Goal: Task Accomplishment & Management: Manage account settings

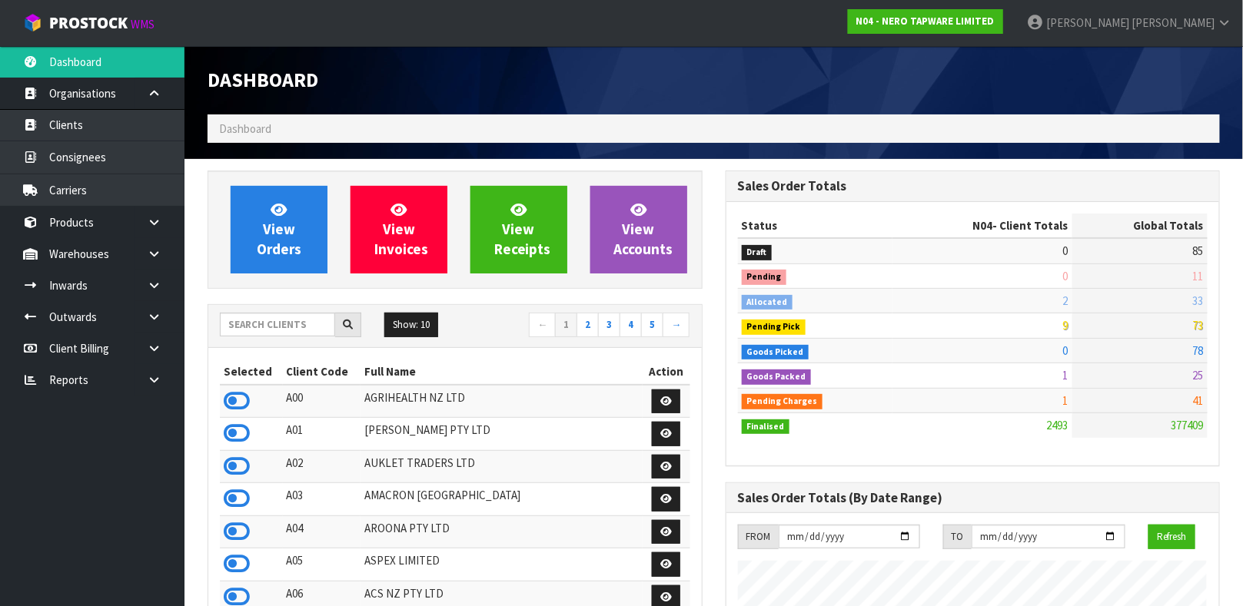
scroll to position [1249, 517]
click at [280, 334] on input "text" at bounding box center [277, 325] width 115 height 24
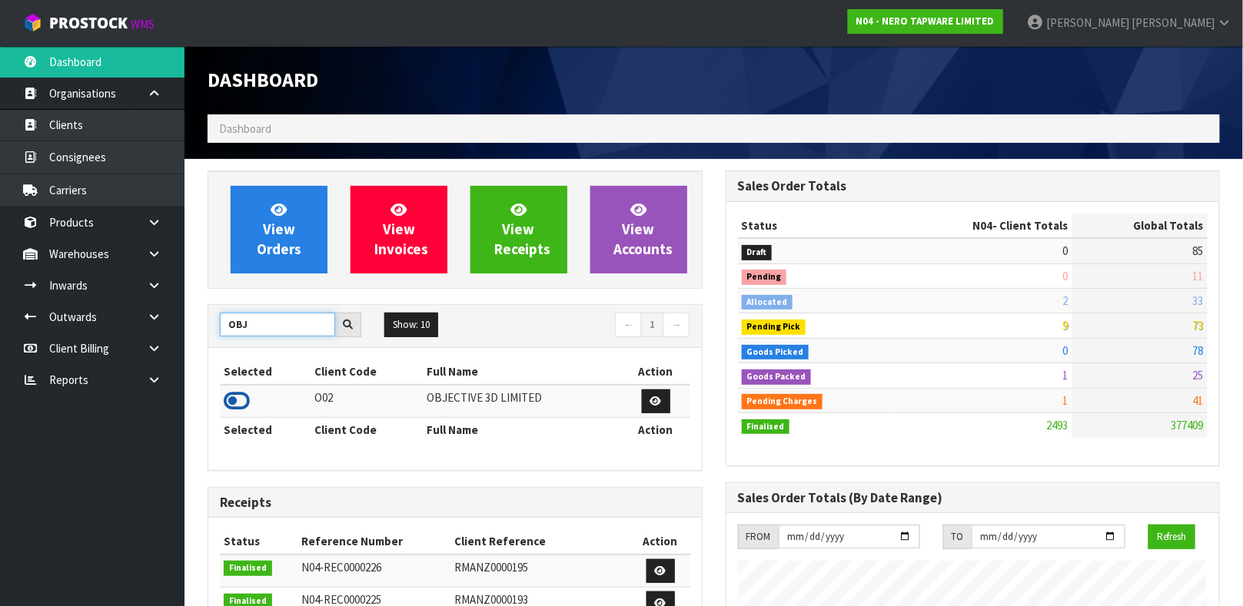
type input "OBJ"
click at [244, 401] on icon at bounding box center [237, 401] width 26 height 23
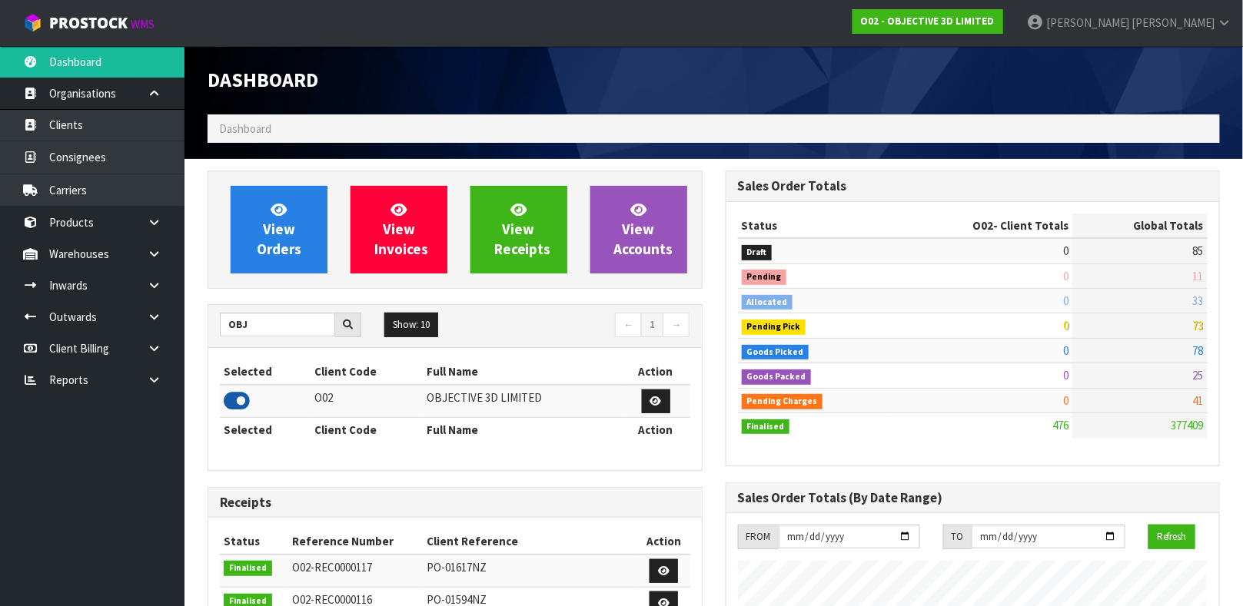
scroll to position [767479, 767903]
click at [75, 236] on link "Products" at bounding box center [92, 223] width 184 height 32
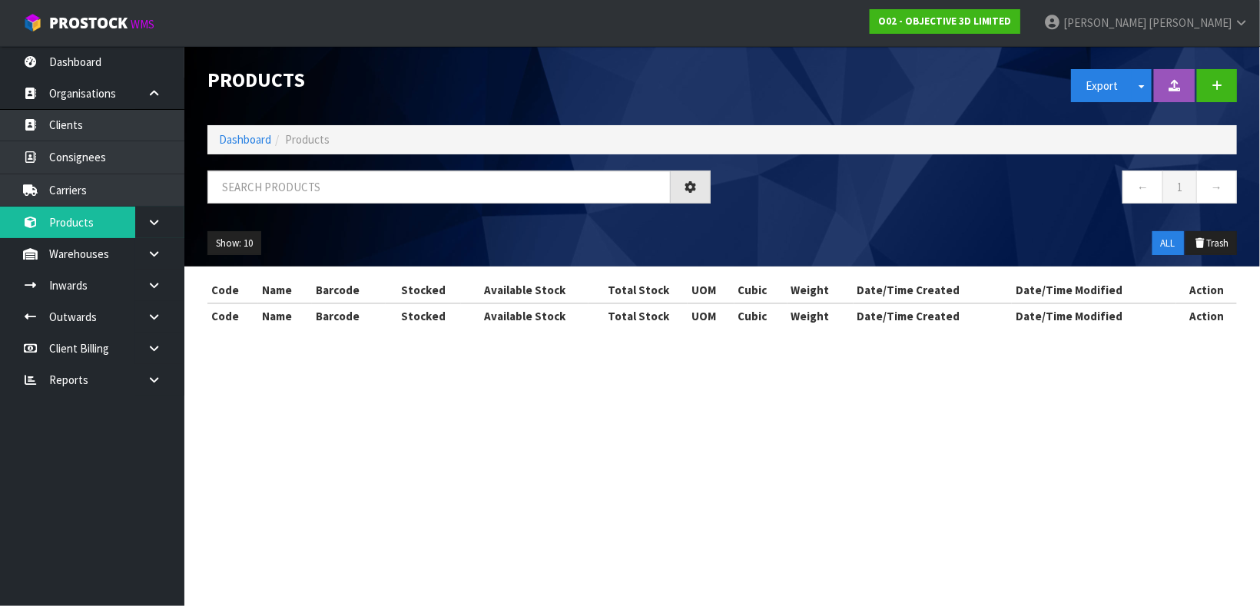
click at [75, 236] on div "Products Export Split button! SOH Summary Measurements Dangerous Goods Import P…" at bounding box center [630, 178] width 1260 height 356
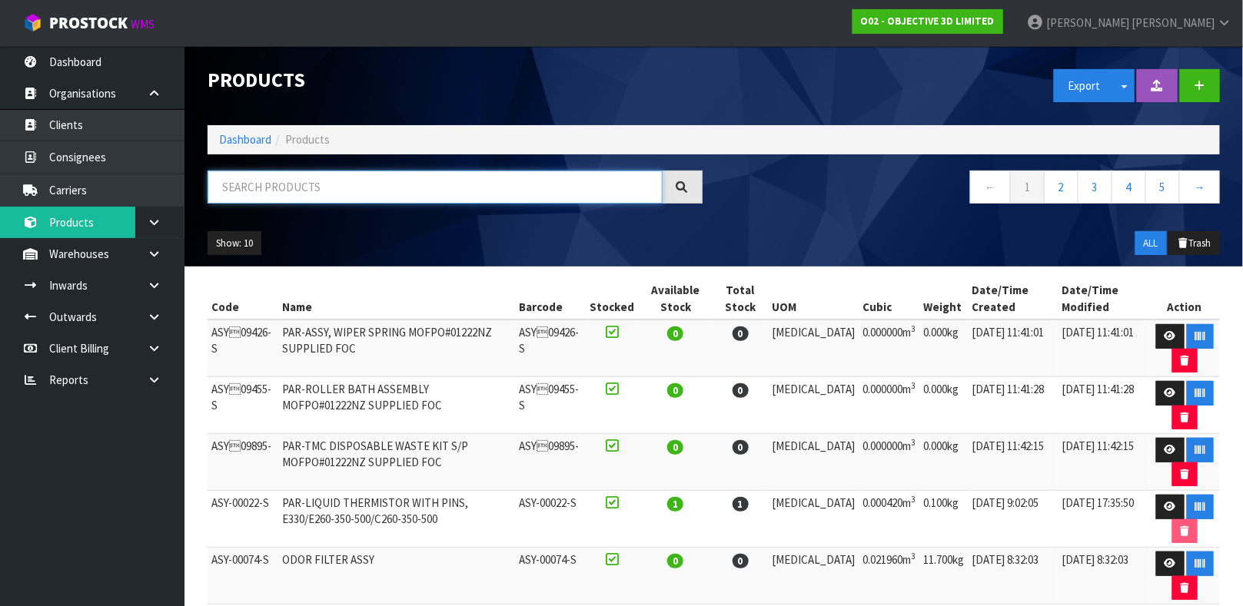
click at [257, 194] on input "text" at bounding box center [434, 187] width 455 height 33
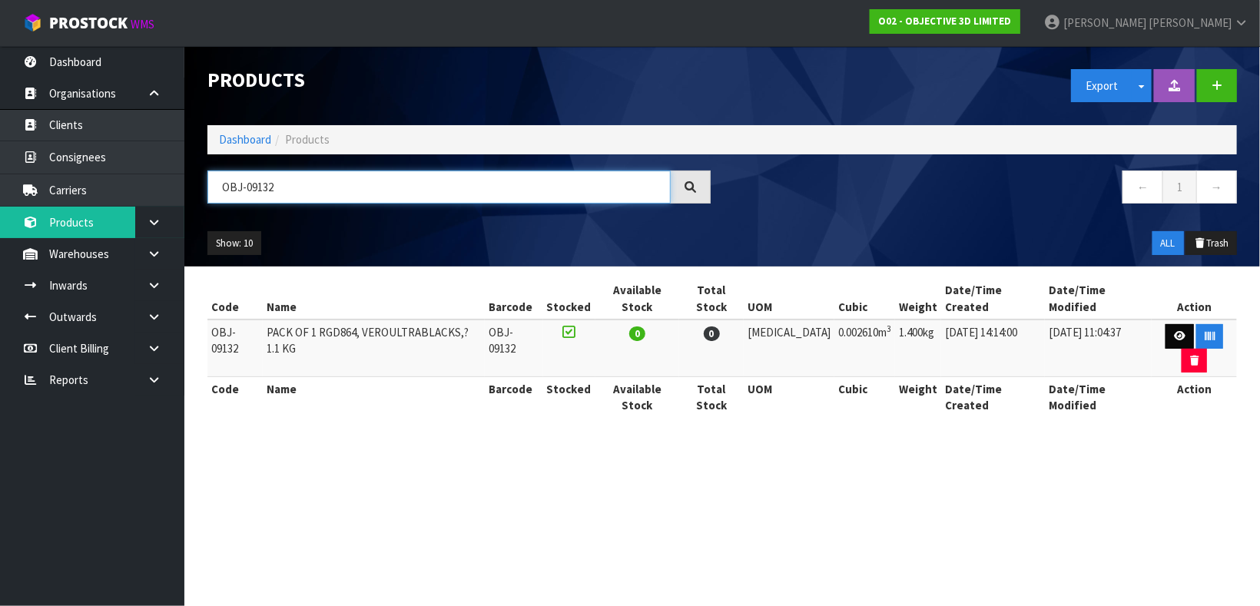
type input "OBJ-09132"
click at [1167, 324] on link at bounding box center [1180, 336] width 28 height 25
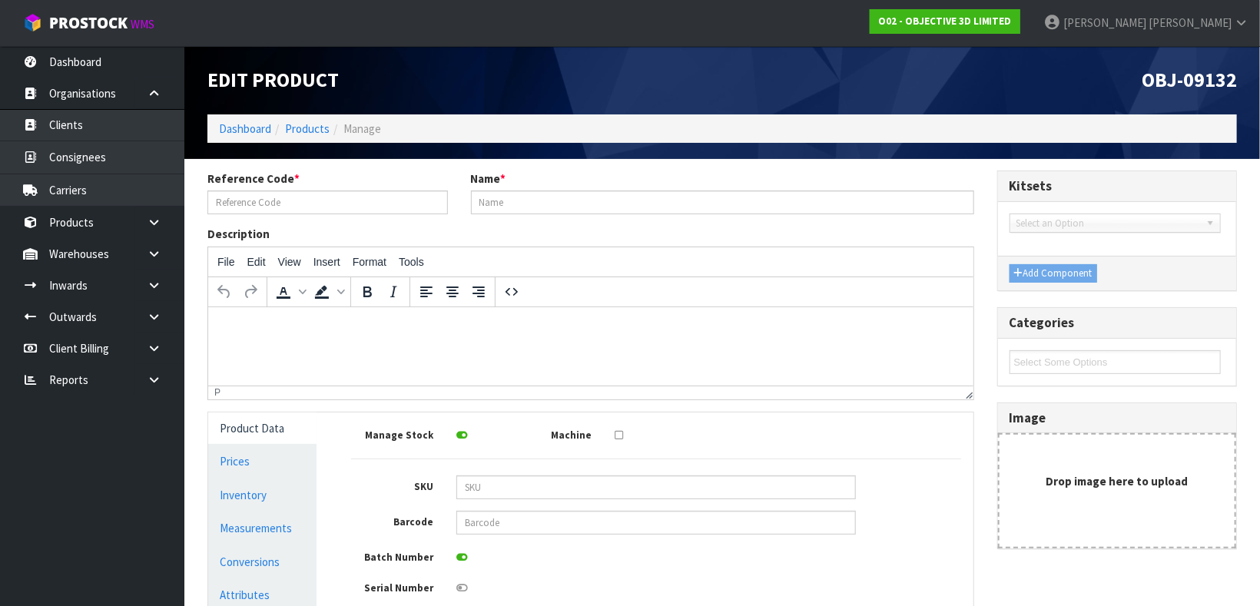
type input "OBJ-09132"
type input "PACK OF 1 RGD864, VEROULTRABLACKS,? 1.1 KG"
type input "15"
type input "29"
type input "6"
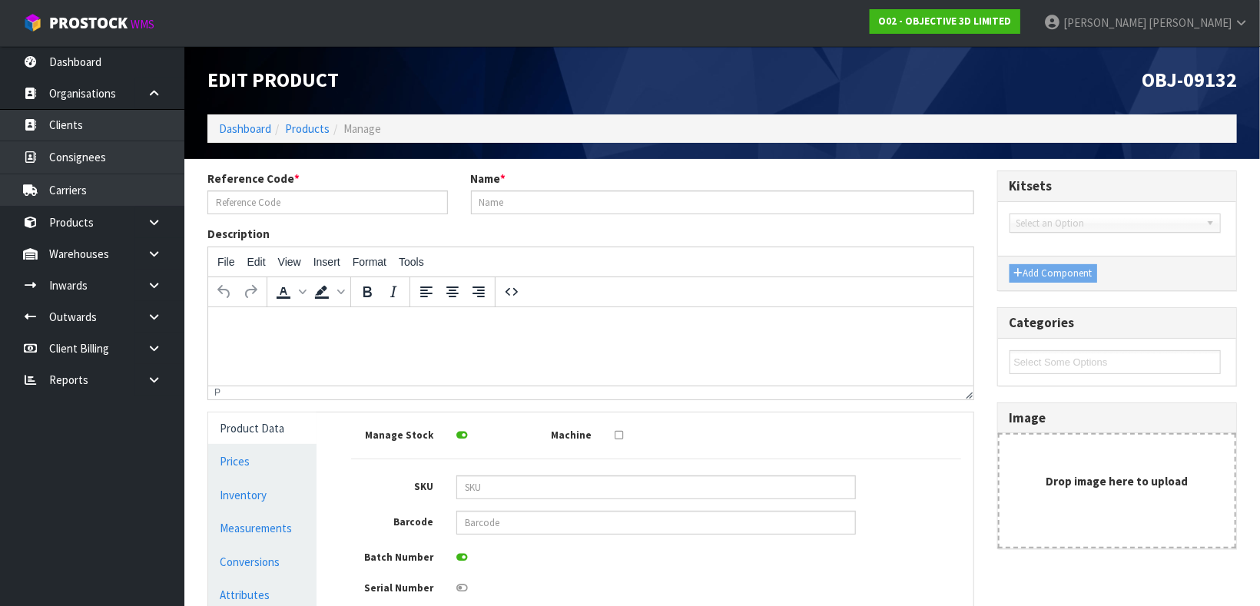
type input "0.00261"
type input "1.4"
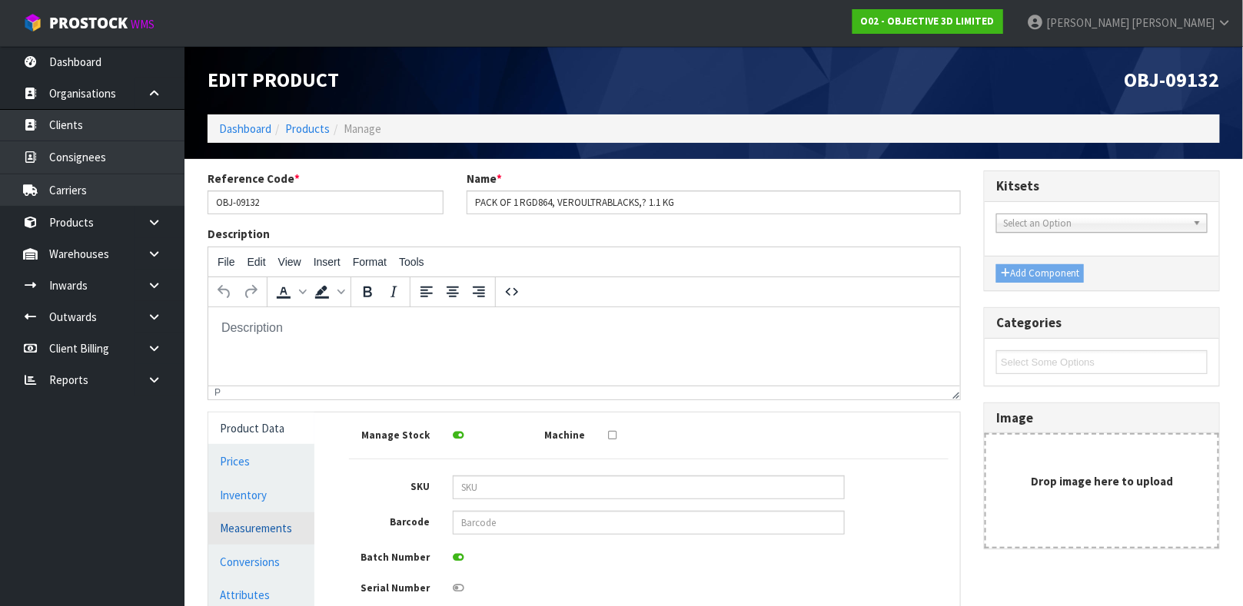
click at [285, 514] on link "Measurements" at bounding box center [261, 529] width 106 height 32
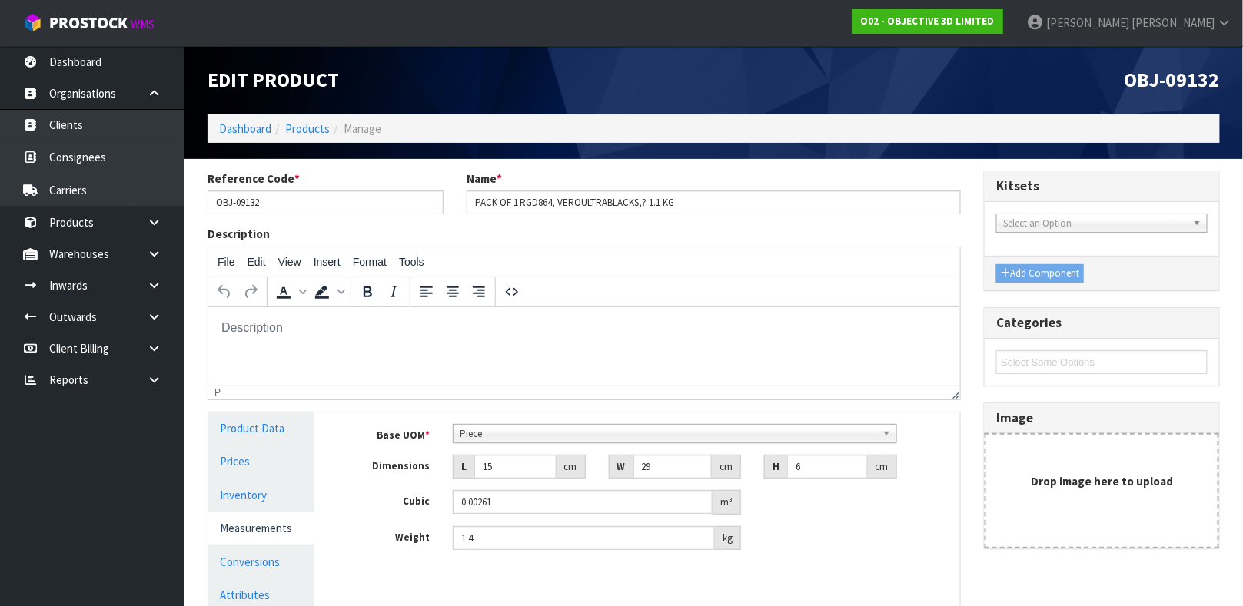
scroll to position [210, 0]
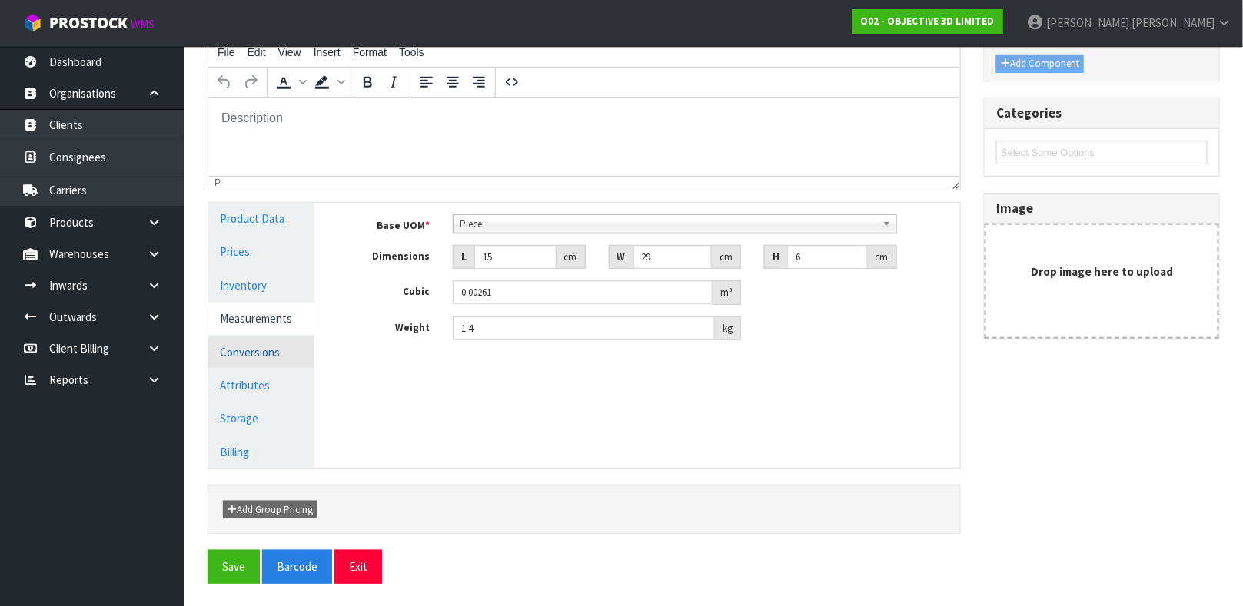
click at [270, 363] on link "Conversions" at bounding box center [261, 353] width 106 height 32
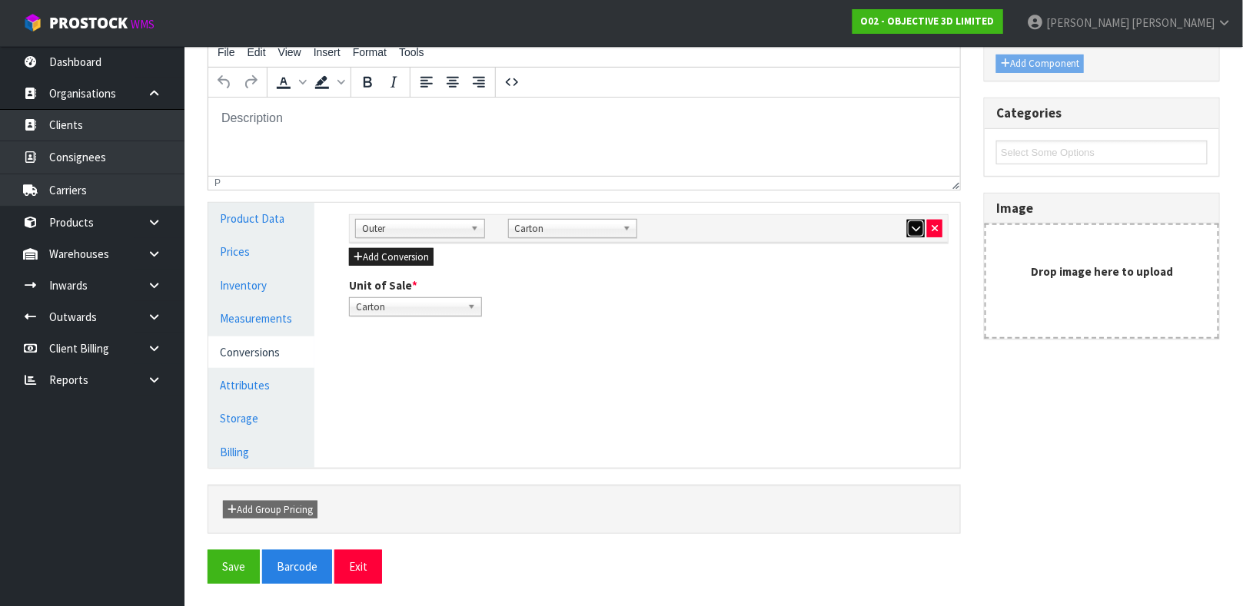
click at [918, 226] on icon "button" at bounding box center [915, 229] width 8 height 10
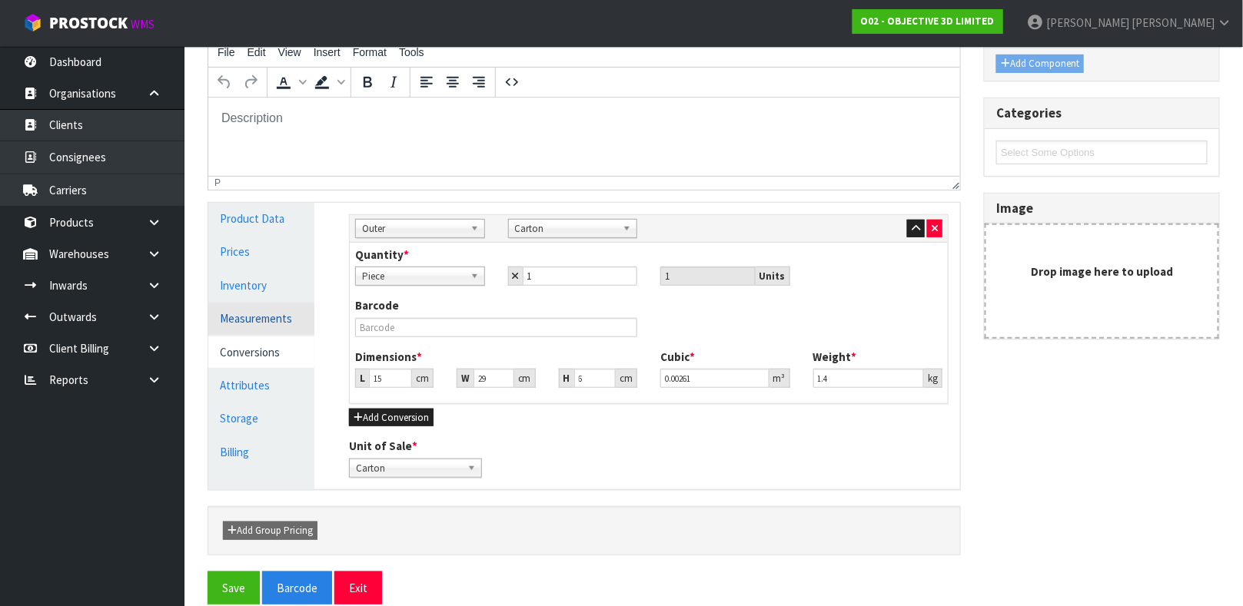
click at [252, 314] on link "Measurements" at bounding box center [261, 319] width 106 height 32
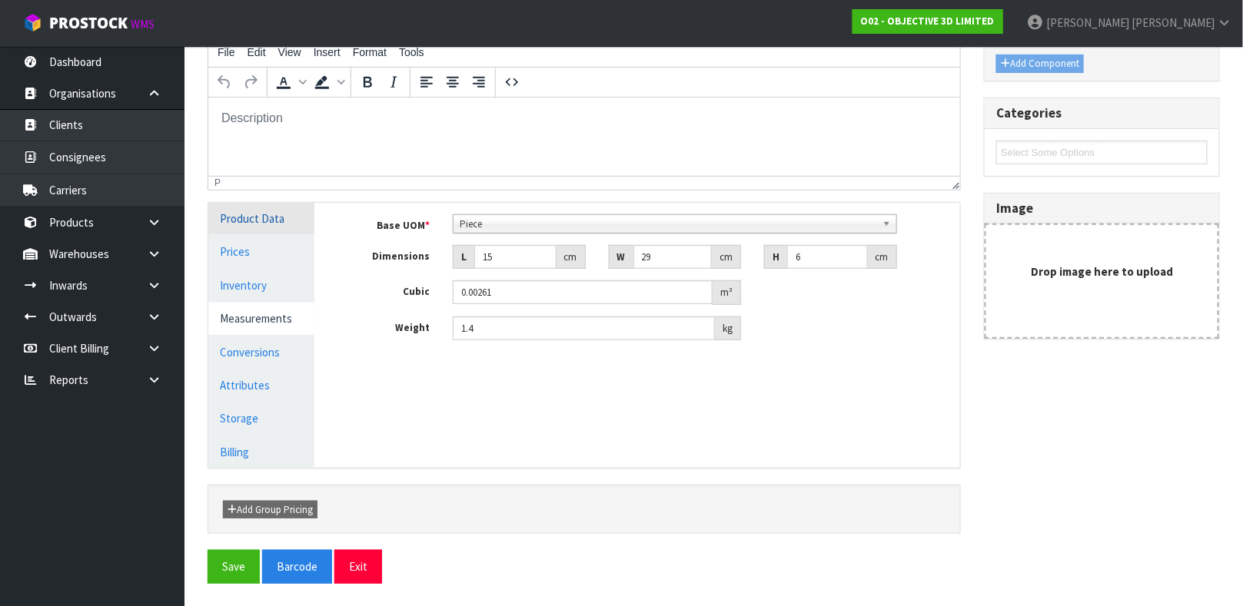
click at [251, 223] on link "Product Data" at bounding box center [261, 219] width 106 height 32
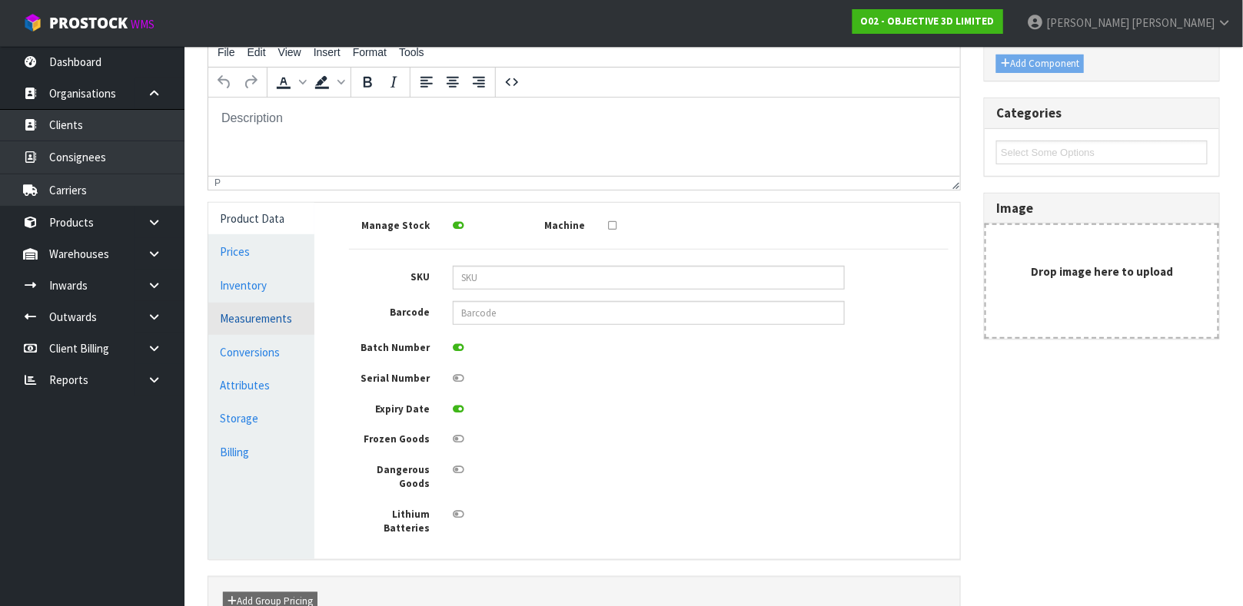
click at [294, 320] on link "Measurements" at bounding box center [261, 319] width 106 height 32
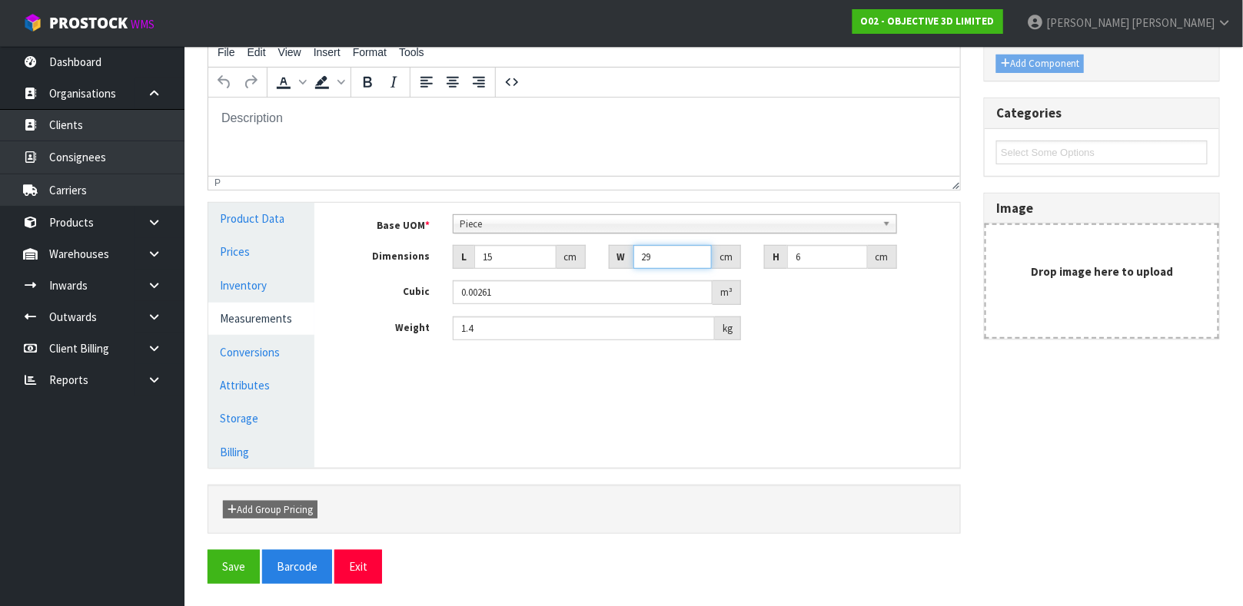
click at [657, 262] on input "29" at bounding box center [672, 257] width 79 height 24
type input "2"
type input "0.00018"
type input "0.000001"
type input "3"
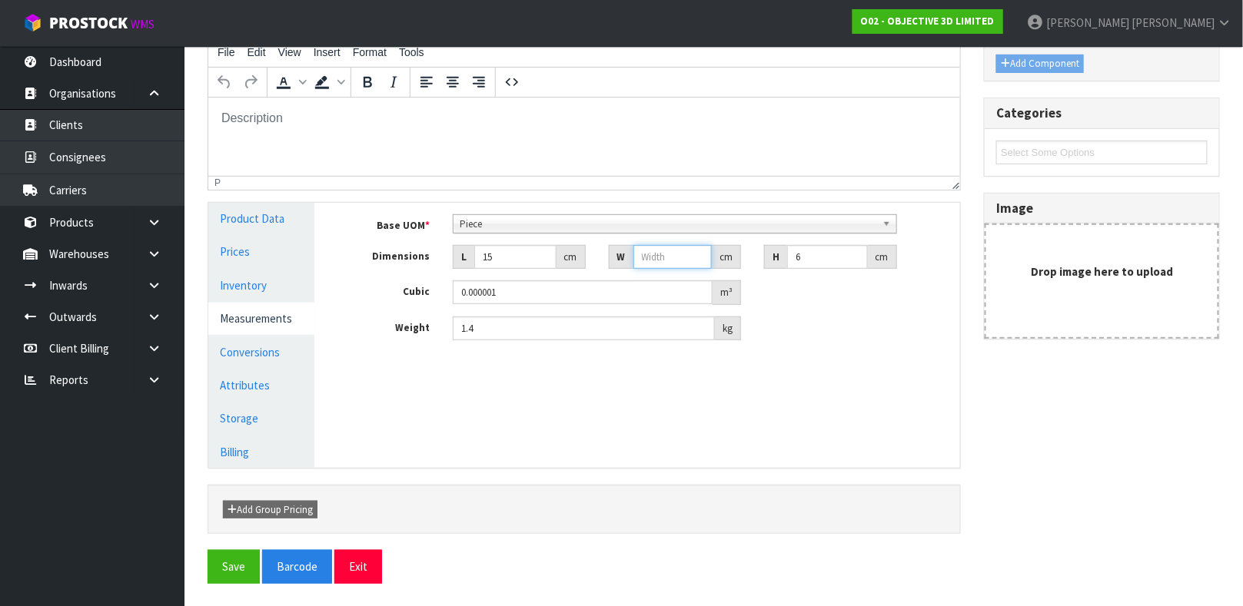
type input "0.00027"
type input "30"
type input "0.0027"
type input "30"
click at [473, 333] on input "1.4" at bounding box center [584, 329] width 262 height 24
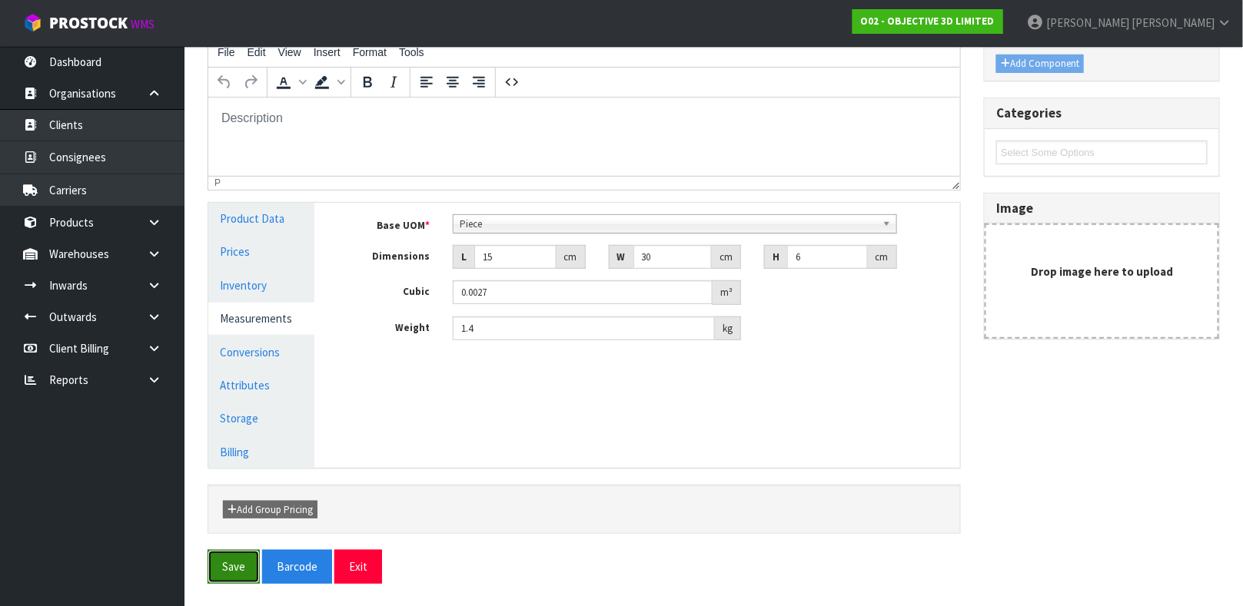
click at [234, 573] on button "Save" at bounding box center [233, 566] width 52 height 33
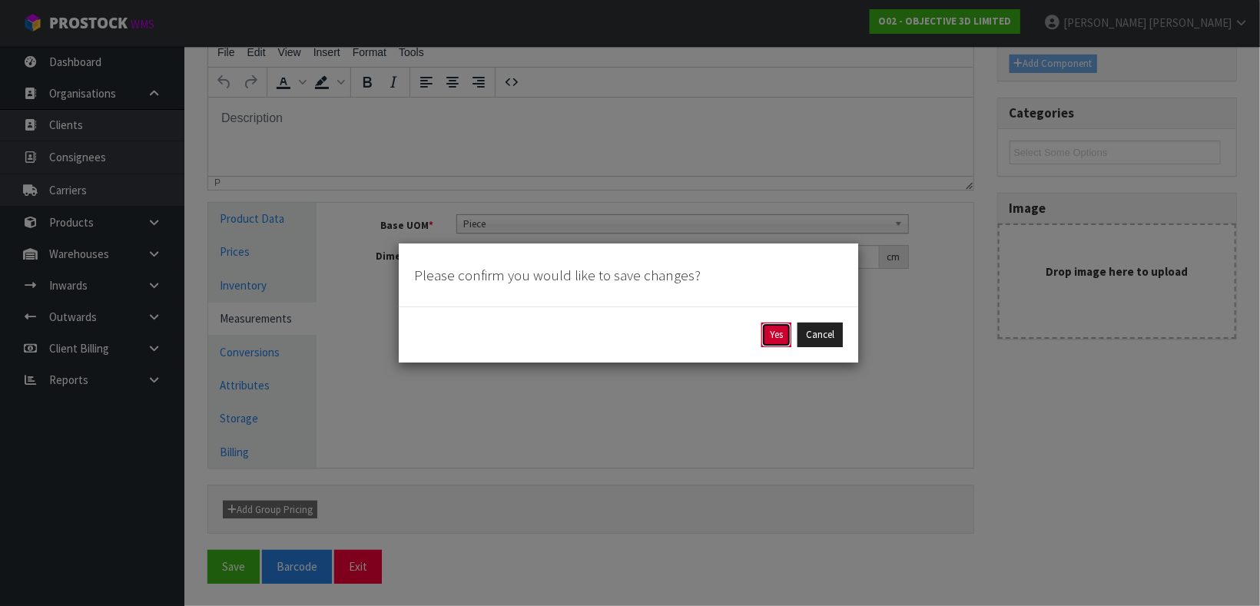
click at [764, 328] on button "Yes" at bounding box center [777, 335] width 30 height 25
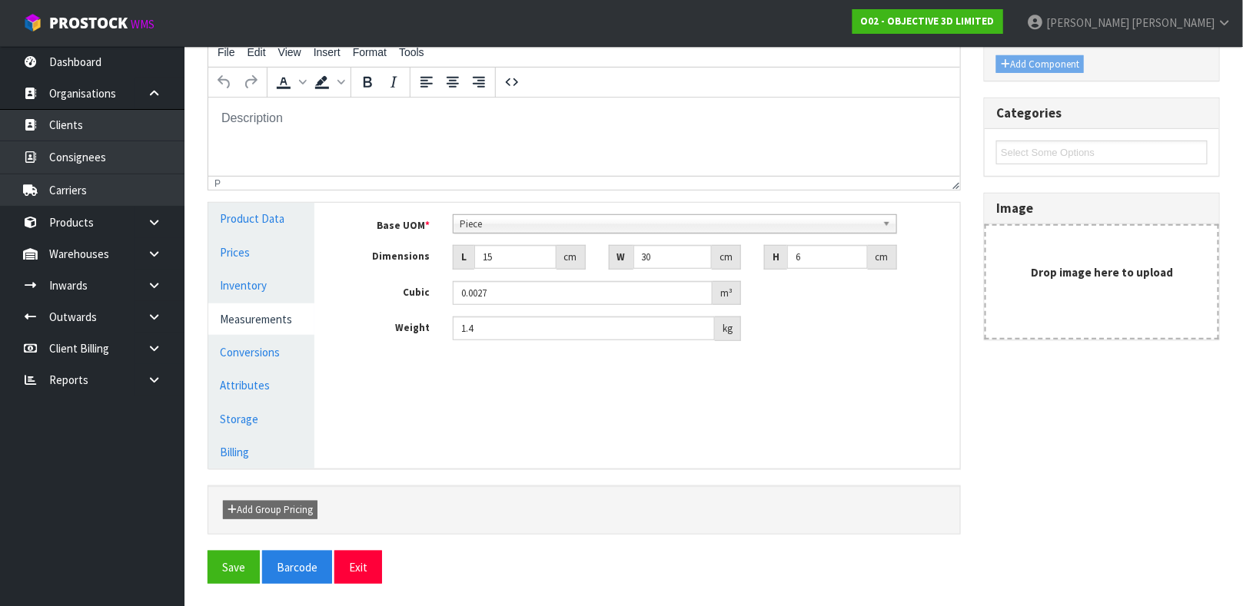
scroll to position [266, 0]
click at [260, 352] on link "Conversions" at bounding box center [261, 352] width 106 height 32
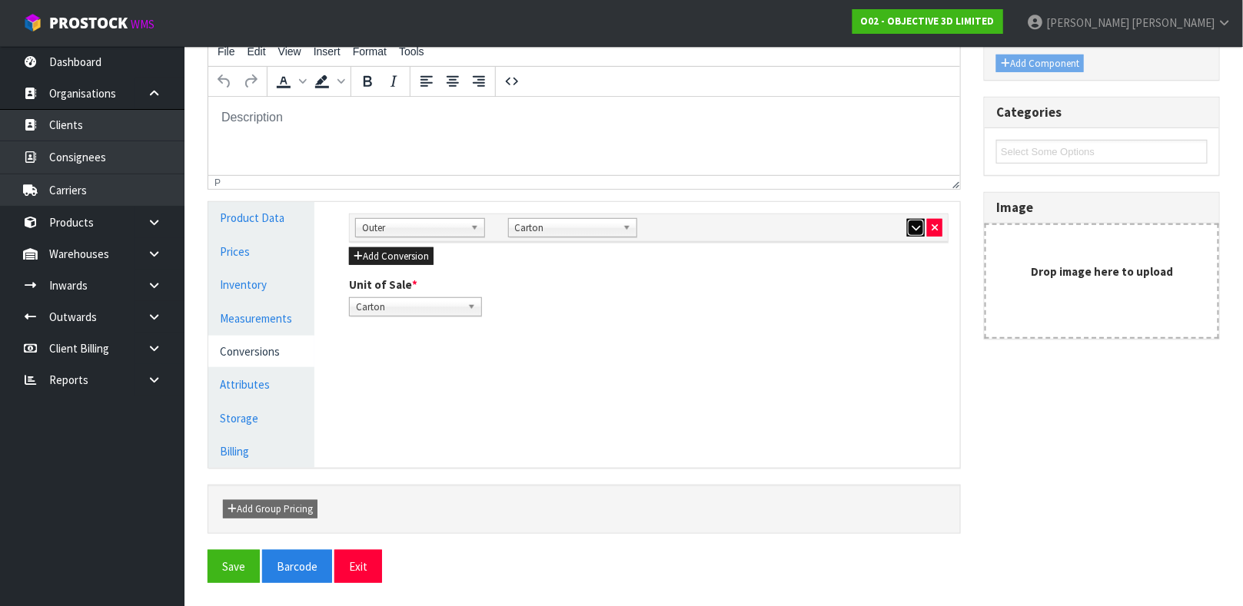
click at [914, 223] on icon "button" at bounding box center [915, 228] width 8 height 10
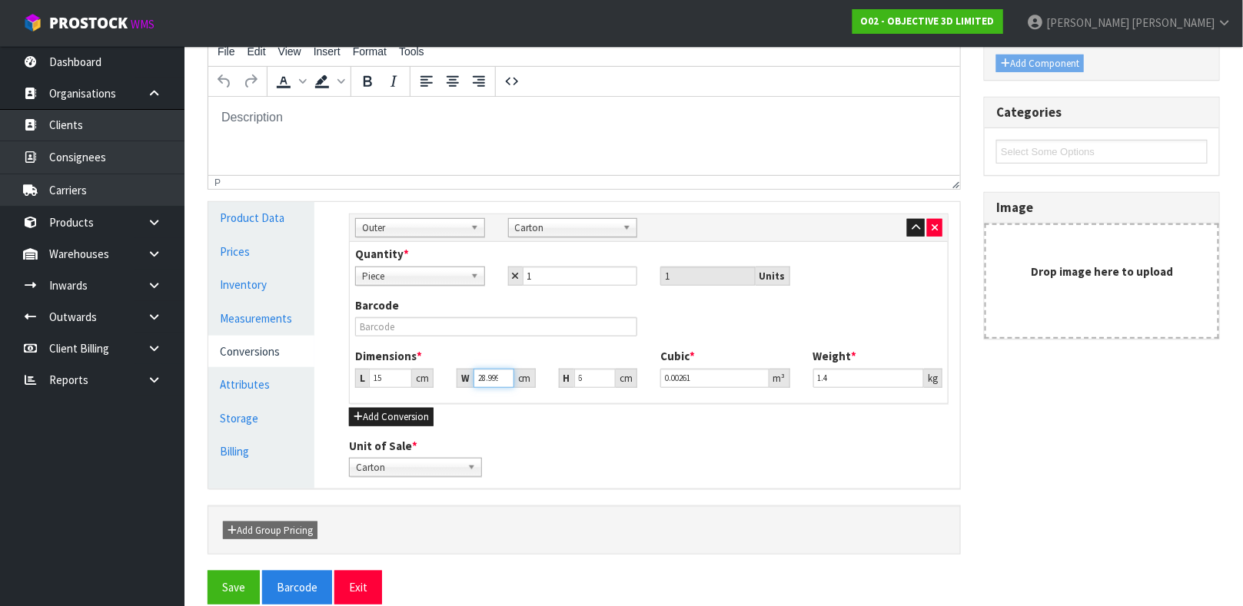
click at [499, 377] on input "28.999" at bounding box center [493, 378] width 40 height 19
click at [501, 374] on input "29" at bounding box center [493, 378] width 40 height 19
type input "2"
type input "0.00018"
type input "0.000001"
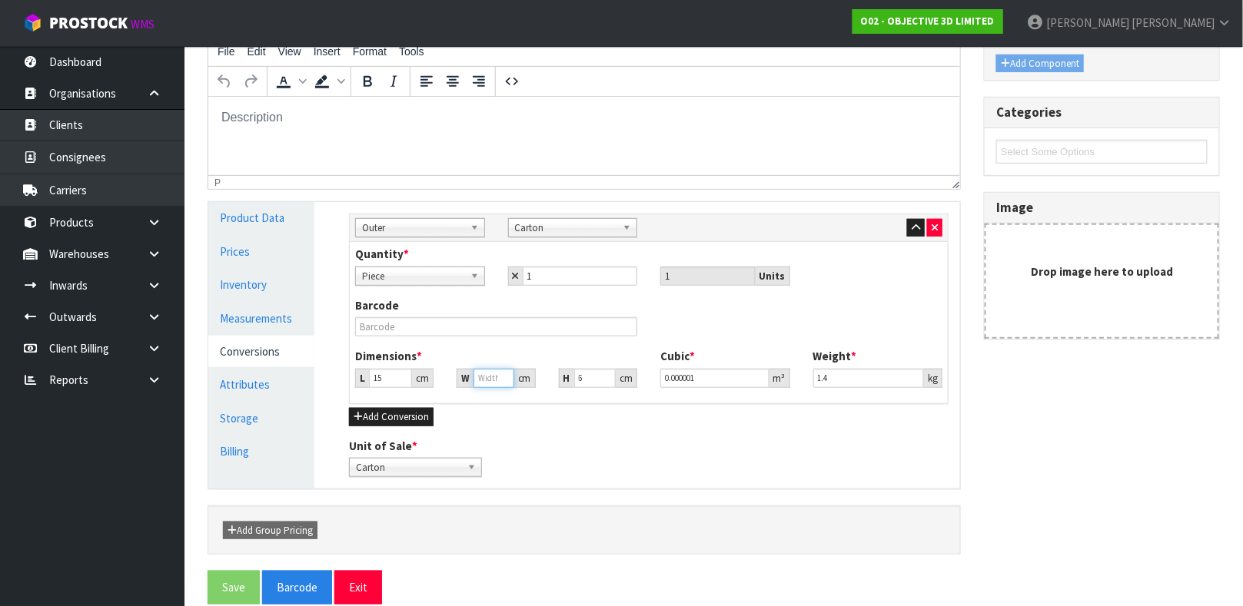
type input "3"
type input "0.00027"
type input "30"
type input "0.0027"
type input "30"
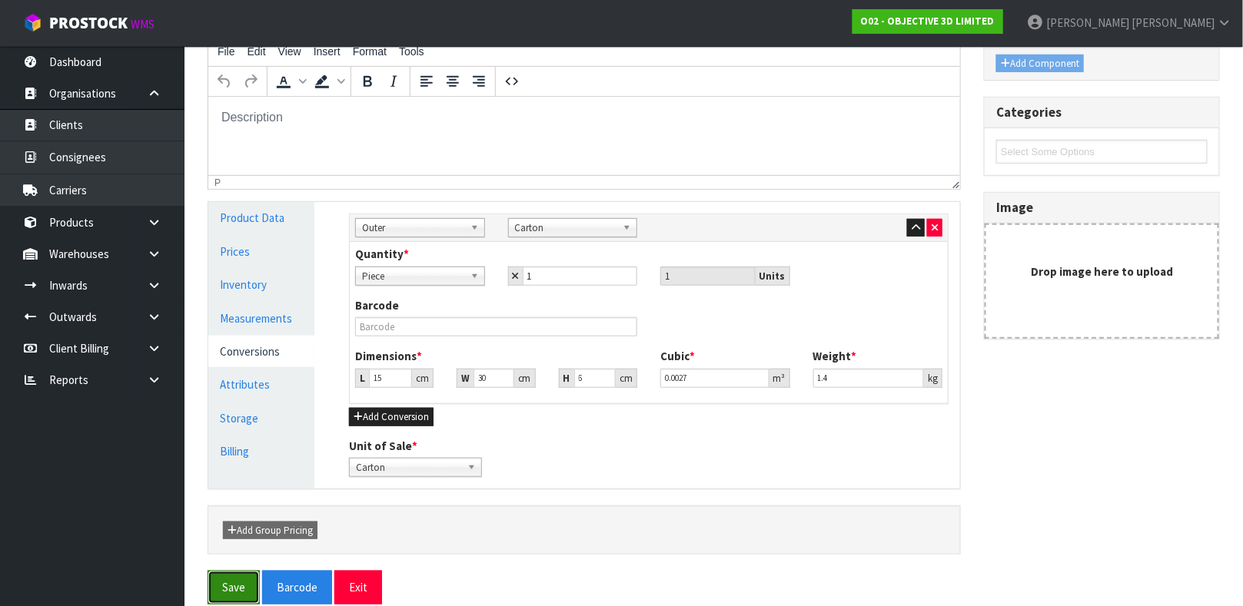
click at [215, 586] on button "Save" at bounding box center [233, 587] width 52 height 33
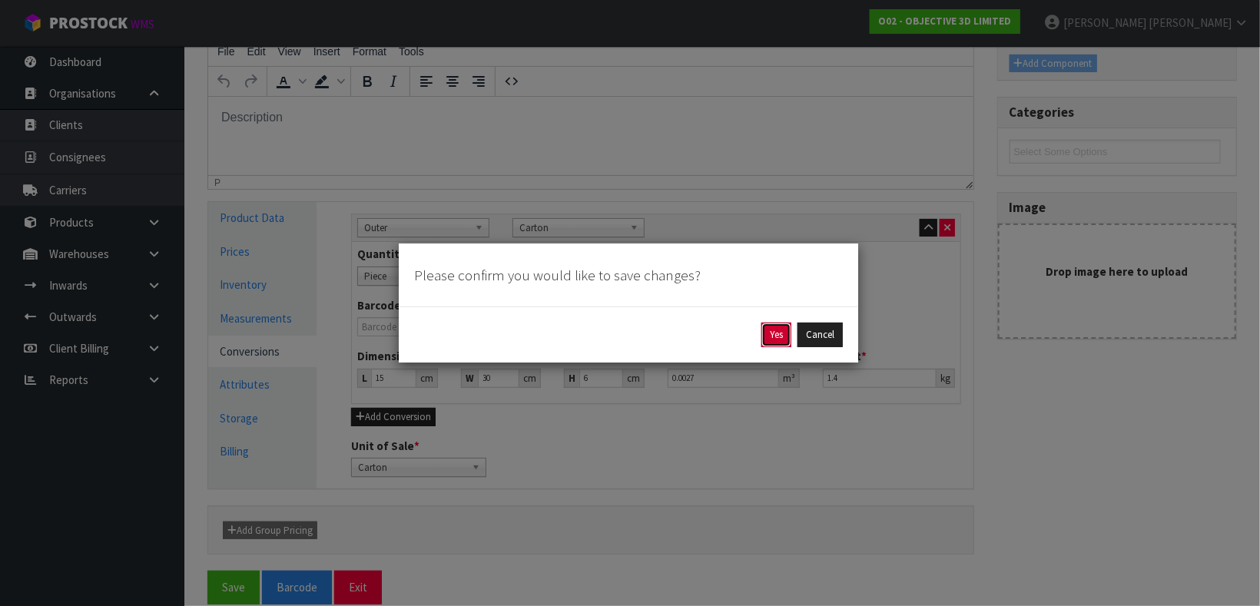
click at [772, 328] on button "Yes" at bounding box center [777, 335] width 30 height 25
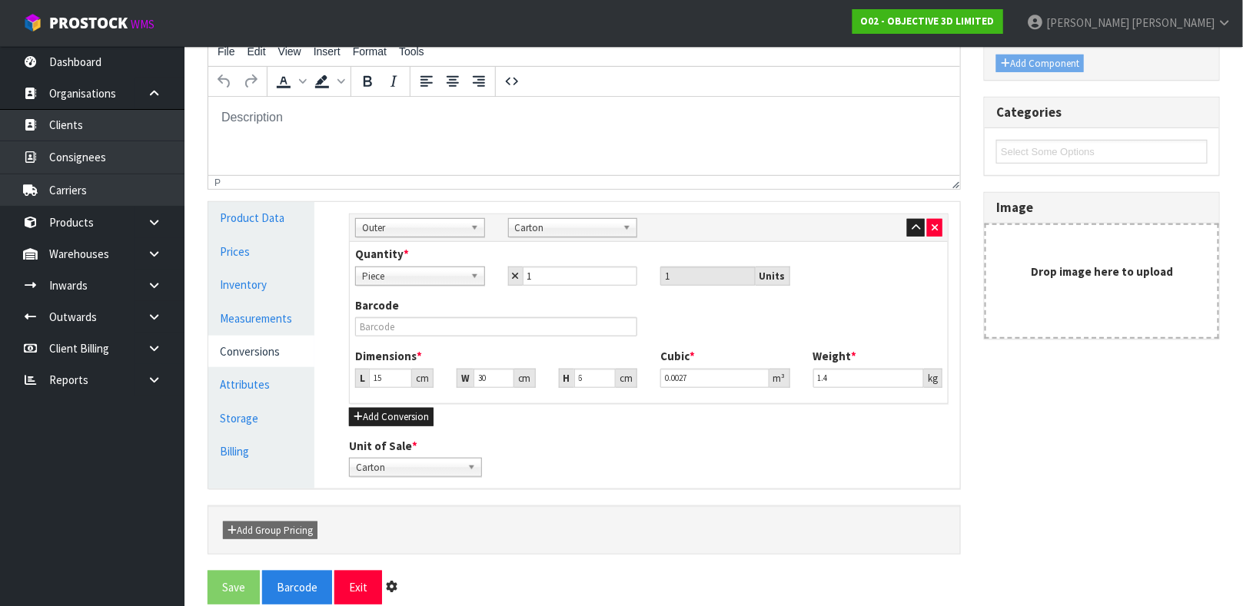
scroll to position [0, 0]
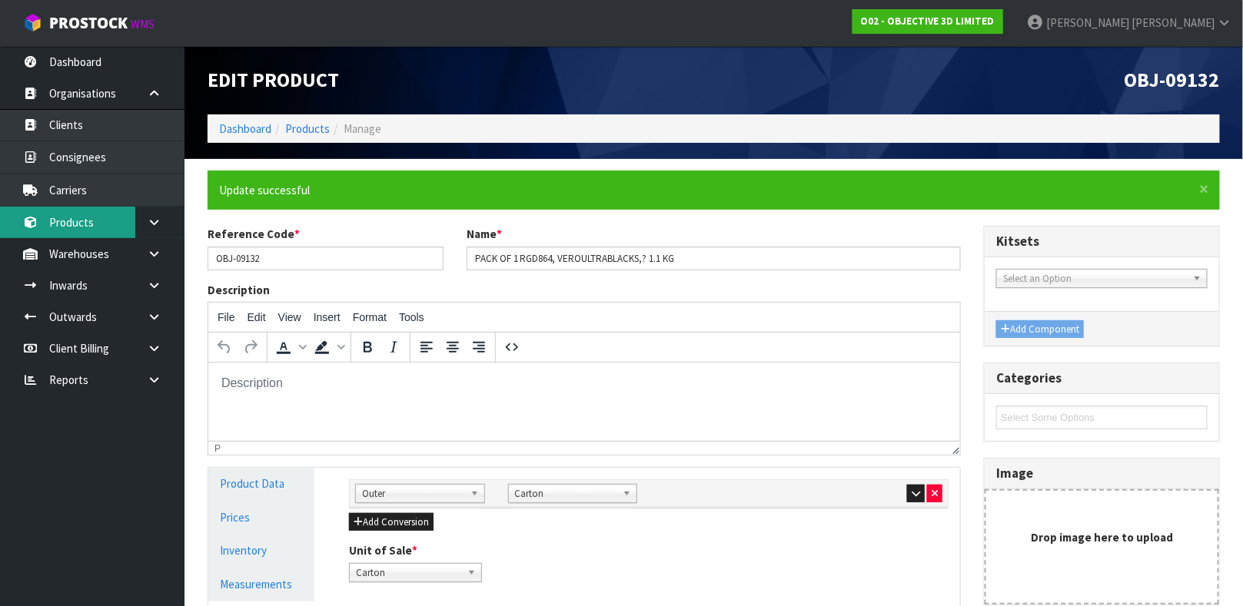
click at [93, 218] on link "Products" at bounding box center [92, 223] width 184 height 32
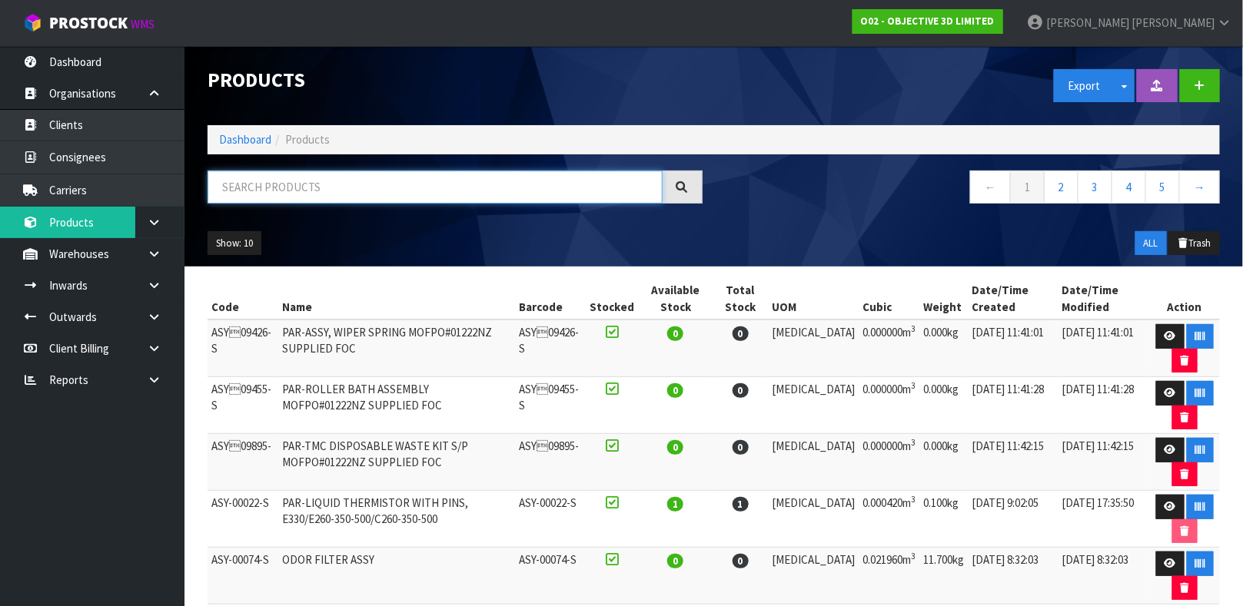
click at [256, 188] on input "text" at bounding box center [434, 187] width 455 height 33
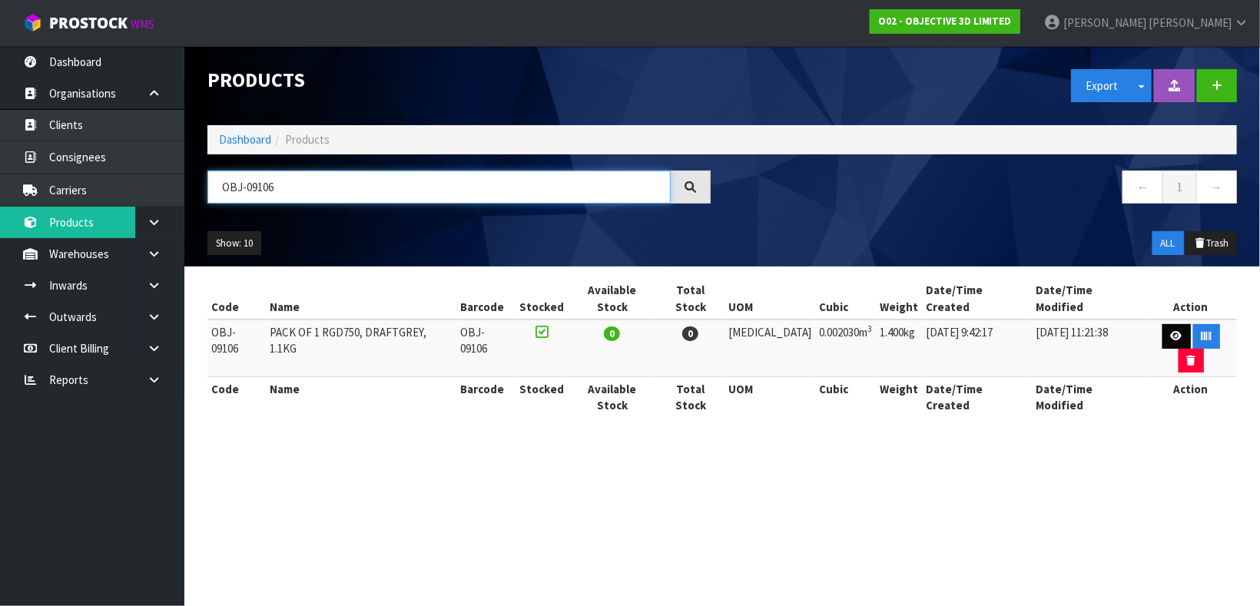
type input "OBJ-09106"
click at [1171, 331] on icon at bounding box center [1177, 336] width 12 height 10
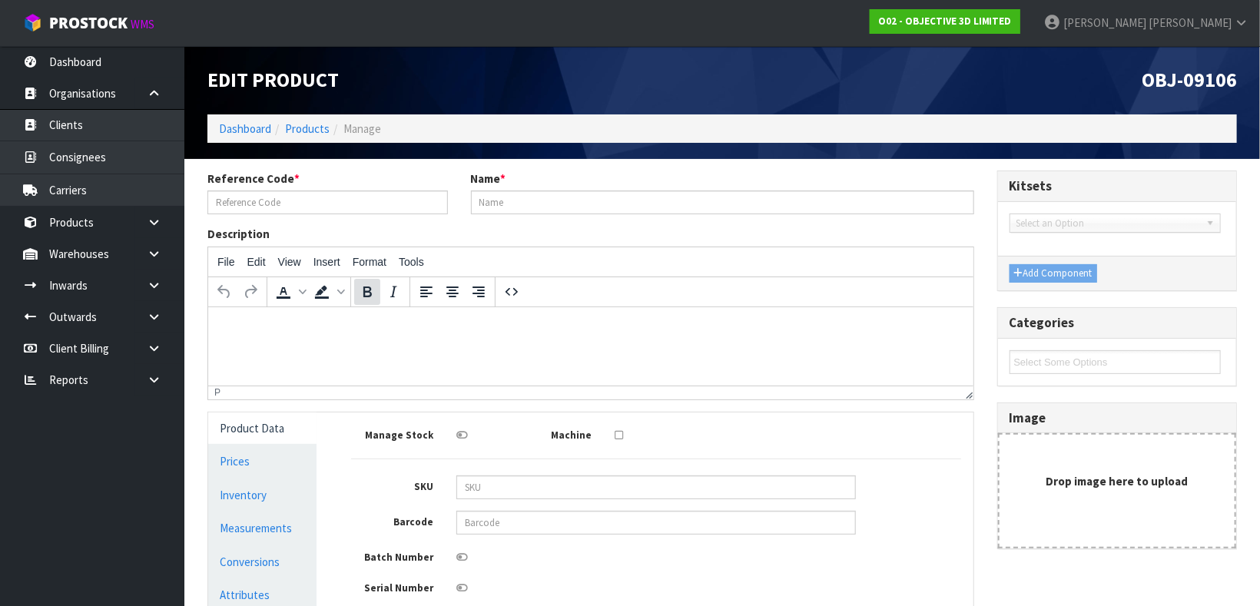
type input "OBJ-09106"
type input "PACK OF 1 RGD750, DRAFTGREY, 1.1KG"
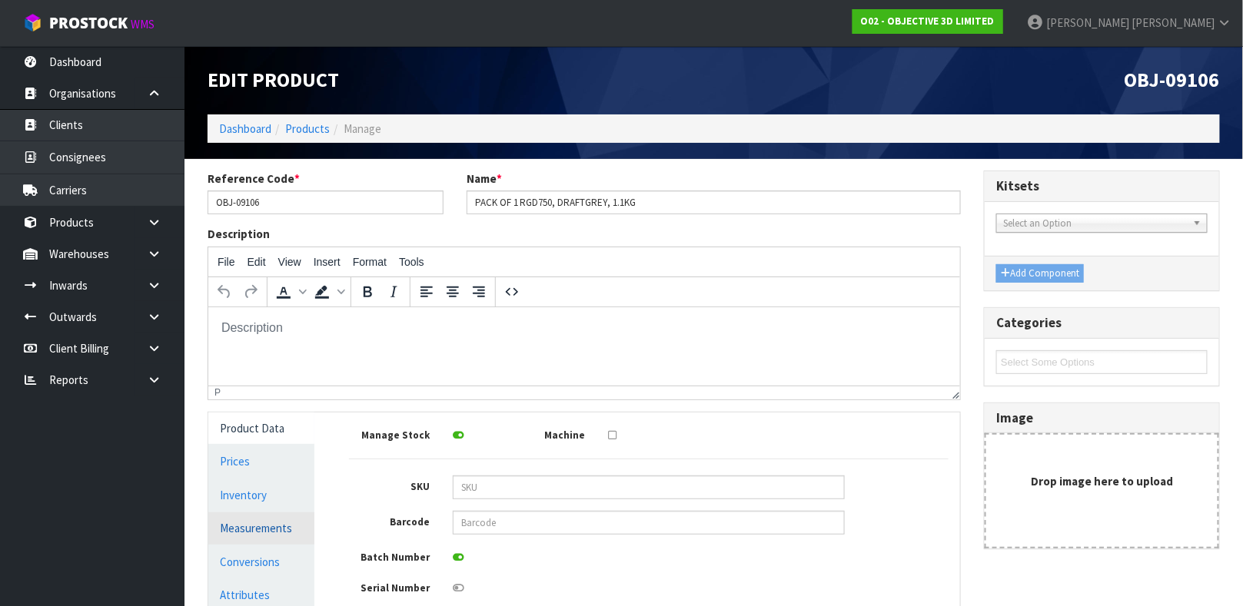
click at [270, 526] on link "Measurements" at bounding box center [261, 529] width 106 height 32
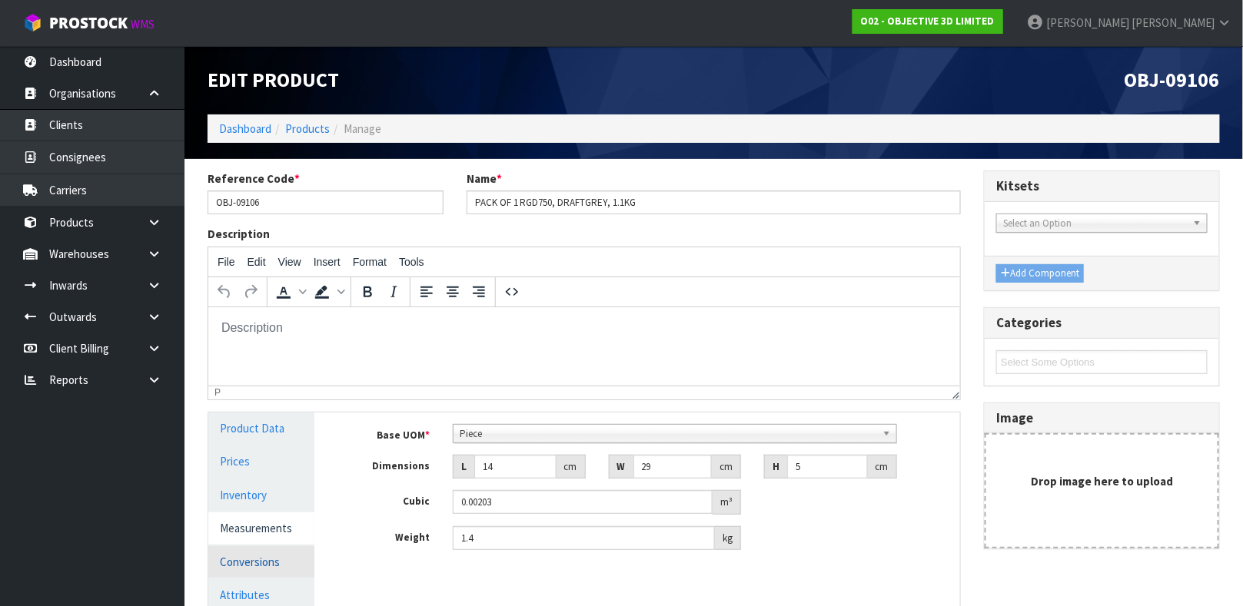
click at [260, 557] on link "Conversions" at bounding box center [261, 562] width 106 height 32
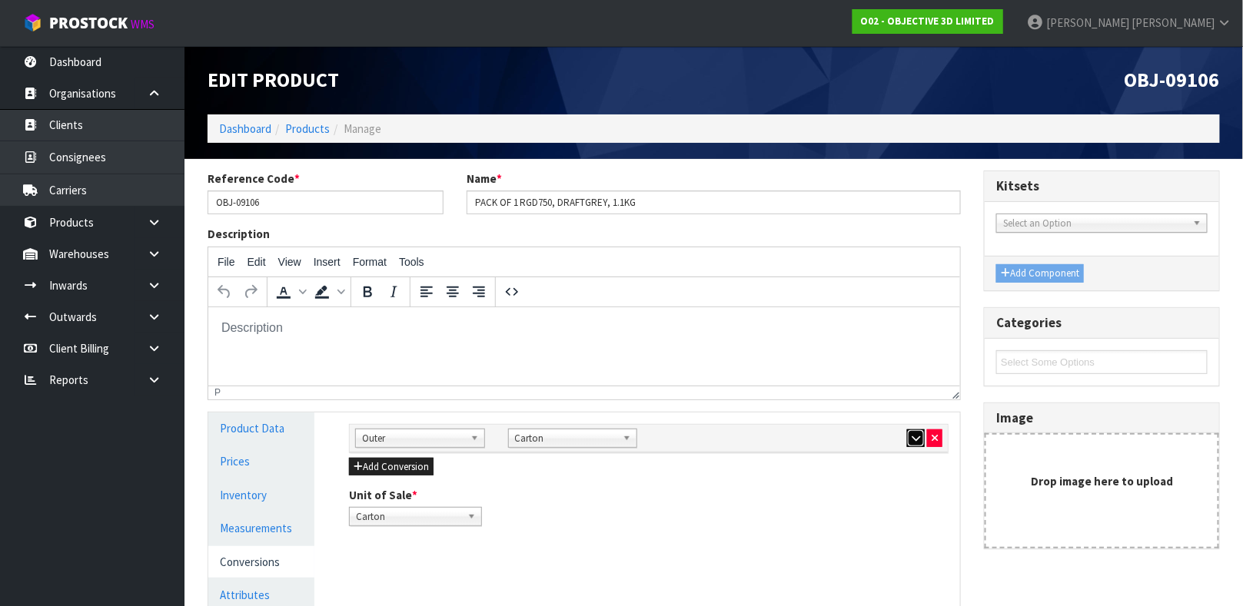
click at [914, 430] on button "button" at bounding box center [916, 439] width 18 height 18
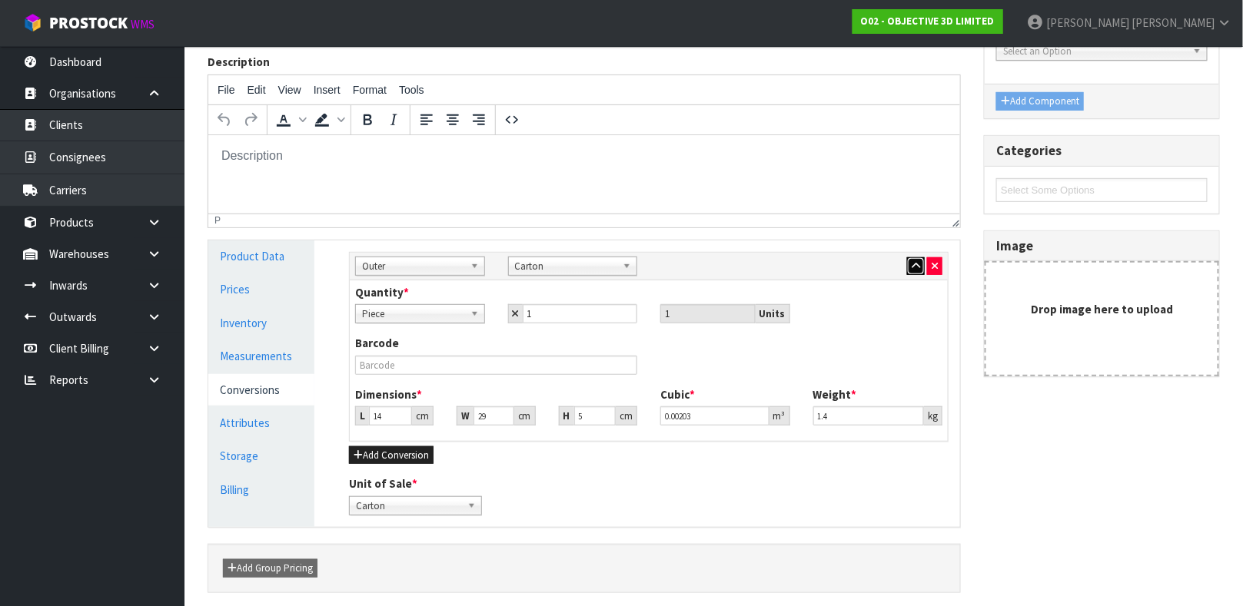
scroll to position [231, 0]
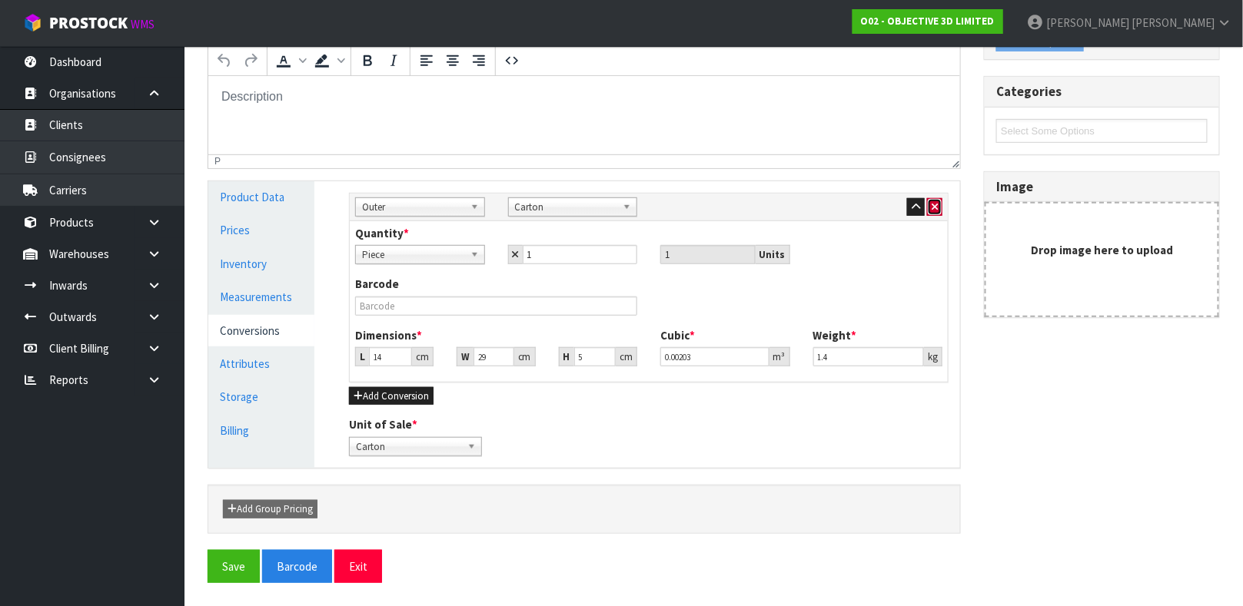
click at [929, 214] on button "button" at bounding box center [934, 207] width 15 height 18
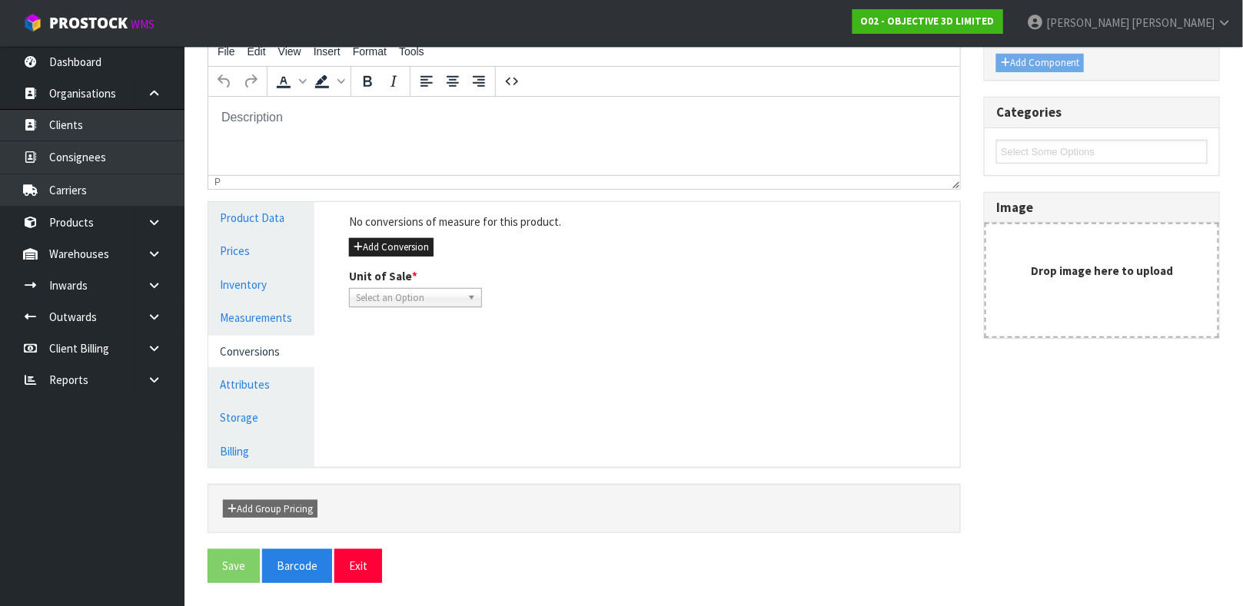
scroll to position [210, 0]
click at [266, 317] on link "Measurements" at bounding box center [261, 319] width 106 height 32
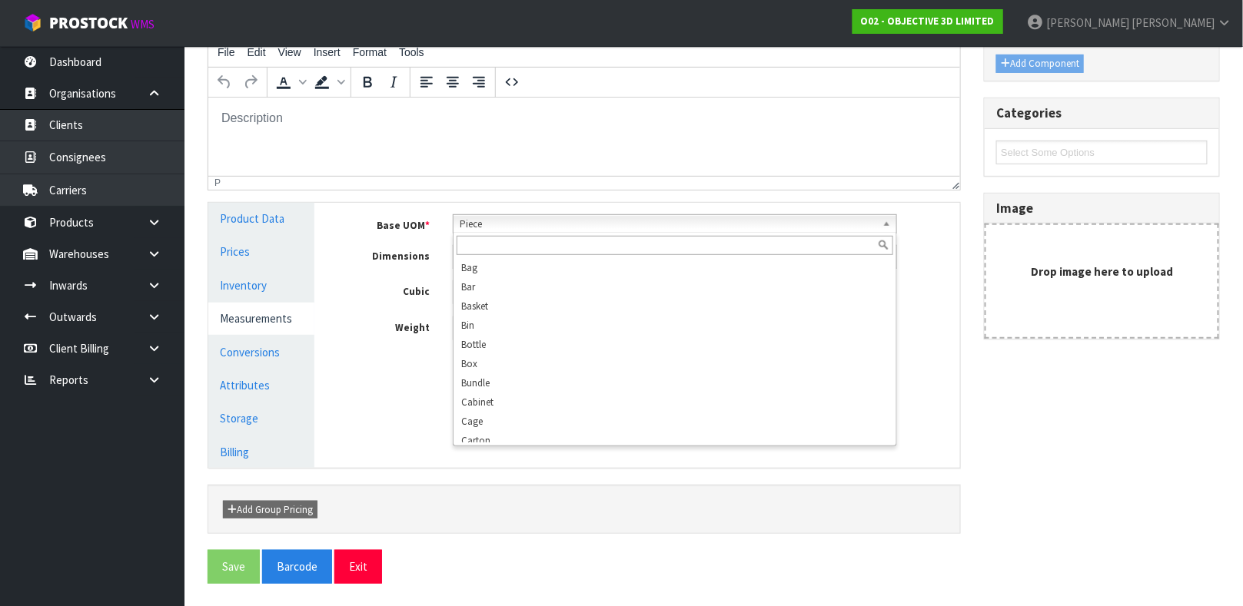
scroll to position [275, 0]
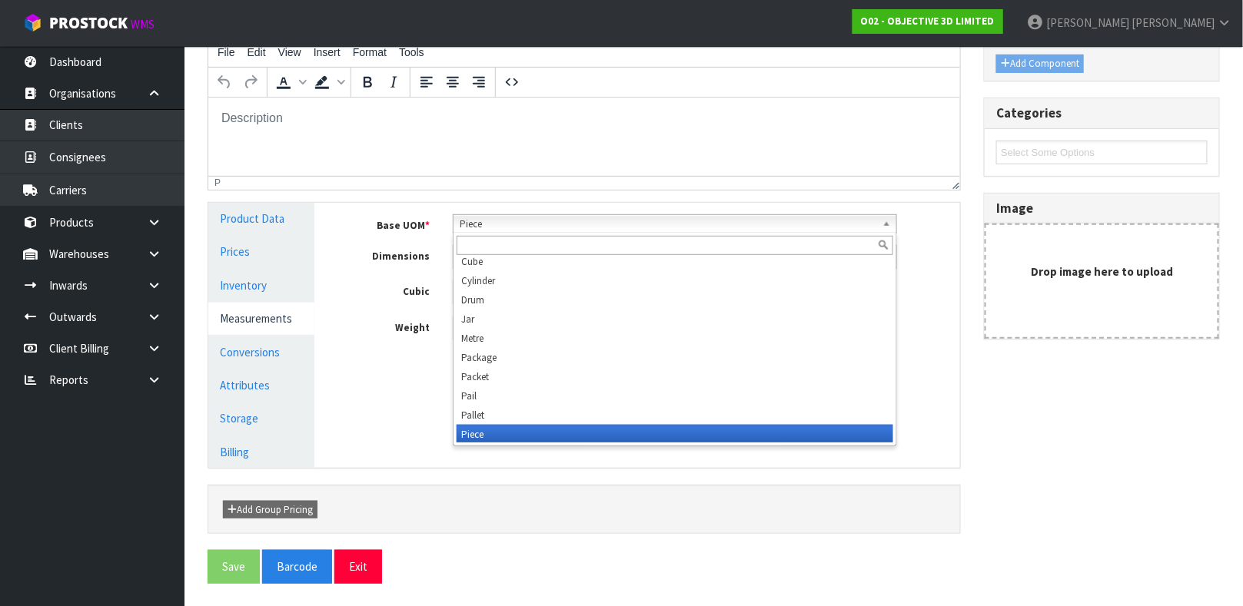
click at [515, 223] on span "Piece" at bounding box center [668, 224] width 416 height 18
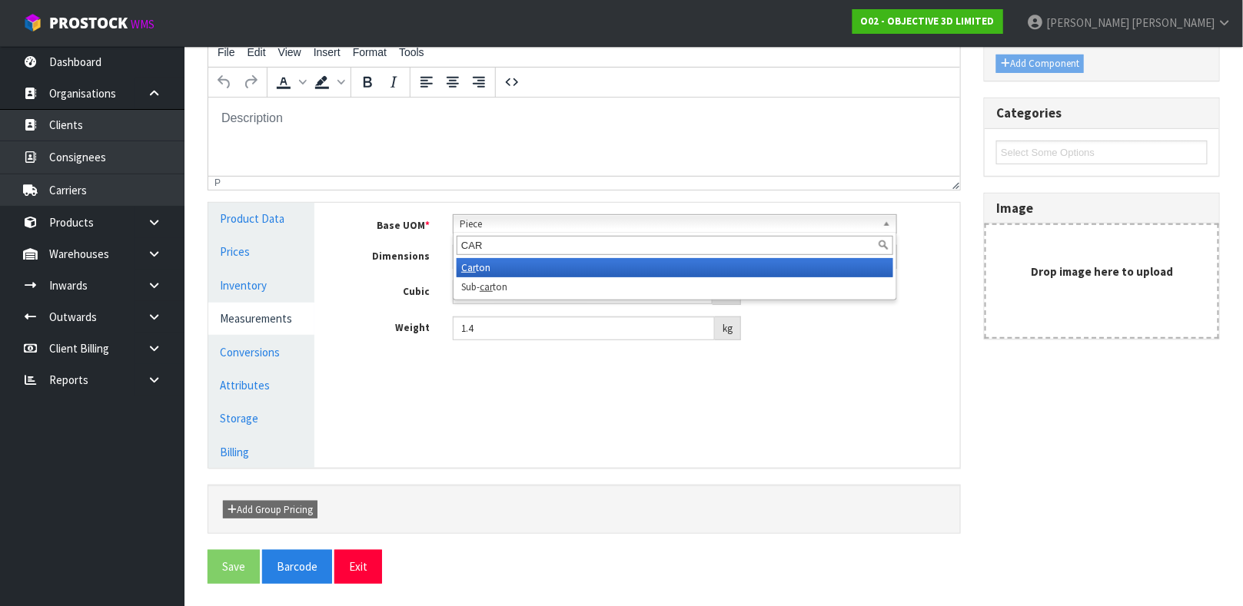
type input "CAR"
click at [479, 271] on li "Car ton" at bounding box center [674, 267] width 436 height 19
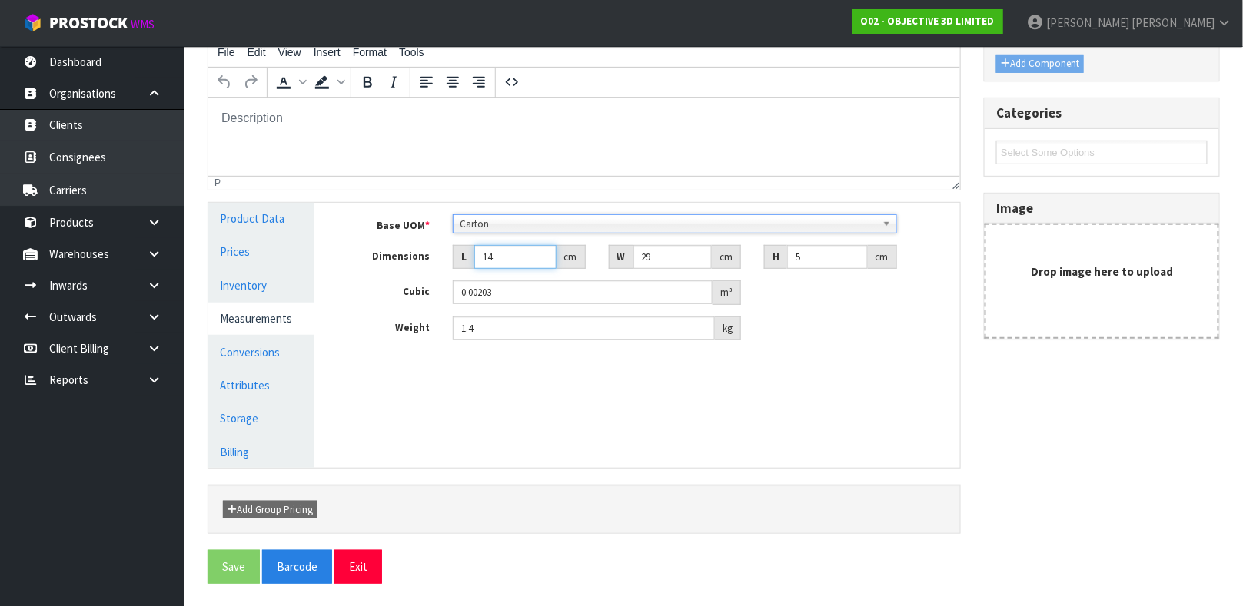
click at [494, 253] on input "14" at bounding box center [515, 257] width 82 height 24
type input "1"
type input "0.000145"
type input "18"
type input "0.00261"
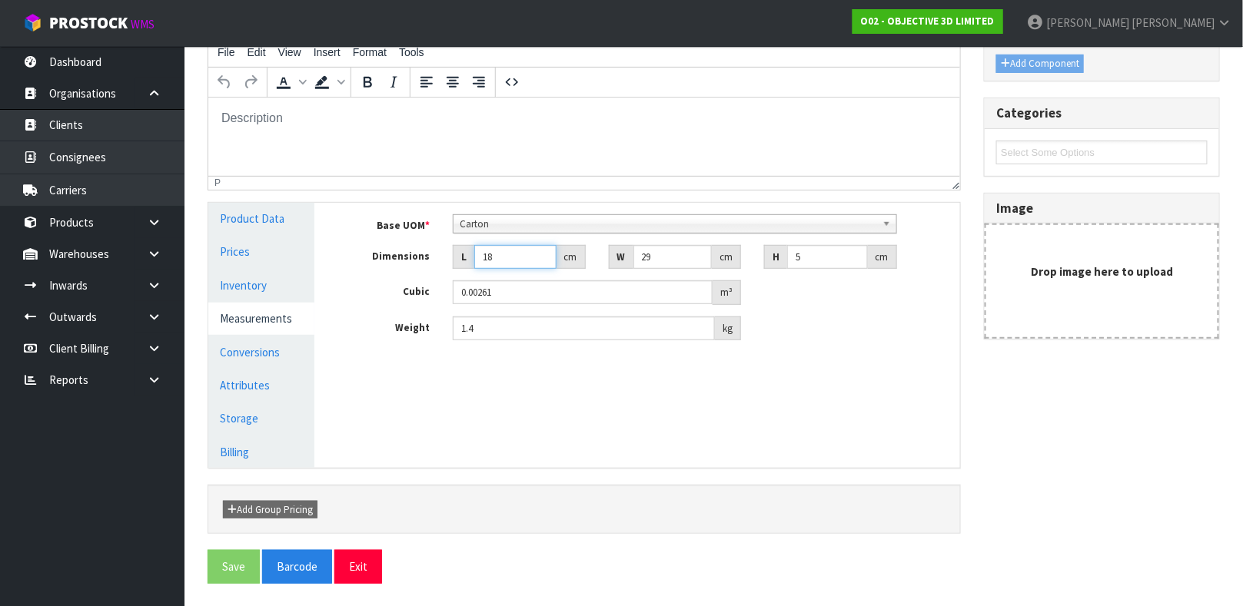
type input "1"
type input "0.000145"
type input "15"
type input "0.002175"
type input "15"
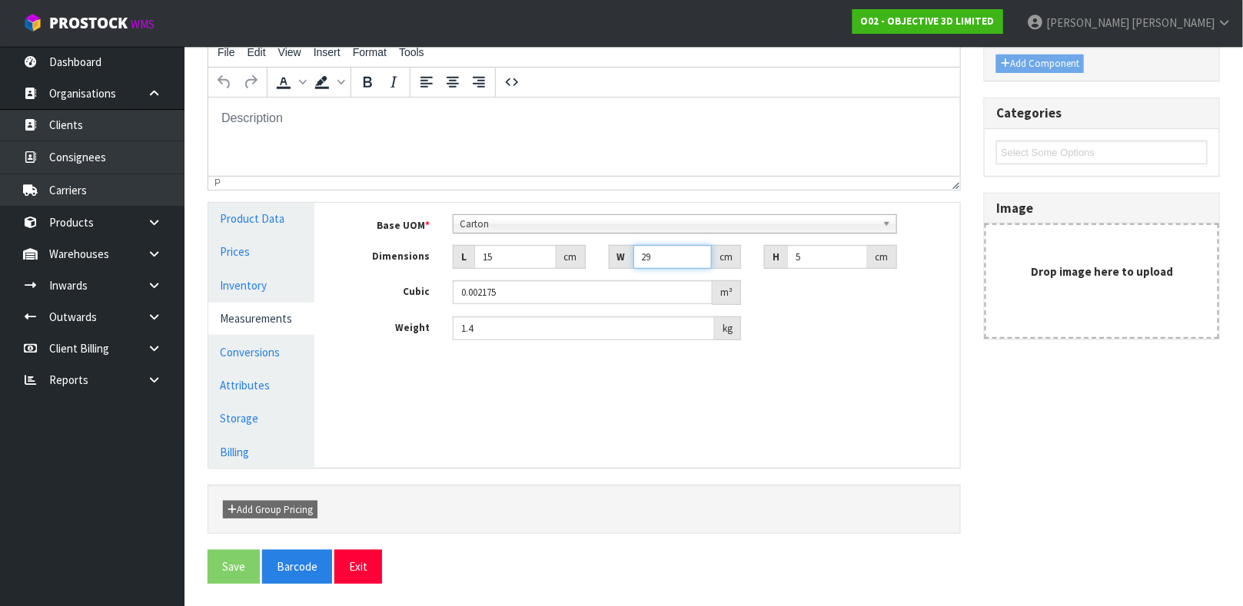
click at [652, 253] on input "29" at bounding box center [672, 257] width 79 height 24
type input "2"
type input "0.00015"
type input "0.000001"
type input "3"
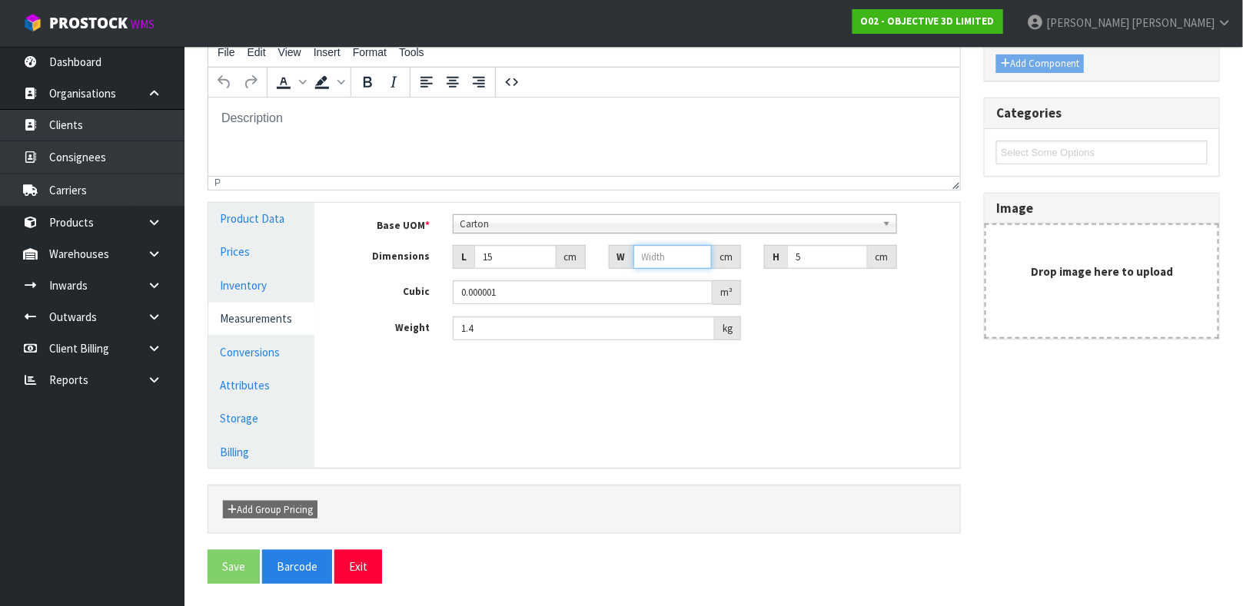
type input "0.000225"
type input "30"
type input "0.00225"
type input "30"
click at [819, 254] on input "5" at bounding box center [827, 257] width 81 height 24
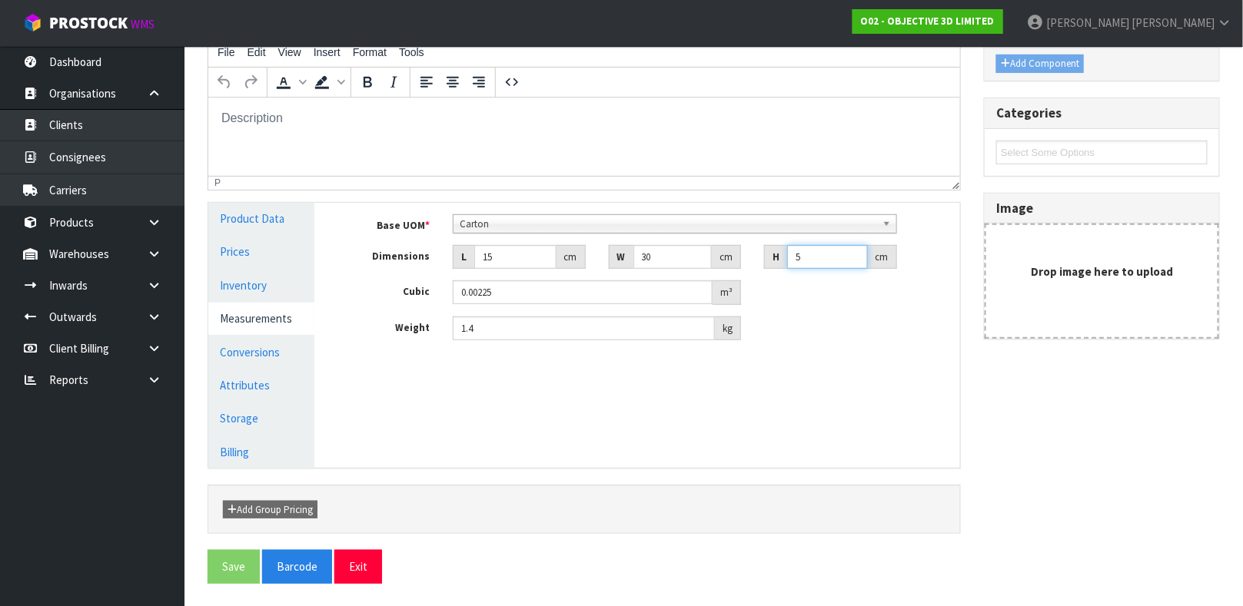
type input "0.000001"
type input "6"
type input "0.0027"
type input "6"
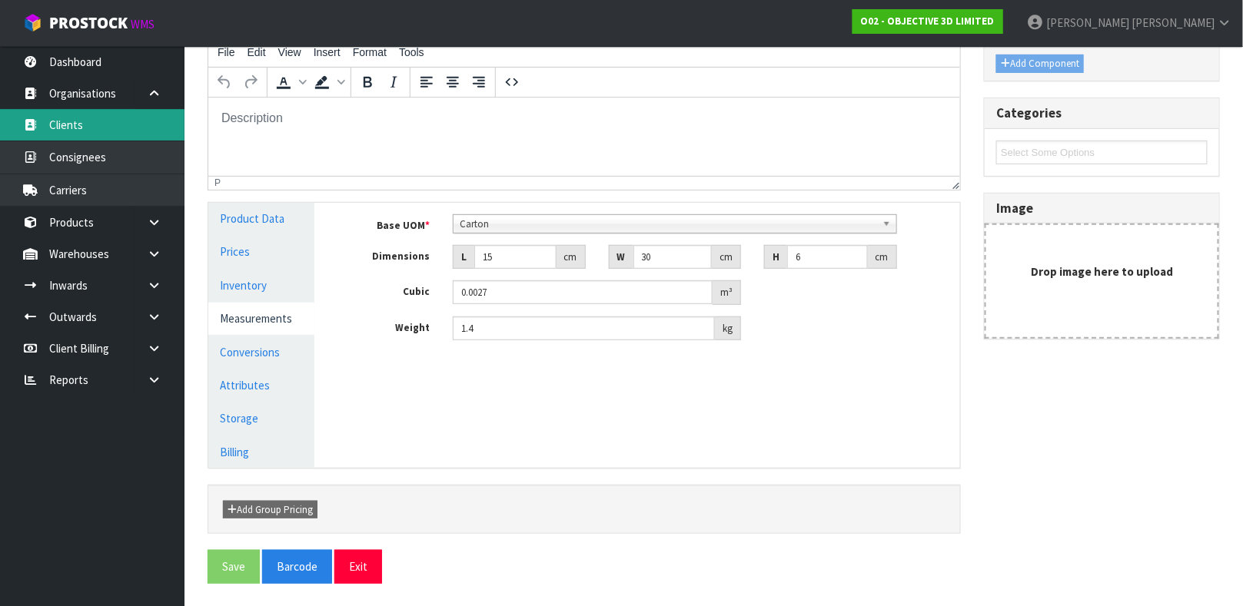
click at [75, 124] on link "Clients" at bounding box center [92, 125] width 184 height 32
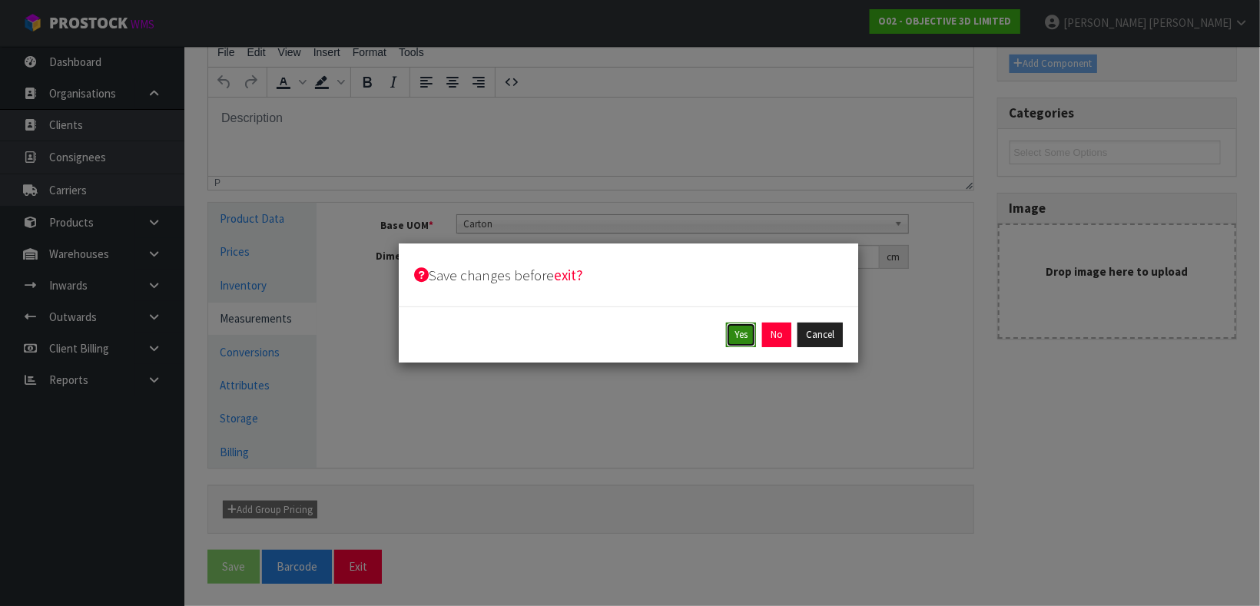
click at [734, 331] on button "Yes" at bounding box center [741, 335] width 30 height 25
click at [767, 334] on button "Yes" at bounding box center [777, 335] width 30 height 25
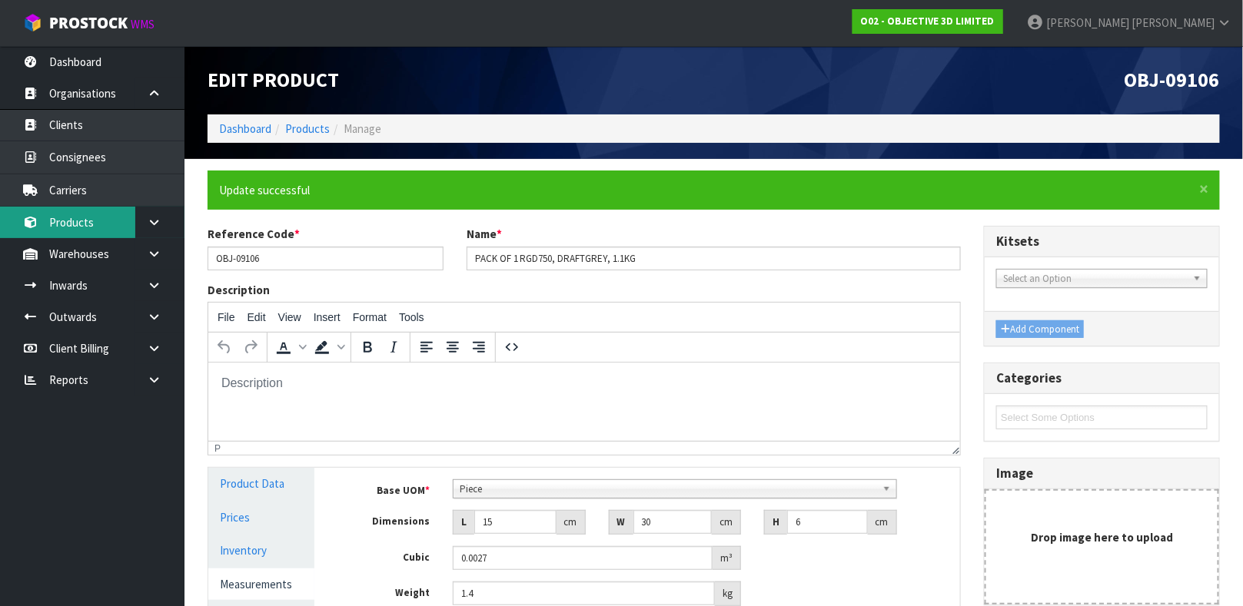
click at [102, 210] on link "Products" at bounding box center [92, 223] width 184 height 32
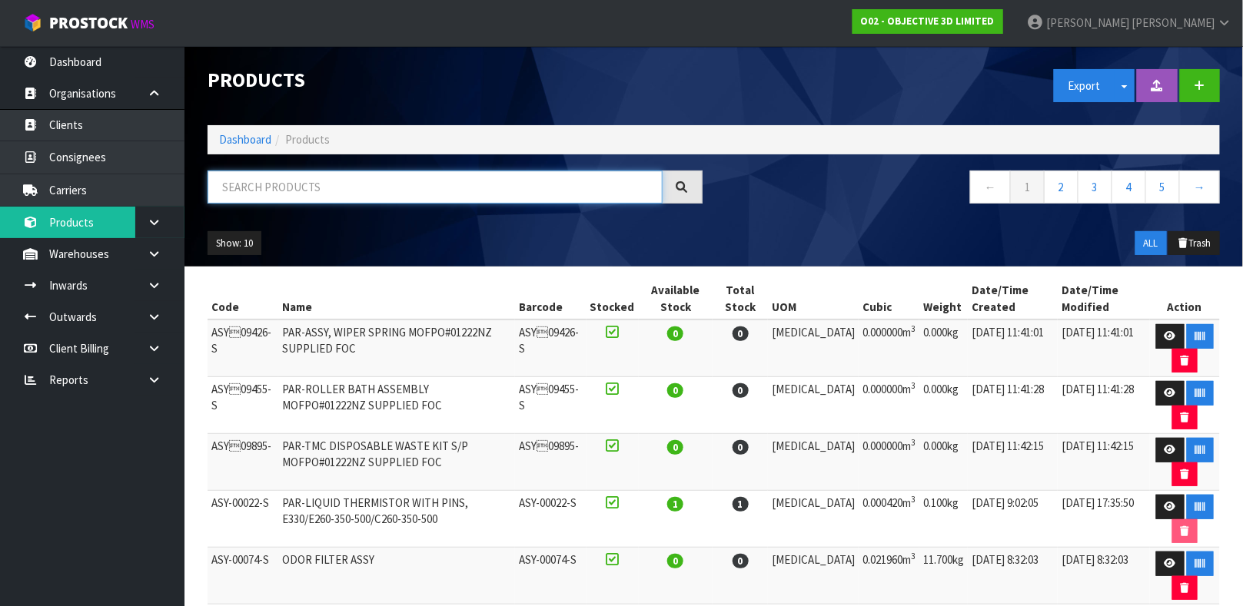
click at [224, 194] on input "text" at bounding box center [434, 187] width 455 height 33
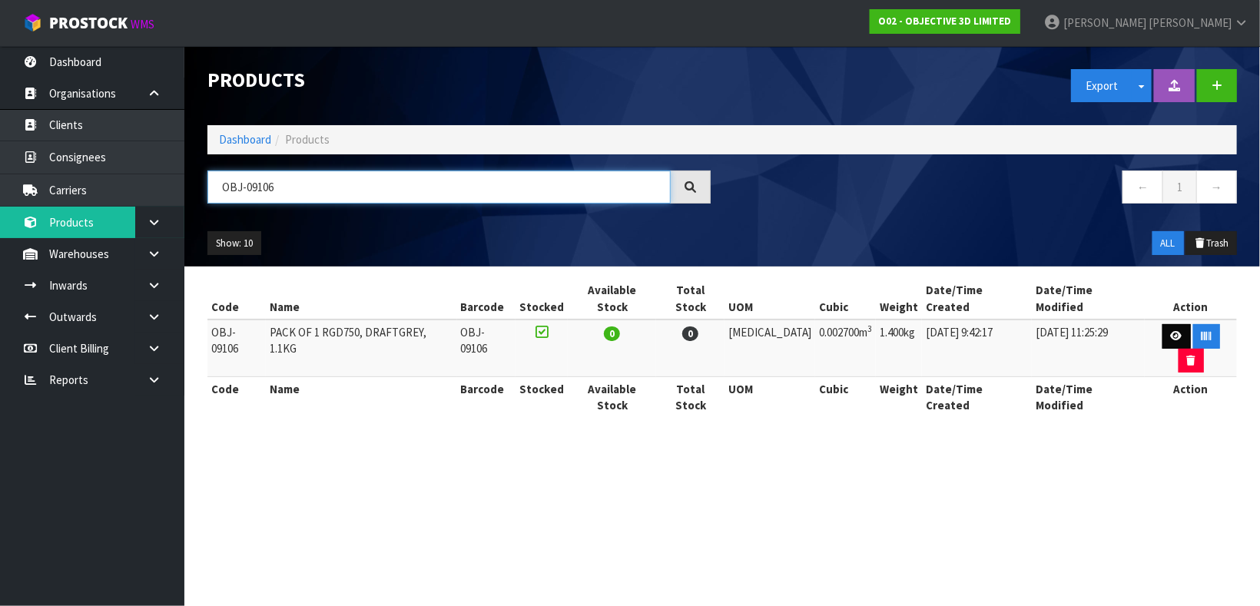
type input "OBJ-09106"
click at [1163, 324] on link at bounding box center [1177, 336] width 28 height 25
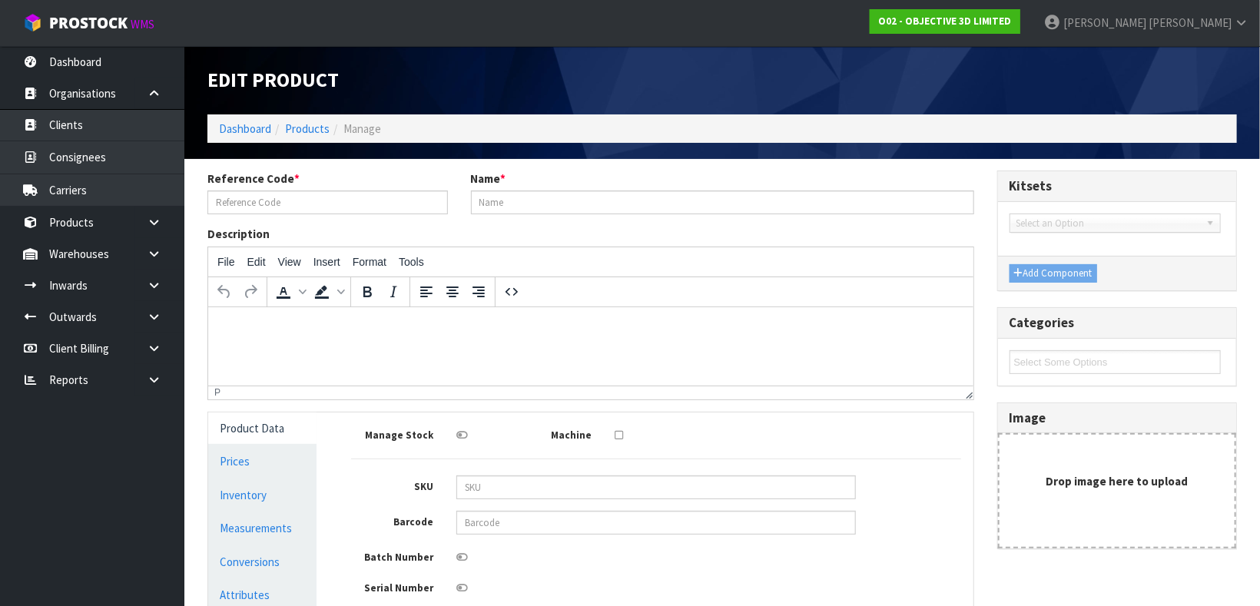
type input "OBJ-09106"
type input "PACK OF 1 RGD750, DRAFTGREY, 1.1KG"
type input "15"
type input "30"
type input "6"
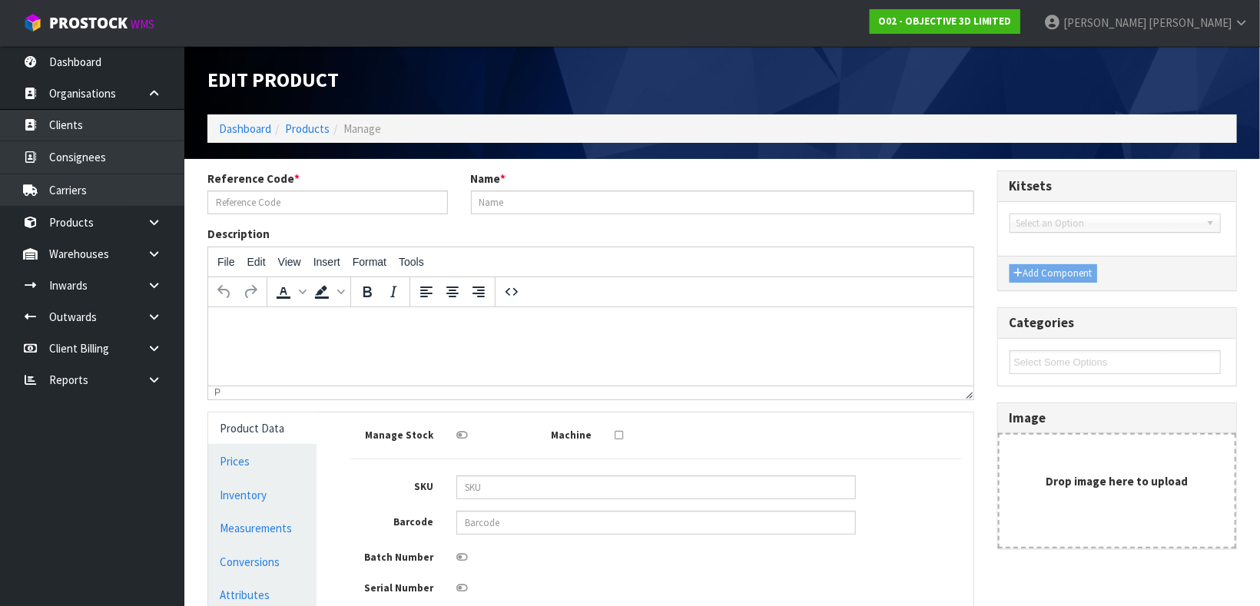
type input "0.0027"
type input "1.4"
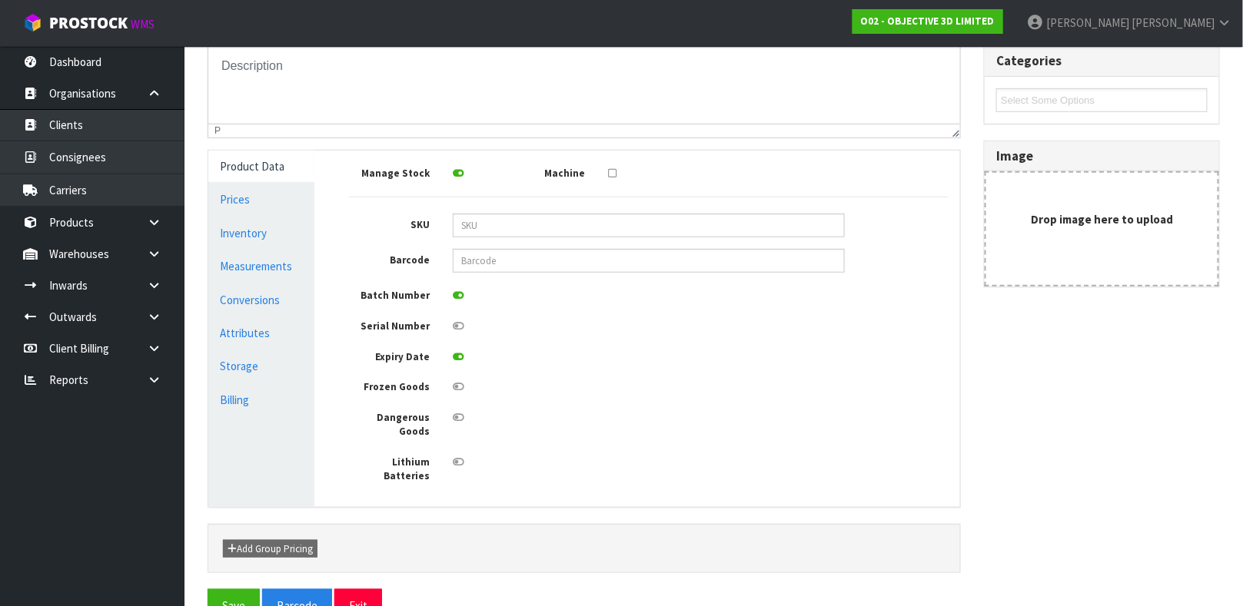
scroll to position [275, 0]
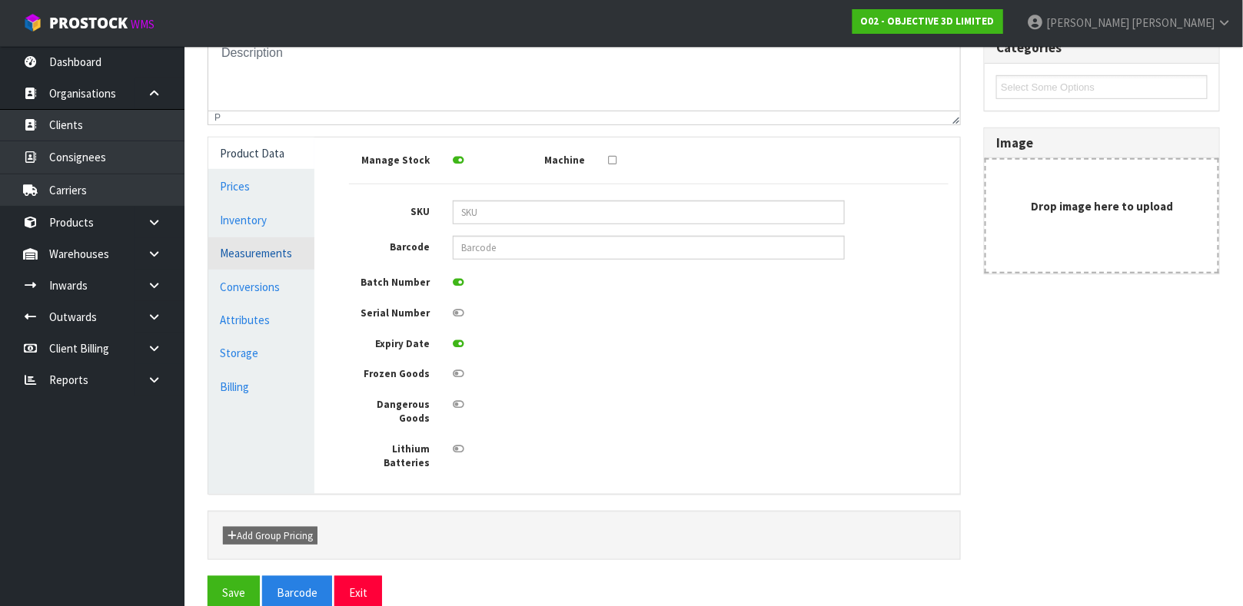
click at [260, 249] on link "Measurements" at bounding box center [261, 253] width 106 height 32
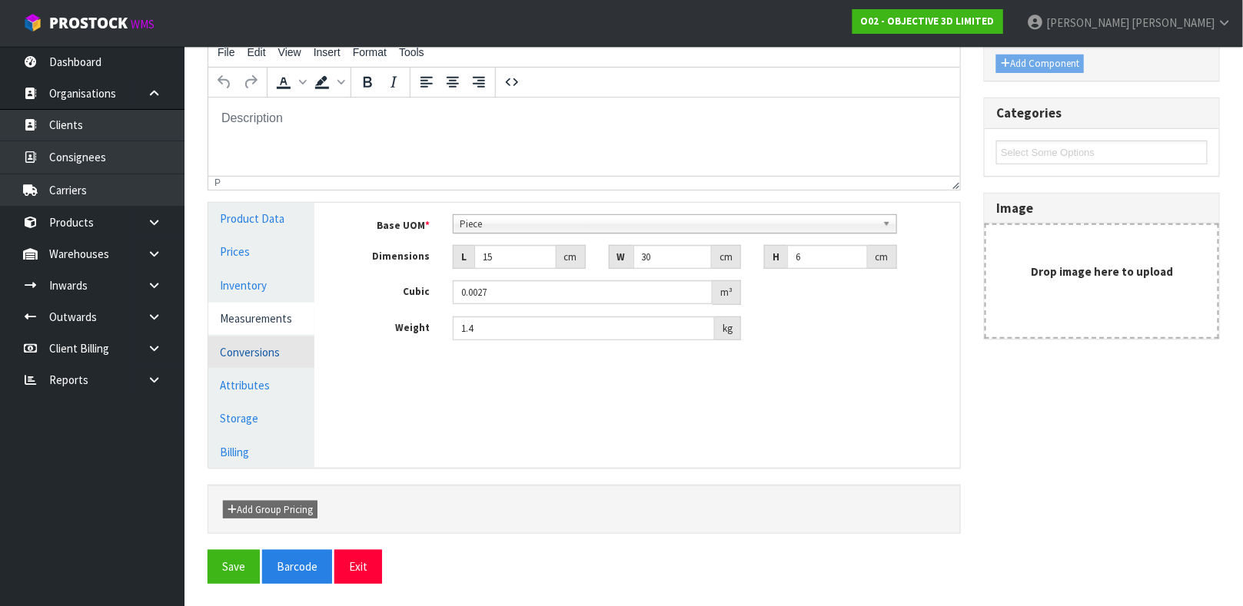
click at [264, 341] on link "Conversions" at bounding box center [261, 353] width 106 height 32
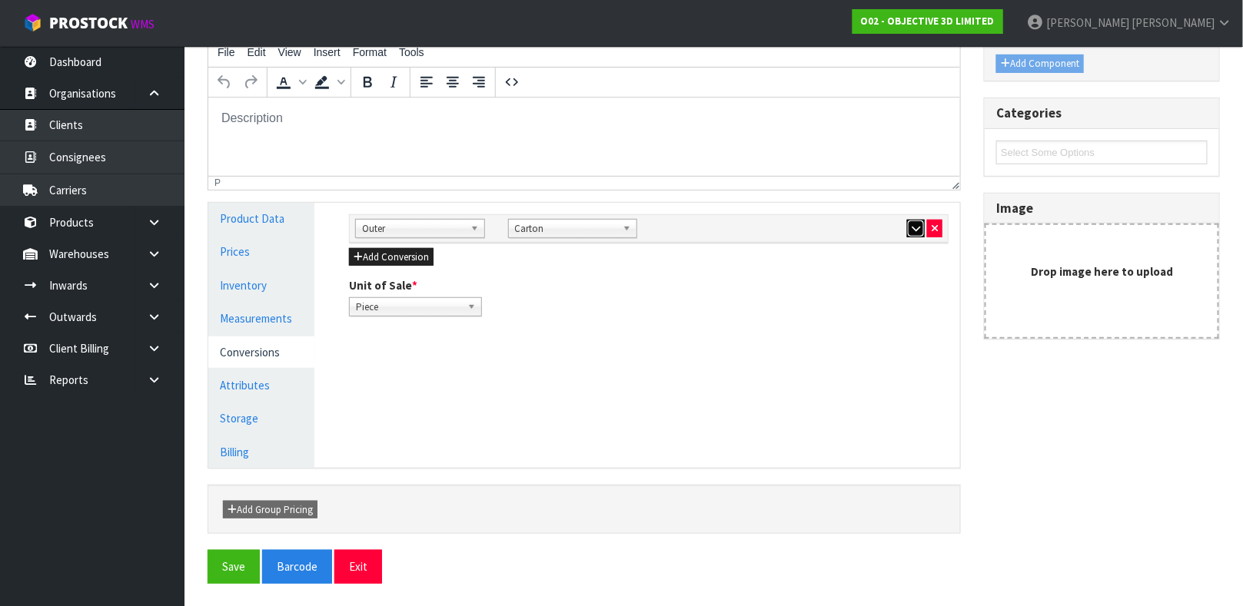
click at [914, 227] on icon "button" at bounding box center [915, 229] width 8 height 10
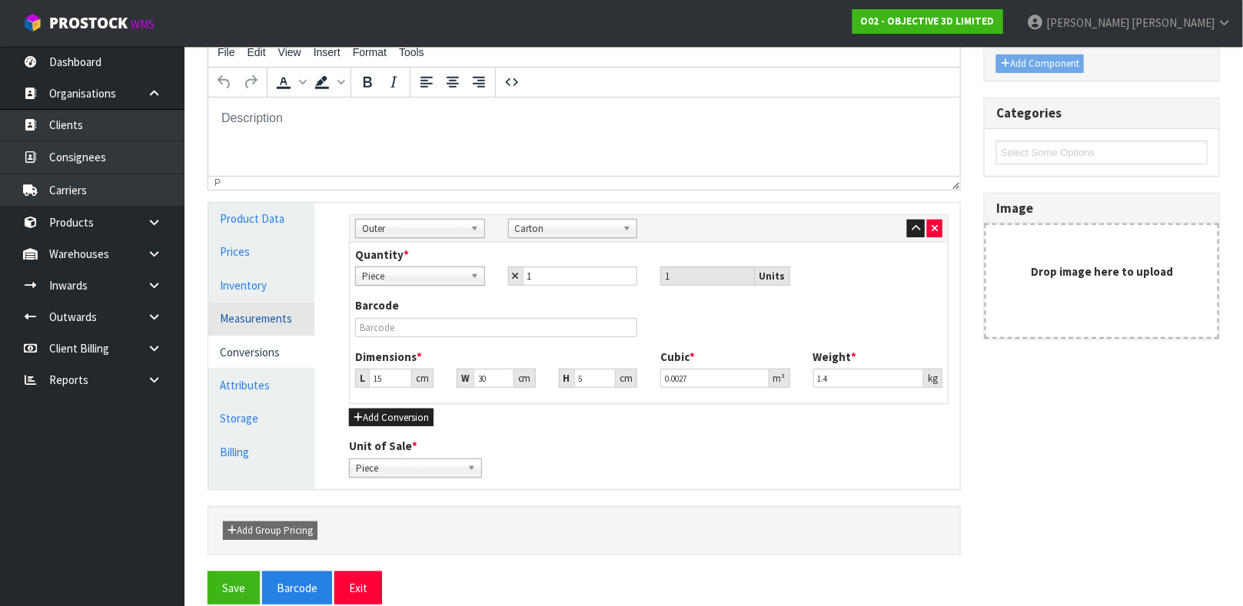
click at [247, 304] on link "Measurements" at bounding box center [261, 319] width 106 height 32
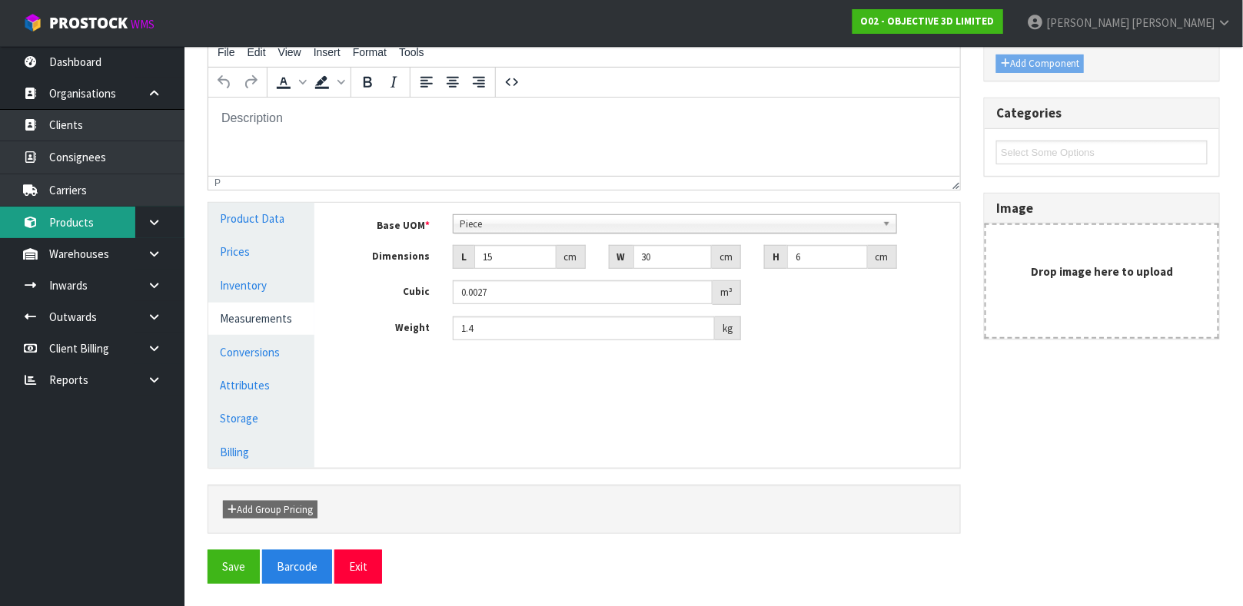
click at [87, 217] on link "Products" at bounding box center [92, 223] width 184 height 32
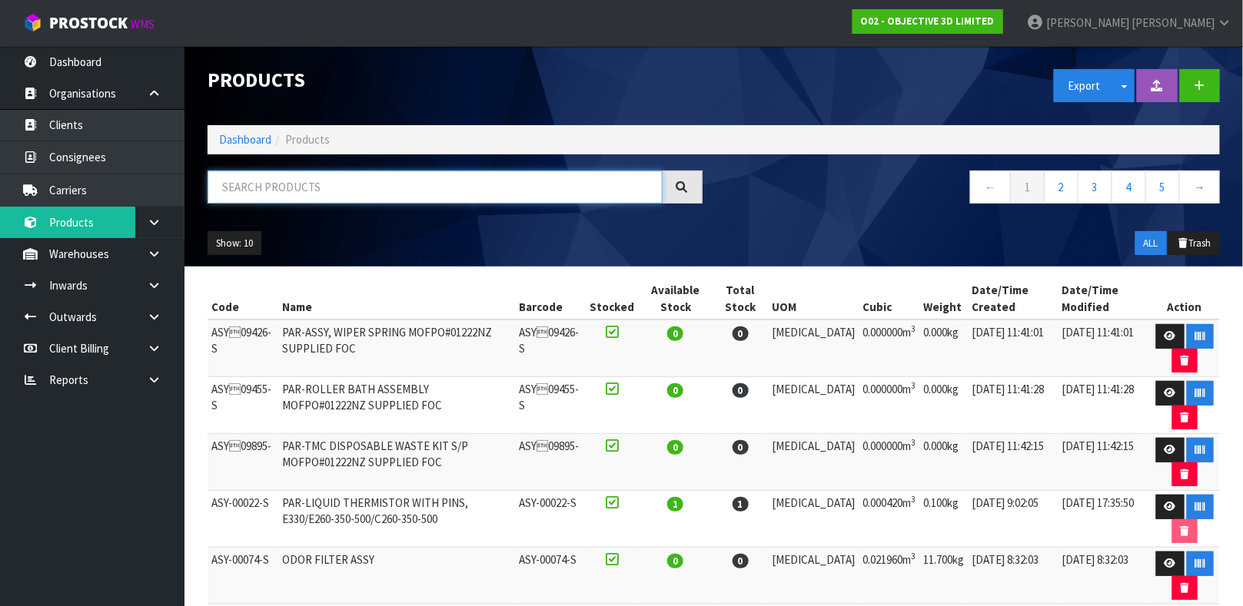
click at [293, 181] on input "text" at bounding box center [434, 187] width 455 height 33
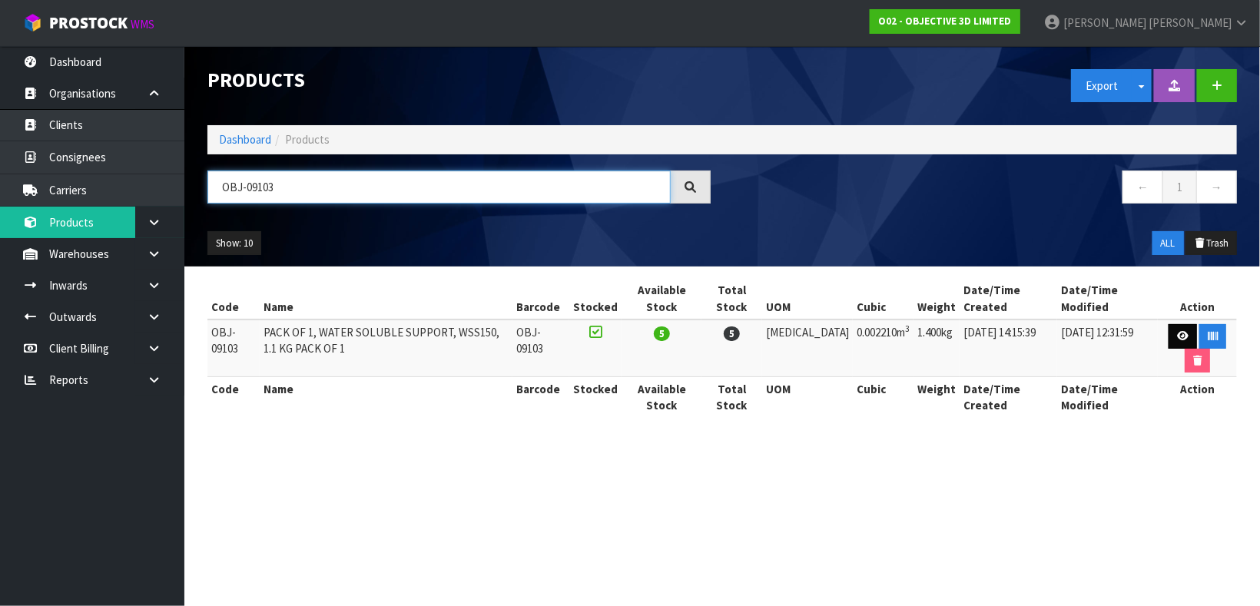
type input "OBJ-09103"
click at [1177, 339] on icon at bounding box center [1183, 336] width 12 height 10
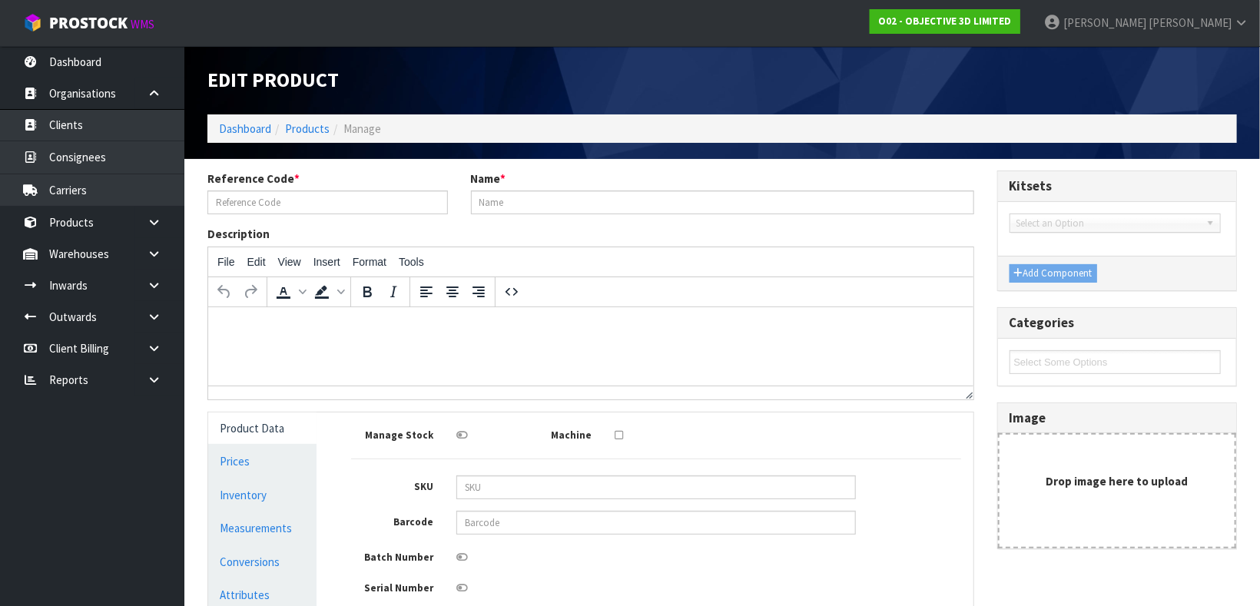
type input "OBJ-09103"
type input "PACK OF 1, WATER SOLUBLE SUPPORT, WSS150, 1.1 KG PACK OF 1"
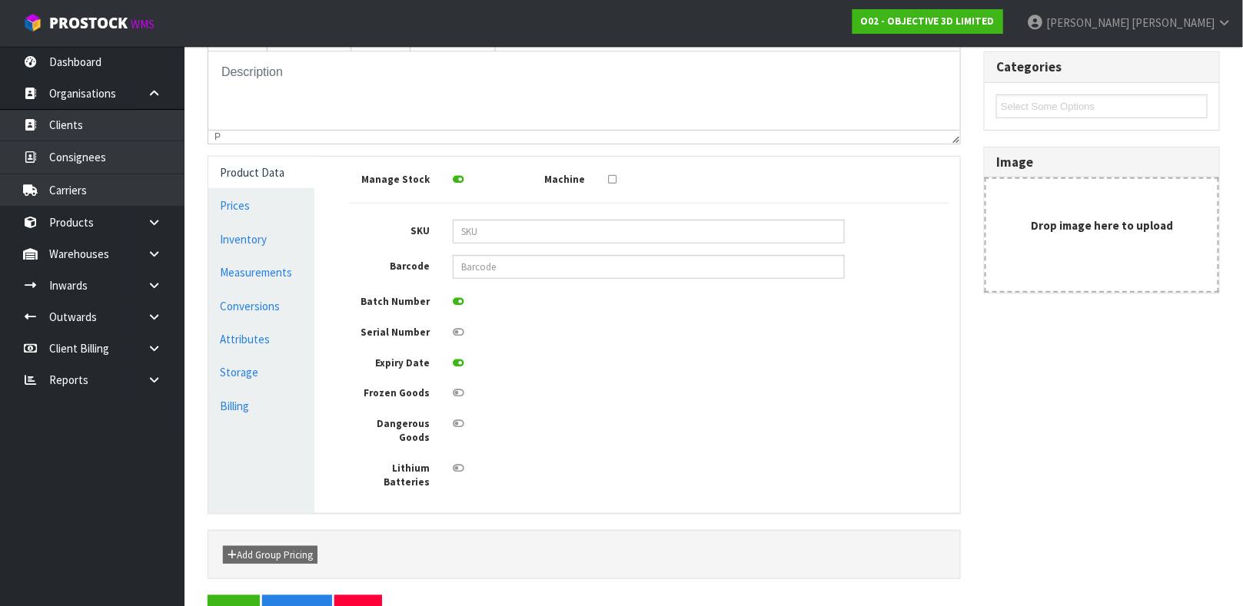
scroll to position [275, 0]
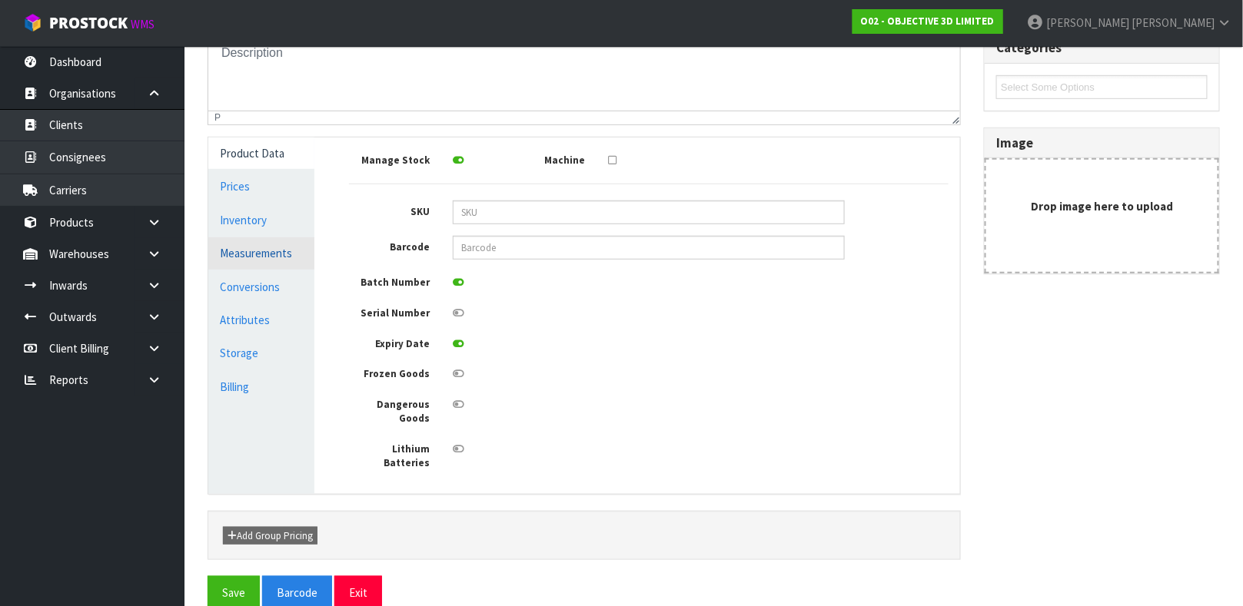
click at [287, 254] on link "Measurements" at bounding box center [261, 253] width 106 height 32
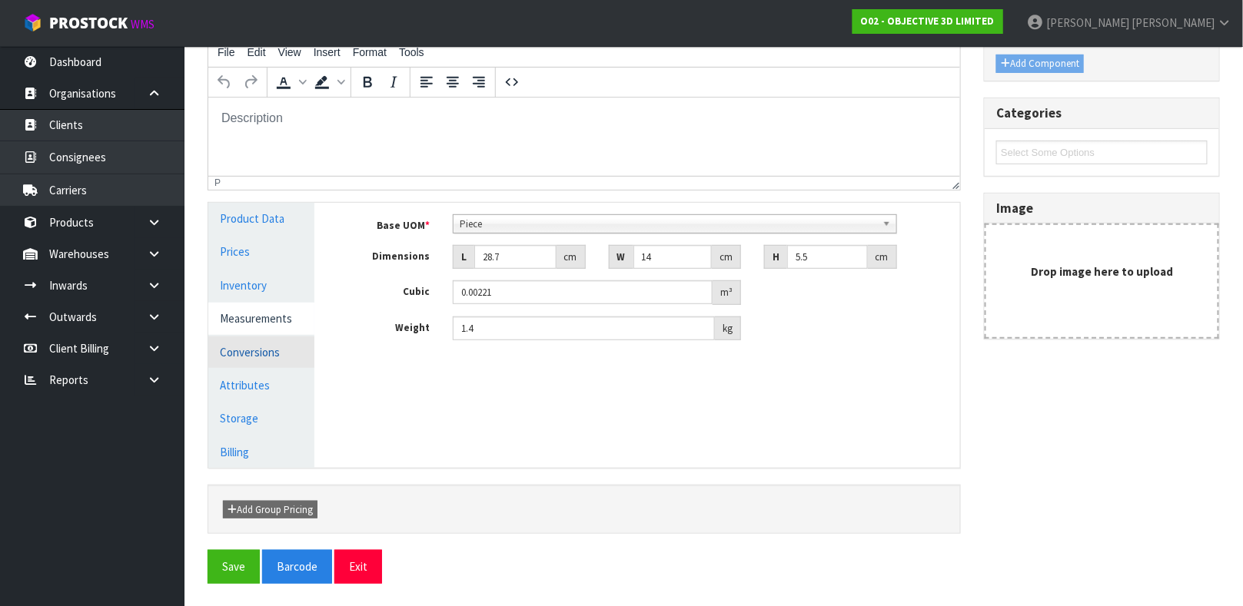
click at [271, 350] on link "Conversions" at bounding box center [261, 353] width 106 height 32
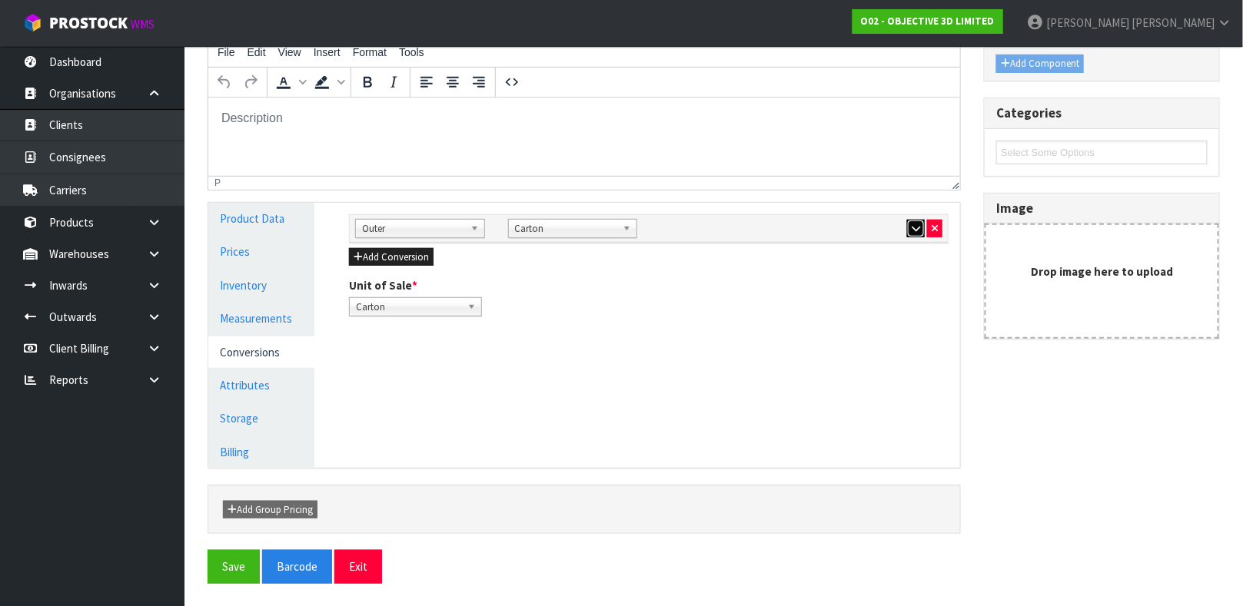
click at [911, 227] on icon "button" at bounding box center [915, 229] width 8 height 10
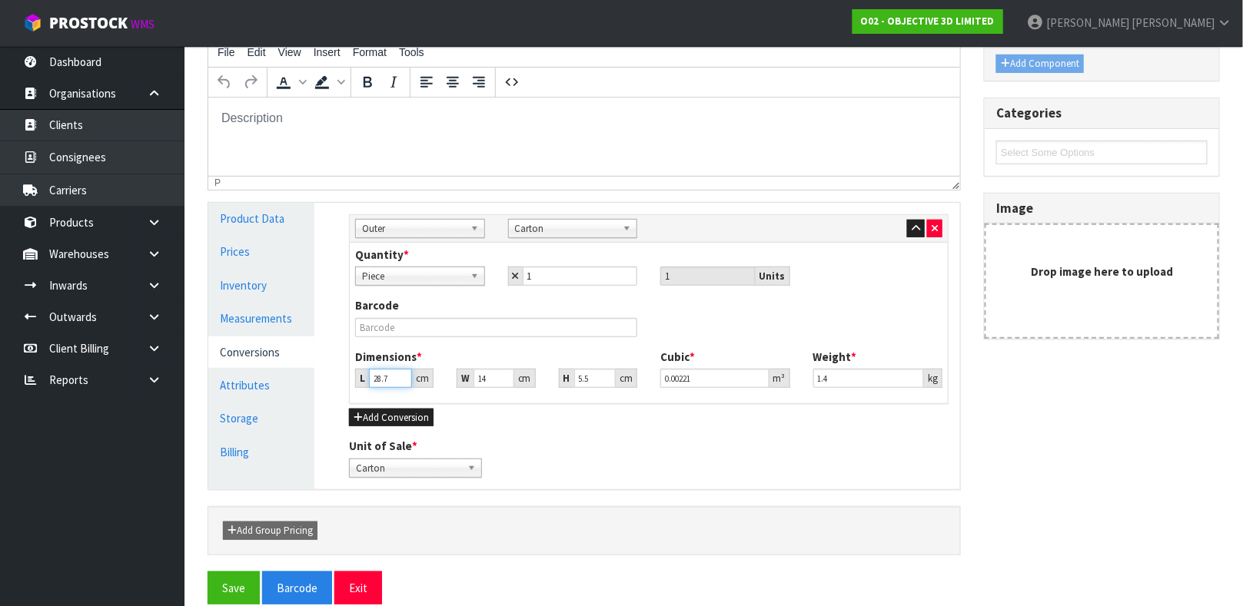
click at [393, 377] on input "28.7" at bounding box center [390, 378] width 43 height 19
type input "28"
type input "0.002156"
type input "2"
type input "0.000154"
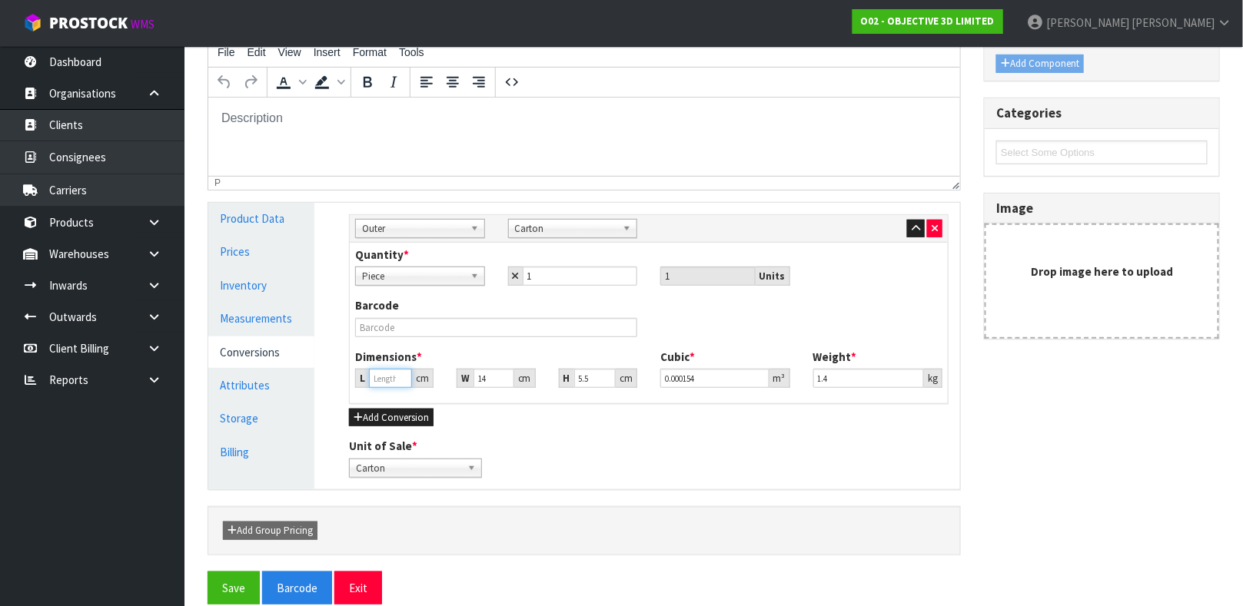
type input "0.000001"
type input "1"
type input "0.000077"
type input "15"
type input "0.001155"
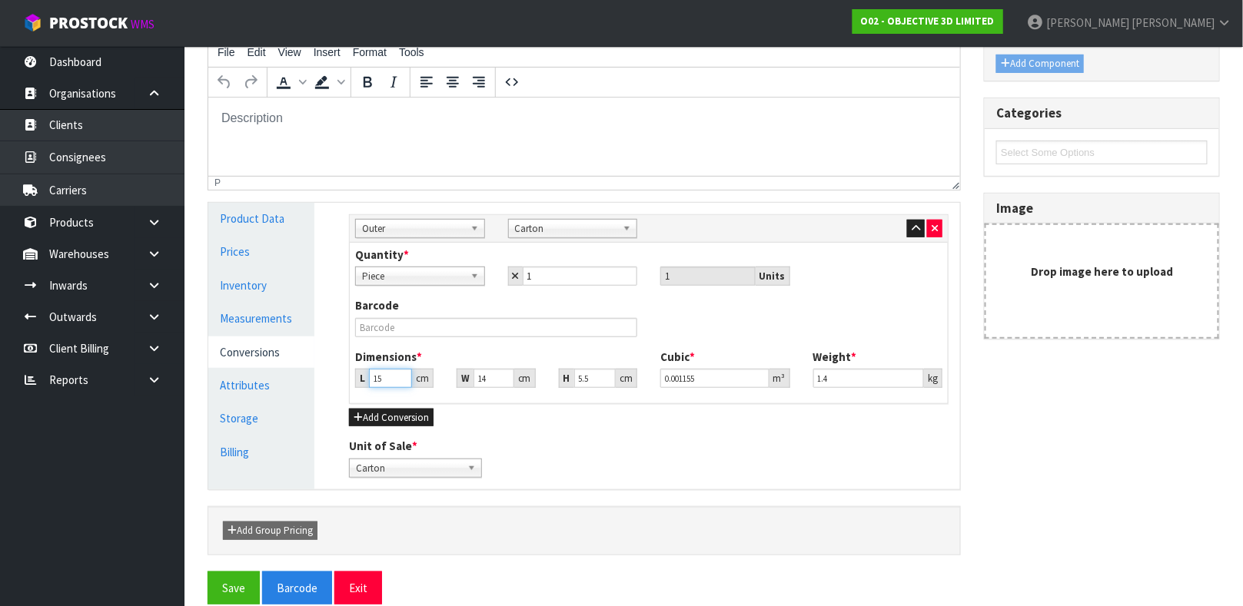
type input "15"
click at [492, 374] on input "14" at bounding box center [493, 378] width 40 height 19
type input "1"
type input "0.000082"
type input "0.000001"
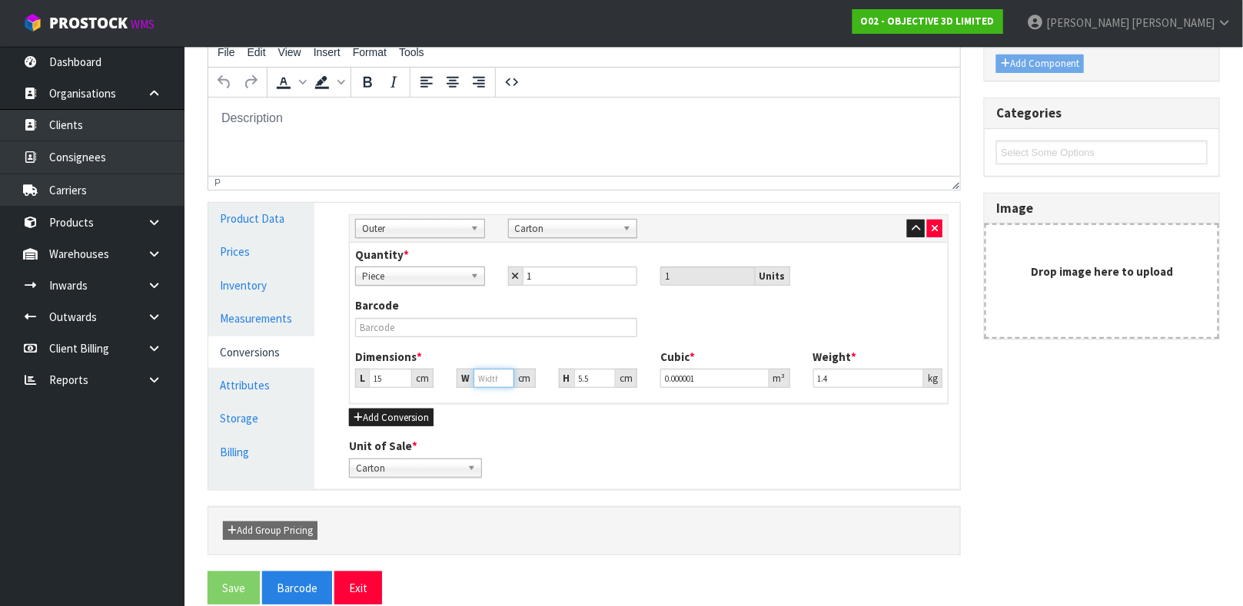
type input "3"
type input "0.000247"
type input "30"
type input "0.002475"
type input "30"
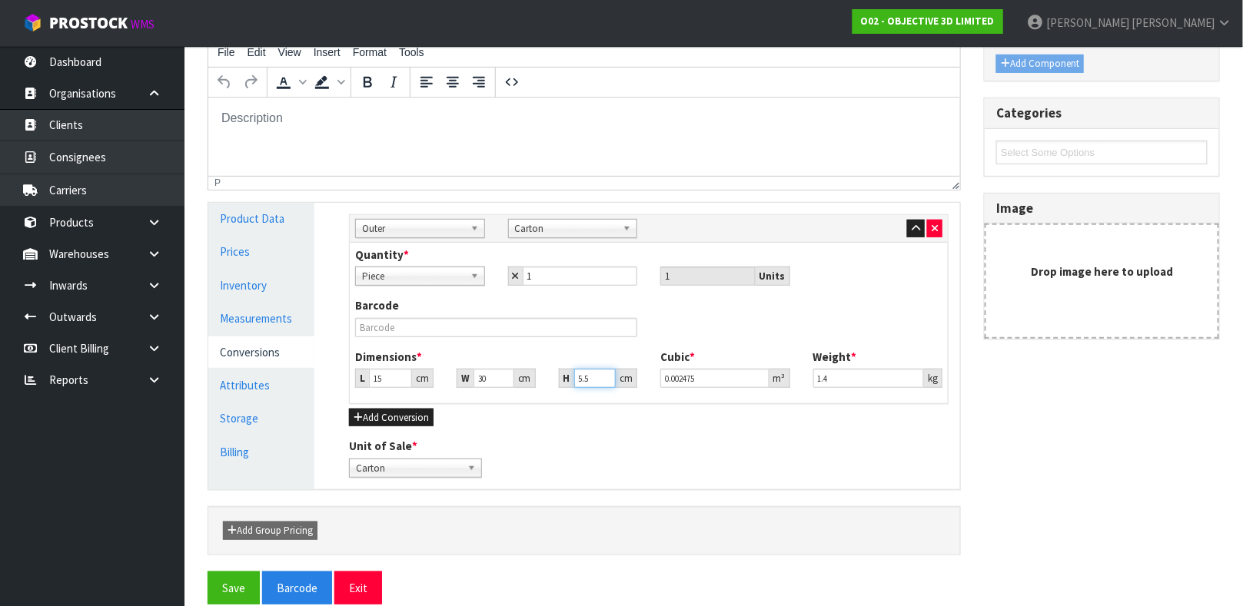
click at [589, 376] on input "5.5" at bounding box center [594, 378] width 41 height 19
type input "5"
type input "0.00225"
type input "0.000001"
type input "6"
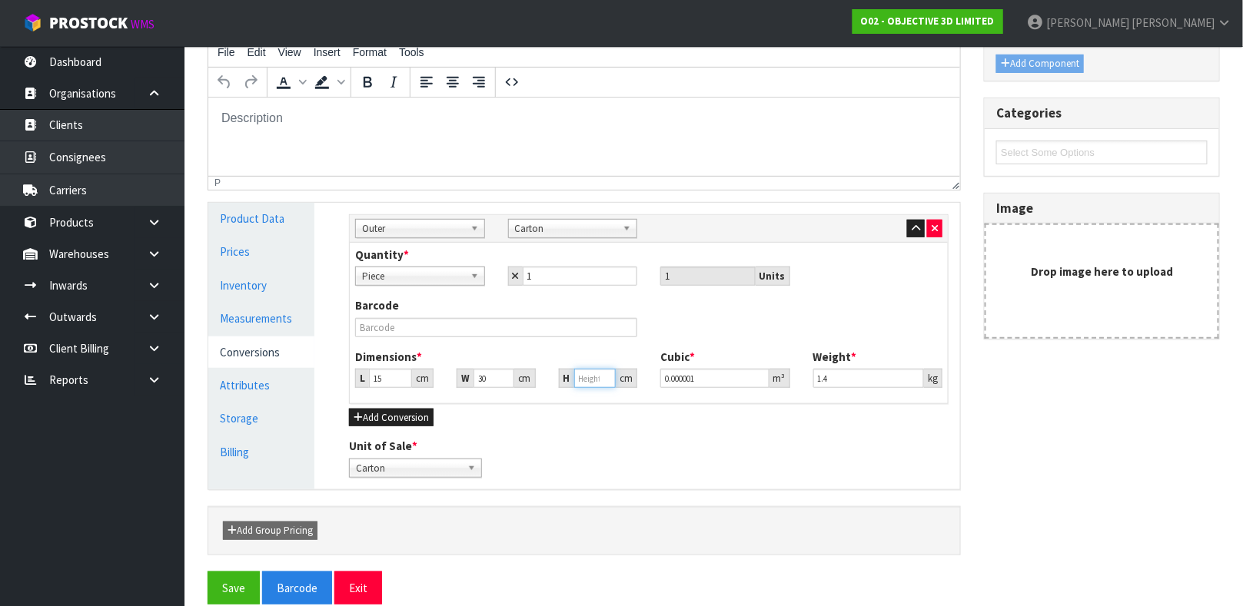
type input "0.0027"
type input "6"
click at [275, 317] on link "Measurements" at bounding box center [261, 319] width 106 height 32
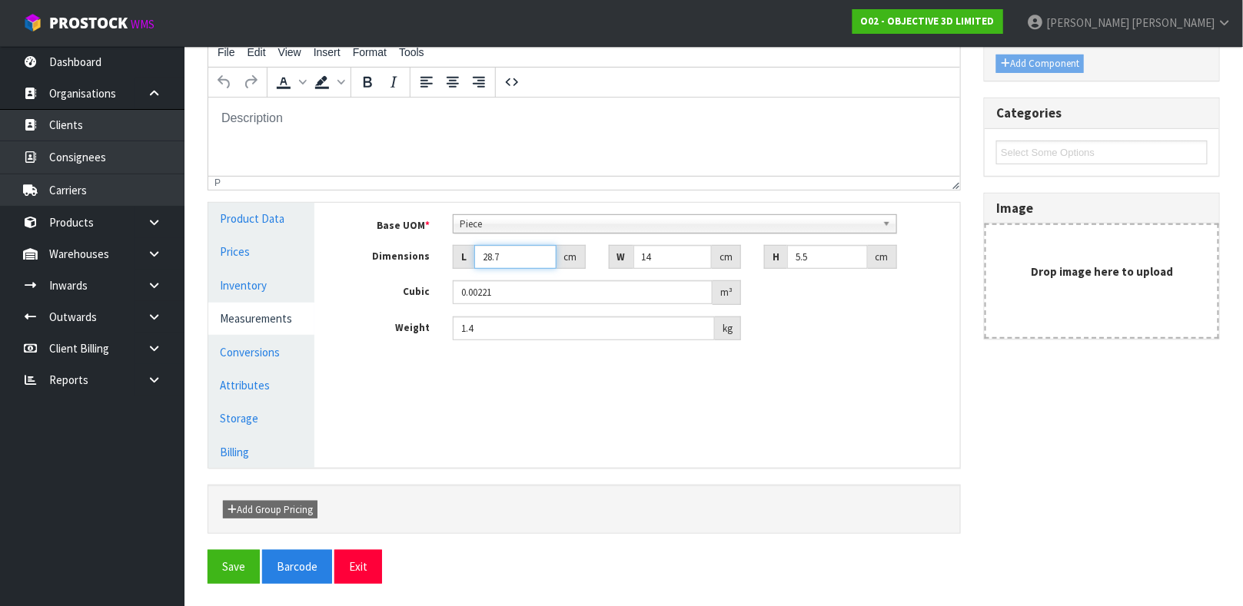
click at [508, 257] on input "28.7" at bounding box center [515, 257] width 82 height 24
type input "28"
type input "0.002156"
type input "2"
type input "0.000154"
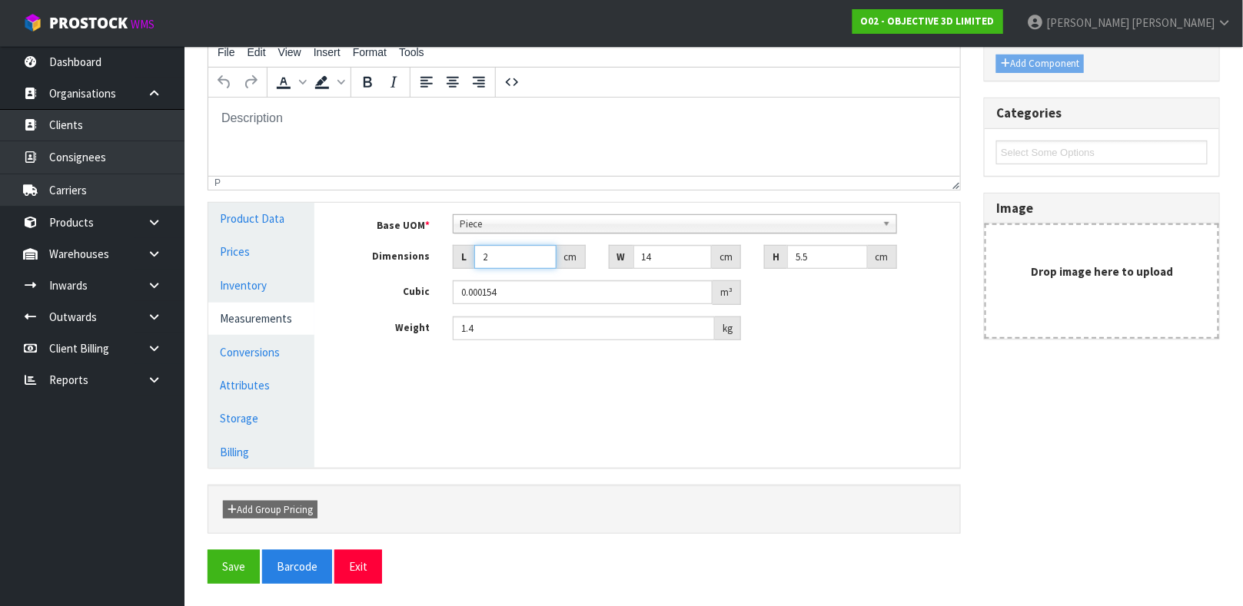
type input "0.000001"
type input "1"
type input "0.000077"
type input "15"
type input "0.001155"
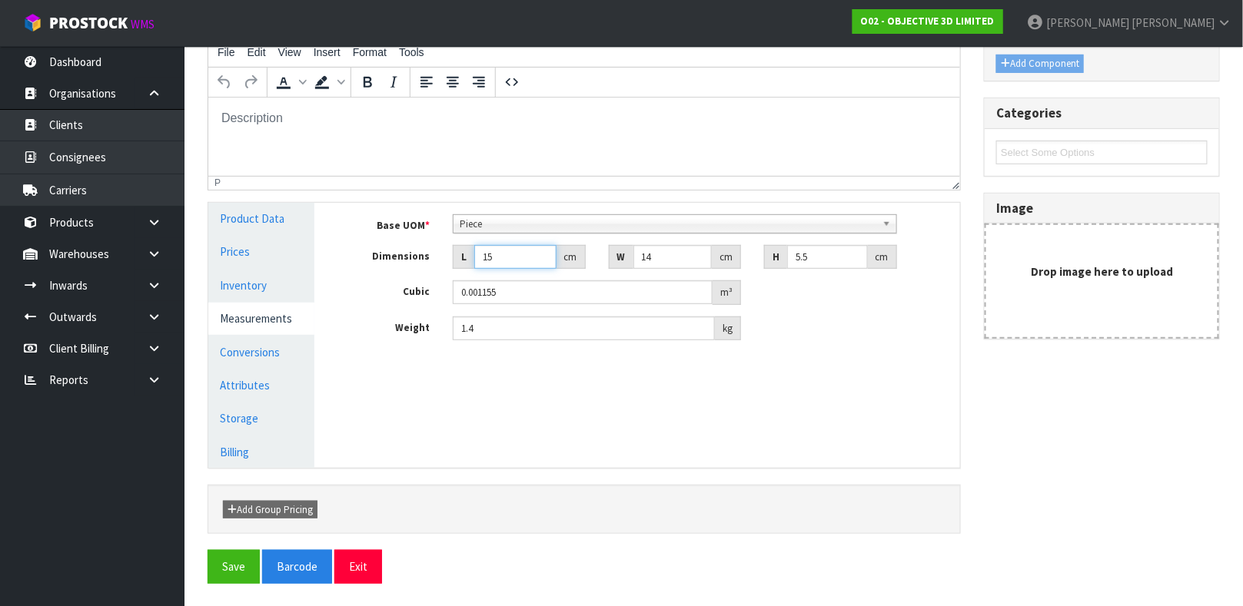
type input "15"
click at [655, 256] on input "14" at bounding box center [672, 257] width 79 height 24
type input "1"
type input "0.000082"
type input "0.000001"
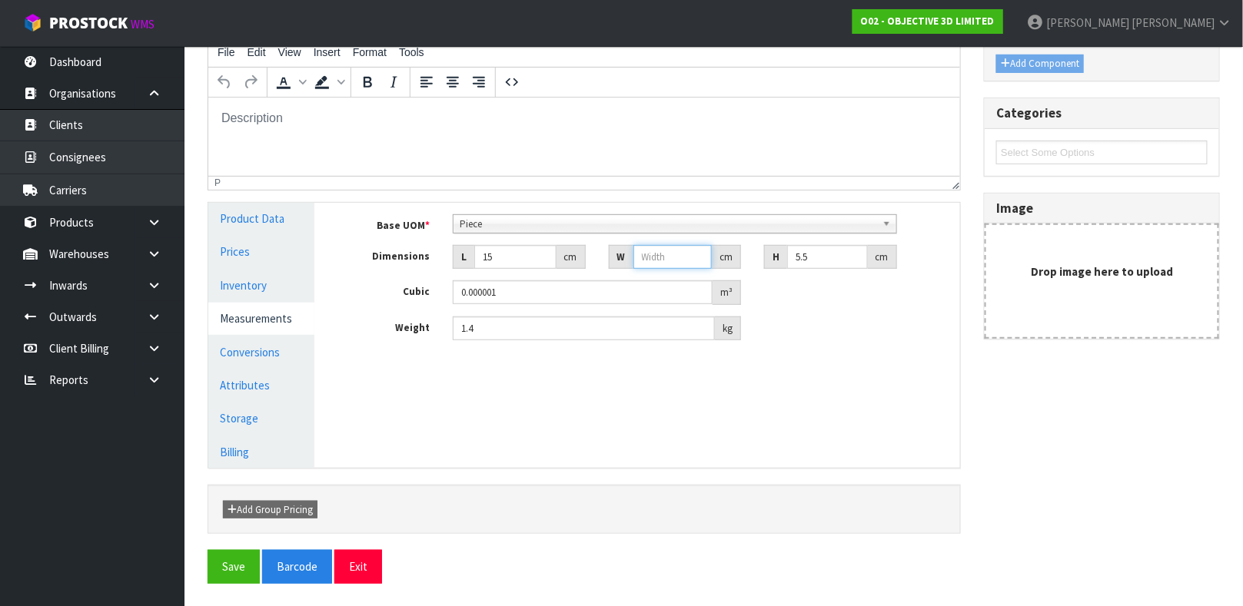
type input "3"
type input "0.000247"
type input "30"
type input "0.002475"
type input "30"
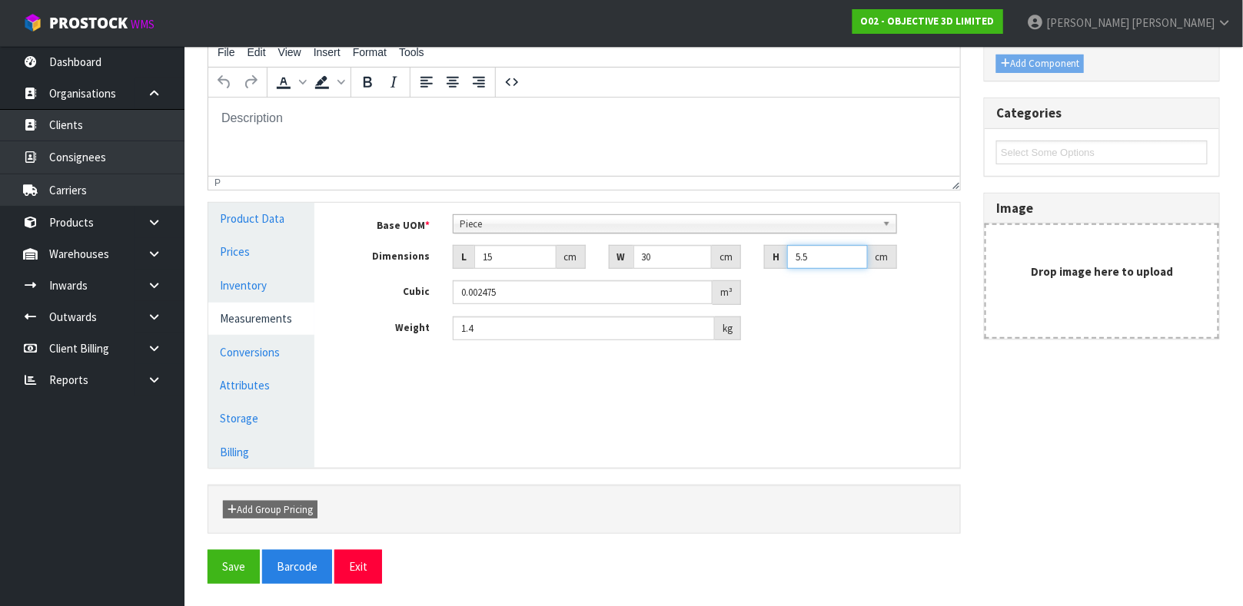
click at [818, 251] on input "5.5" at bounding box center [827, 257] width 81 height 24
type input "5"
type input "0.00225"
type input "0.000001"
type input "6"
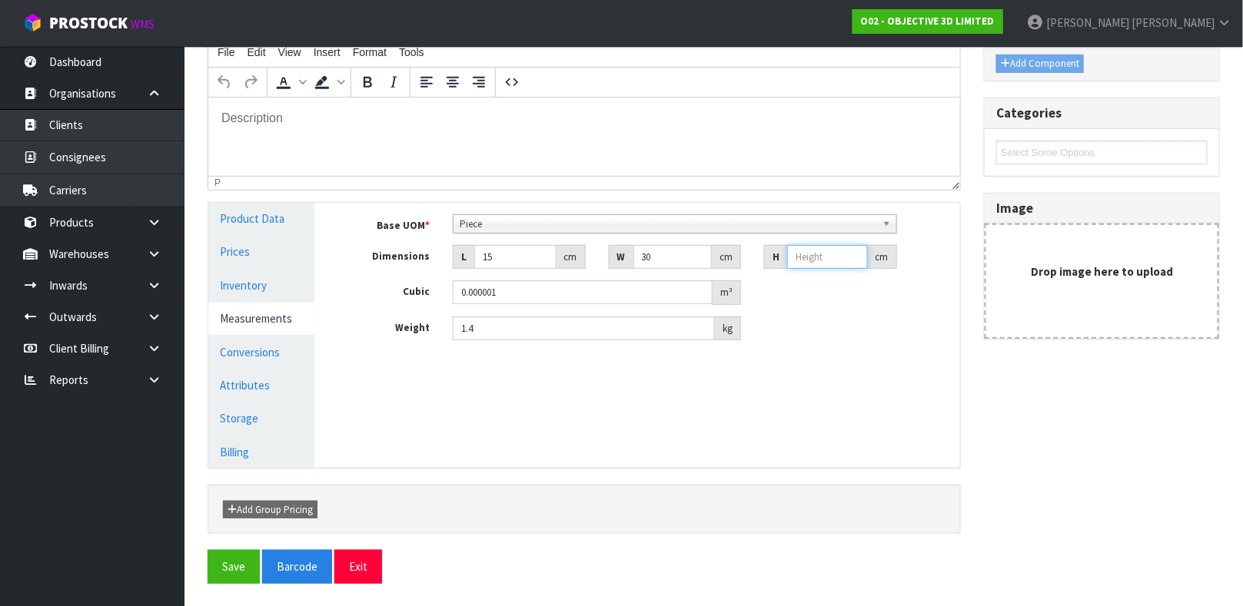
type input "0.0027"
type input "6"
click at [232, 576] on button "Save" at bounding box center [233, 566] width 52 height 33
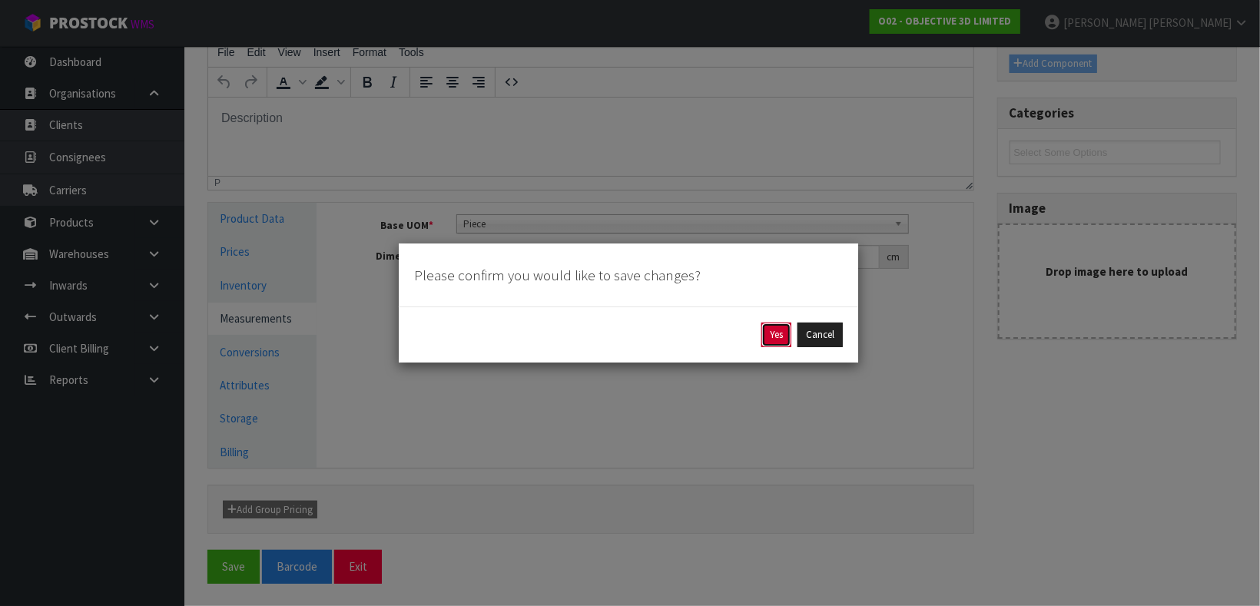
click at [762, 337] on button "Yes" at bounding box center [777, 335] width 30 height 25
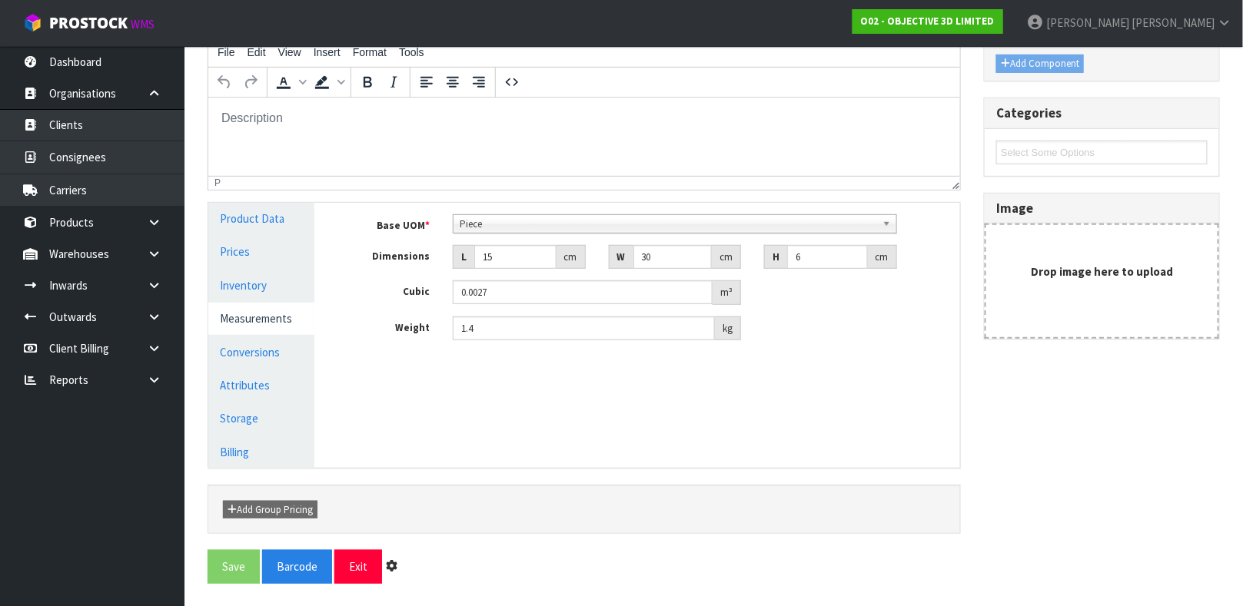
scroll to position [0, 0]
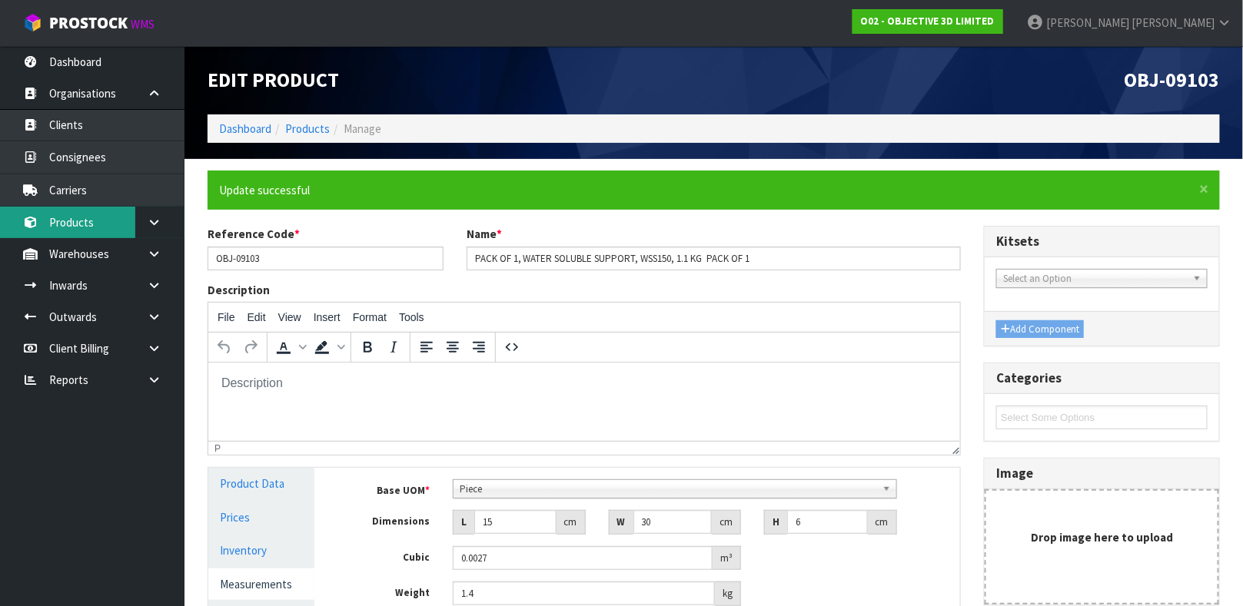
click at [93, 219] on link "Products" at bounding box center [92, 223] width 184 height 32
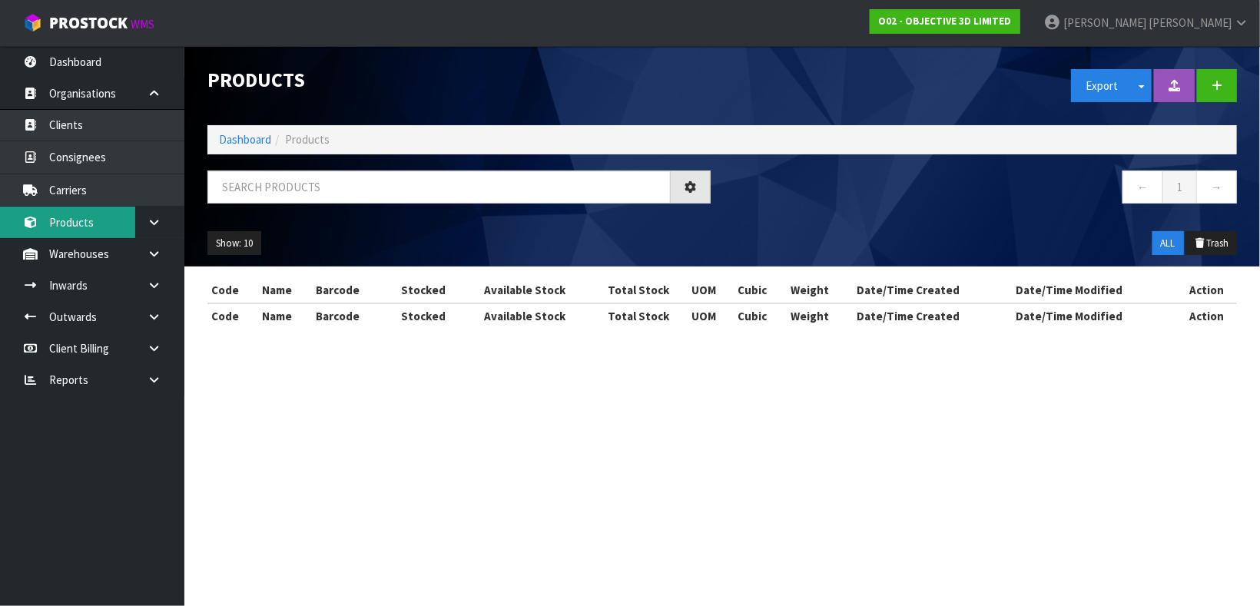
click at [93, 219] on div "Products Export Split button! SOH Summary Measurements Dangerous Goods Import P…" at bounding box center [630, 178] width 1260 height 356
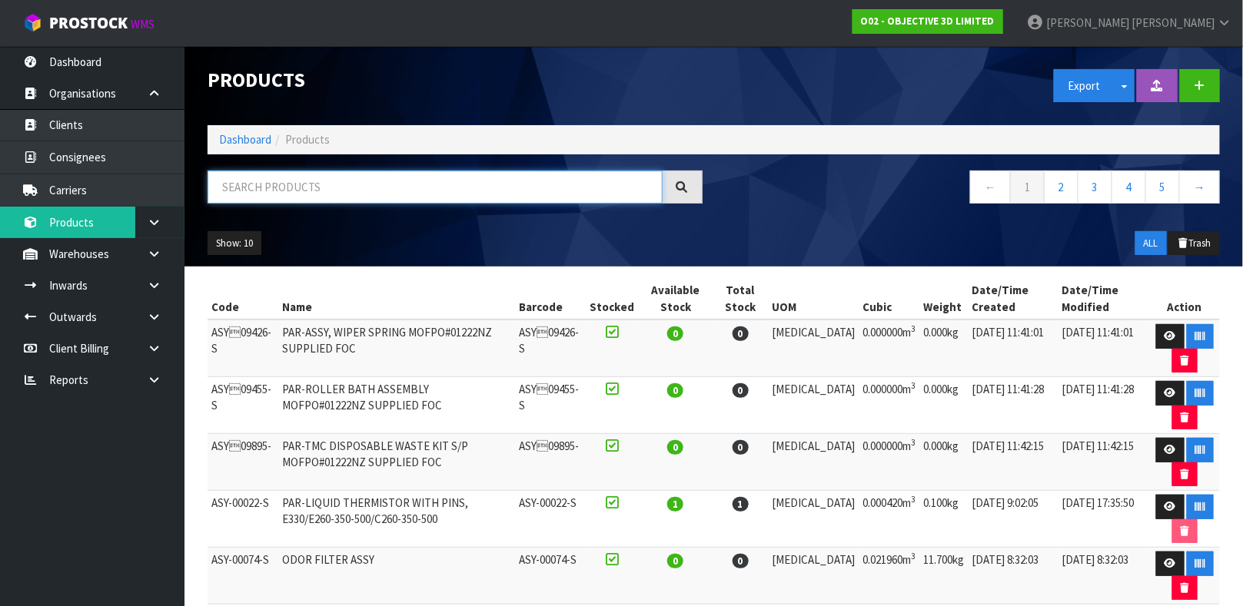
click at [242, 190] on input "text" at bounding box center [434, 187] width 455 height 33
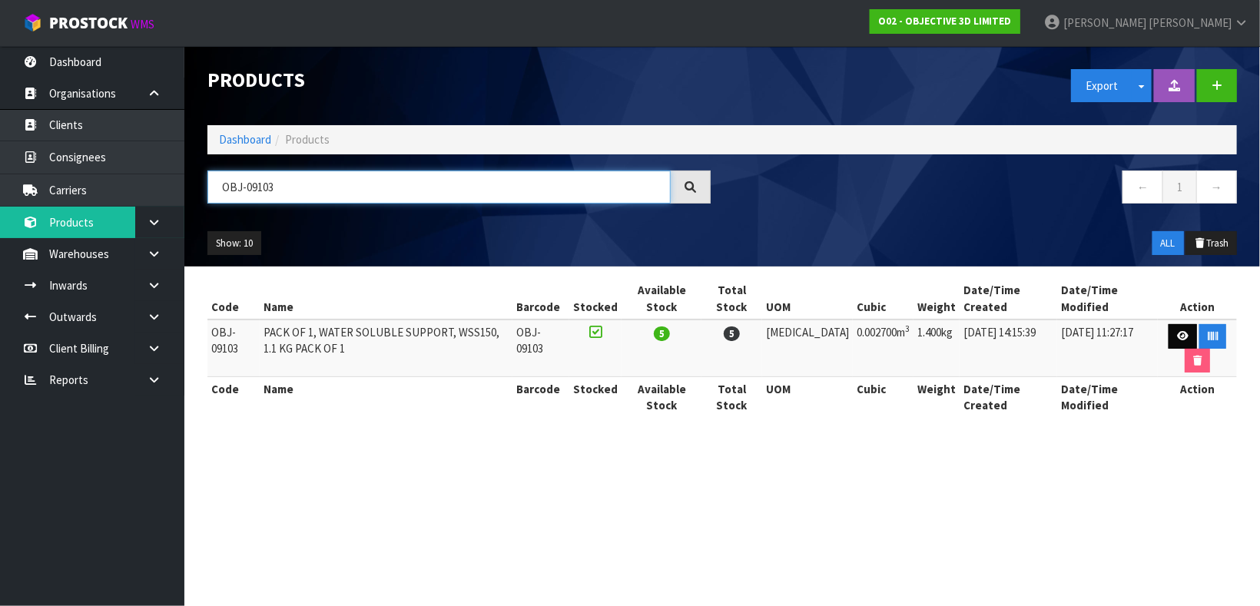
type input "OBJ-09103"
click at [1182, 330] on link at bounding box center [1183, 336] width 28 height 25
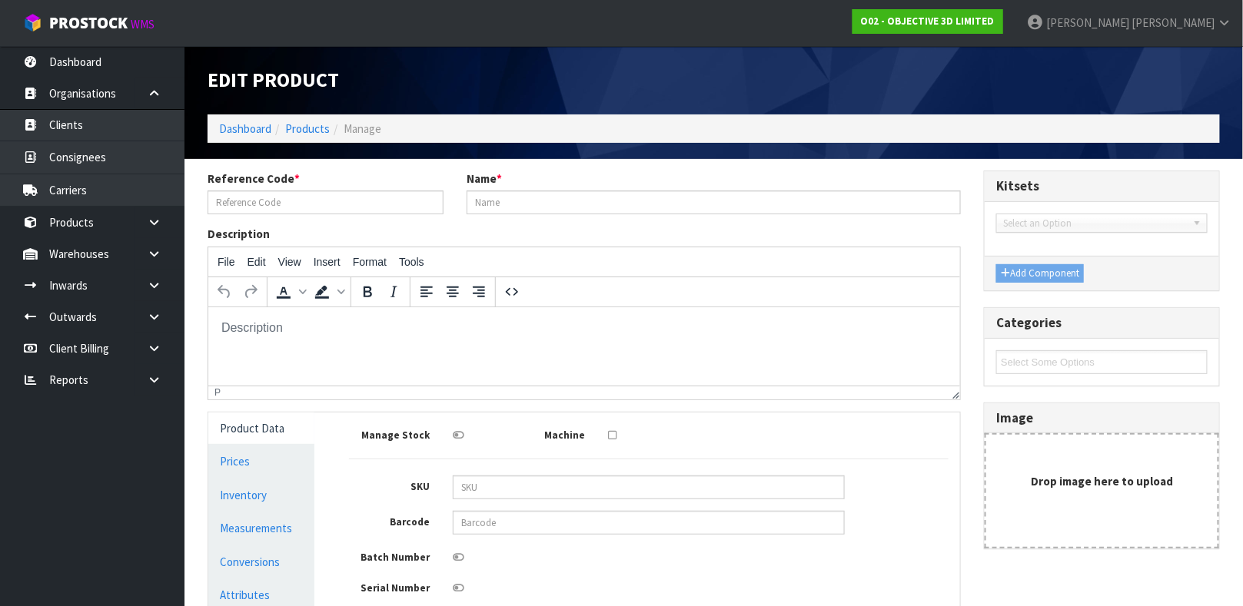
type input "OBJ-09103"
type input "PACK OF 1, WATER SOLUBLE SUPPORT, WSS150, 1.1 KG PACK OF 1"
type input "15"
type input "30"
type input "6"
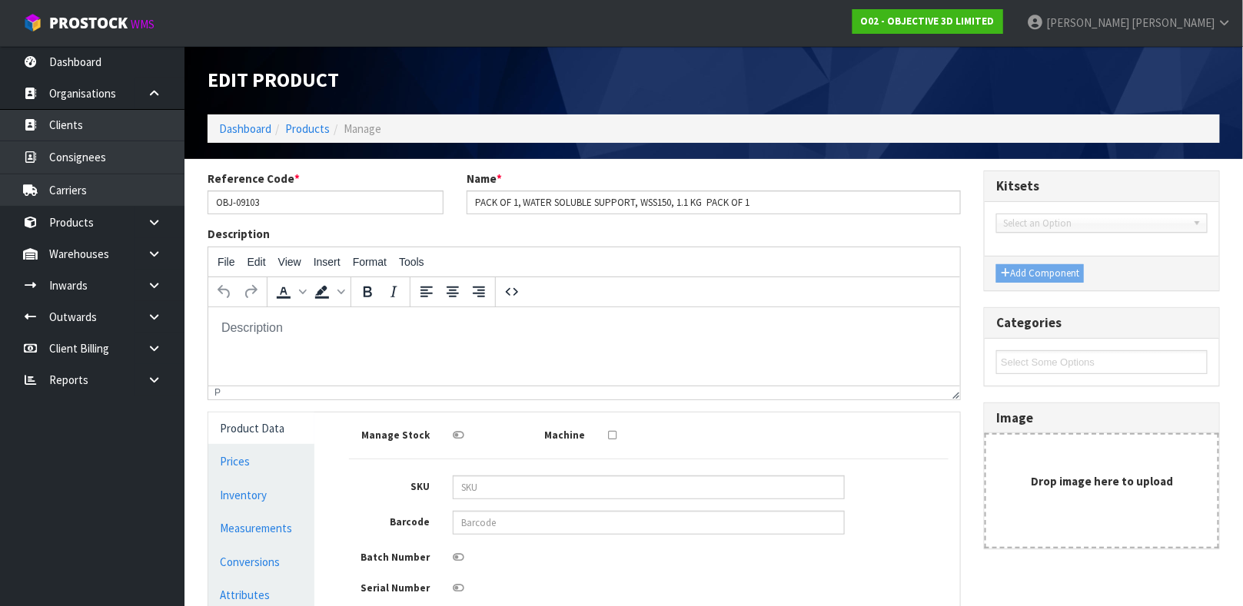
type input "0.0027"
type input "1.4"
click at [259, 525] on link "Measurements" at bounding box center [261, 529] width 106 height 32
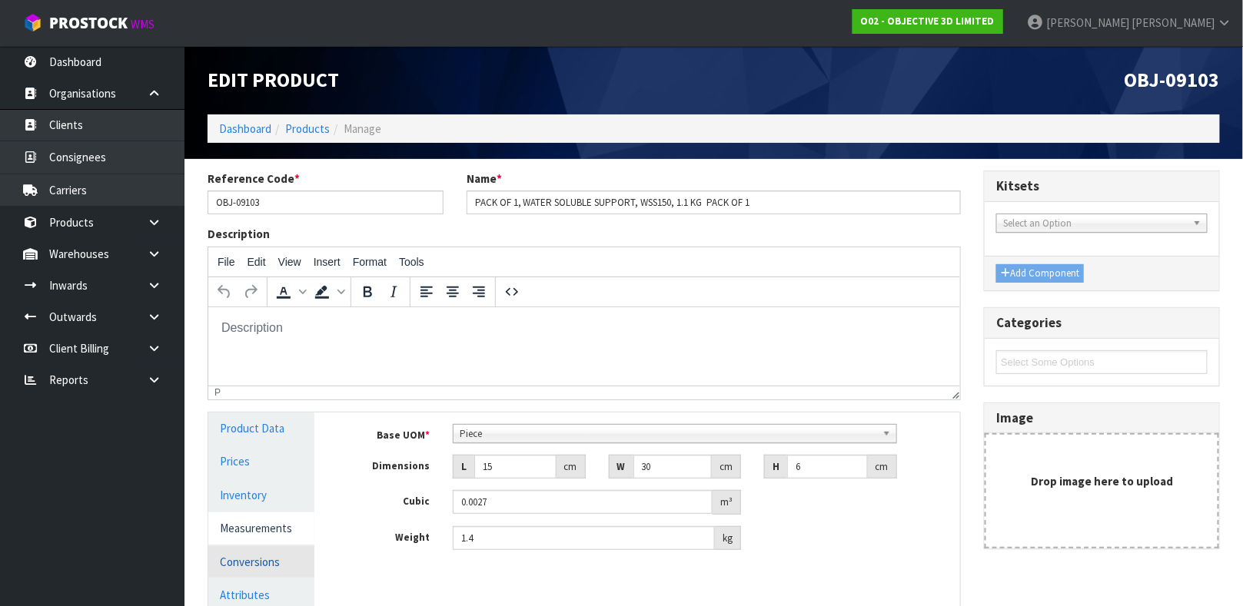
click at [255, 557] on link "Conversions" at bounding box center [261, 562] width 106 height 32
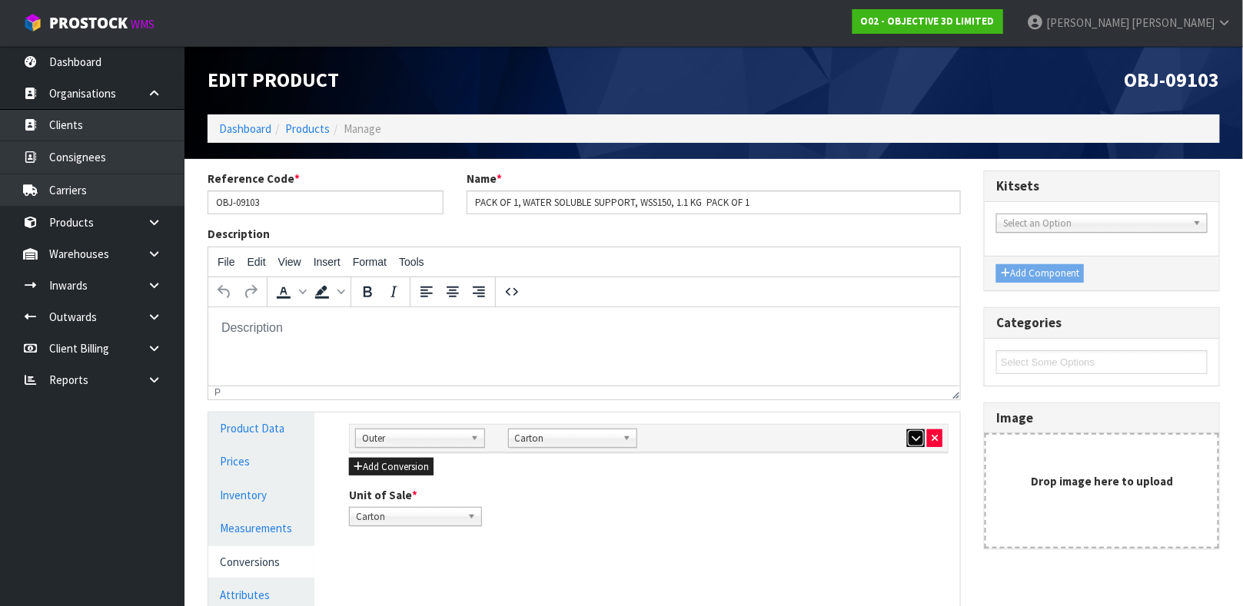
click at [918, 442] on icon "button" at bounding box center [915, 438] width 8 height 10
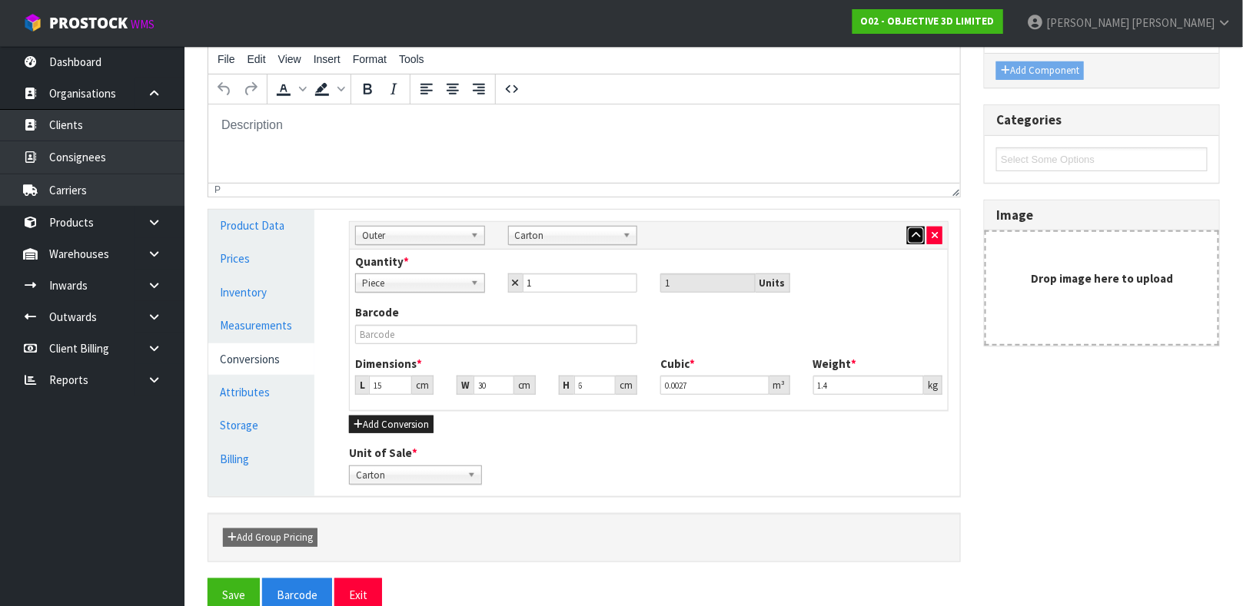
scroll to position [231, 0]
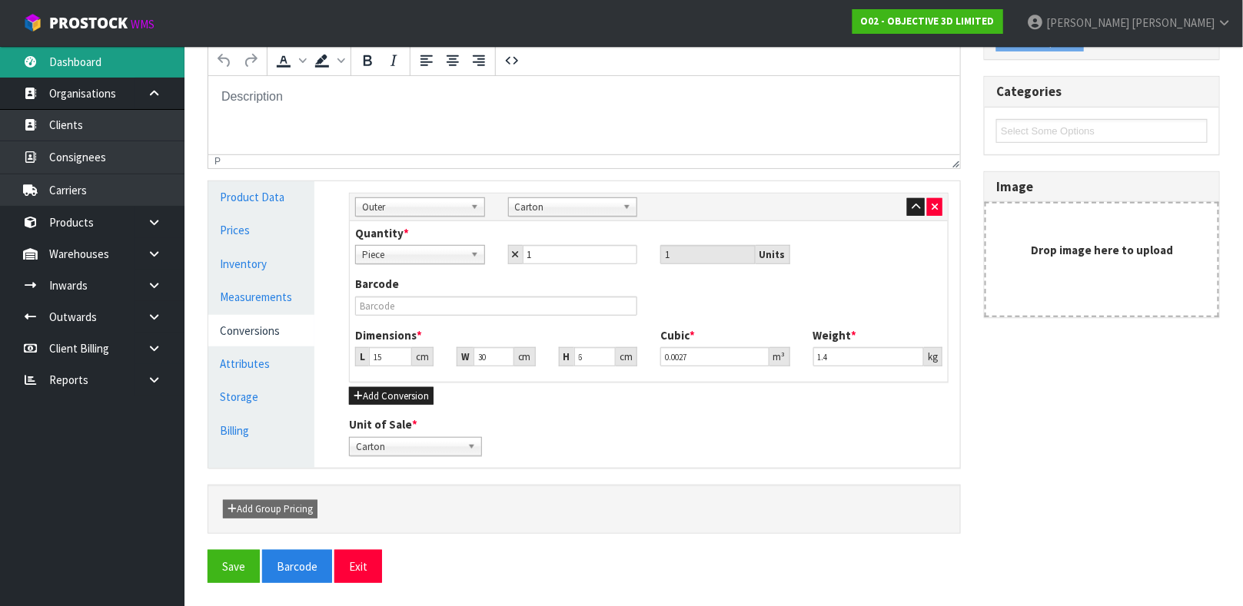
click at [127, 51] on link "Dashboard" at bounding box center [92, 62] width 184 height 32
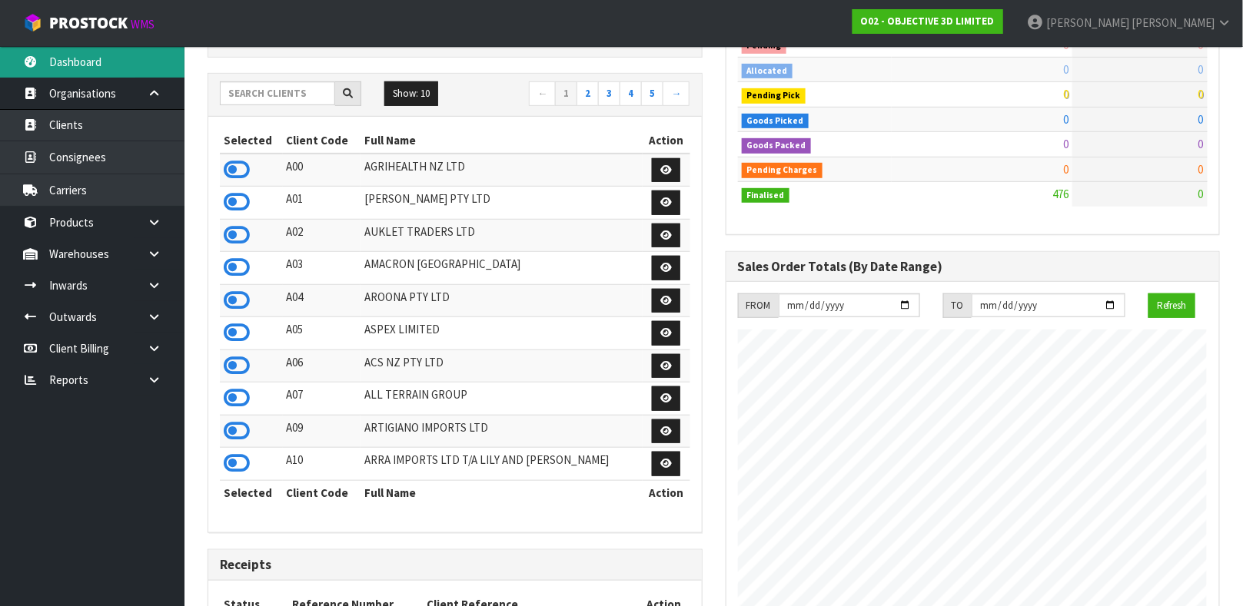
scroll to position [941, 517]
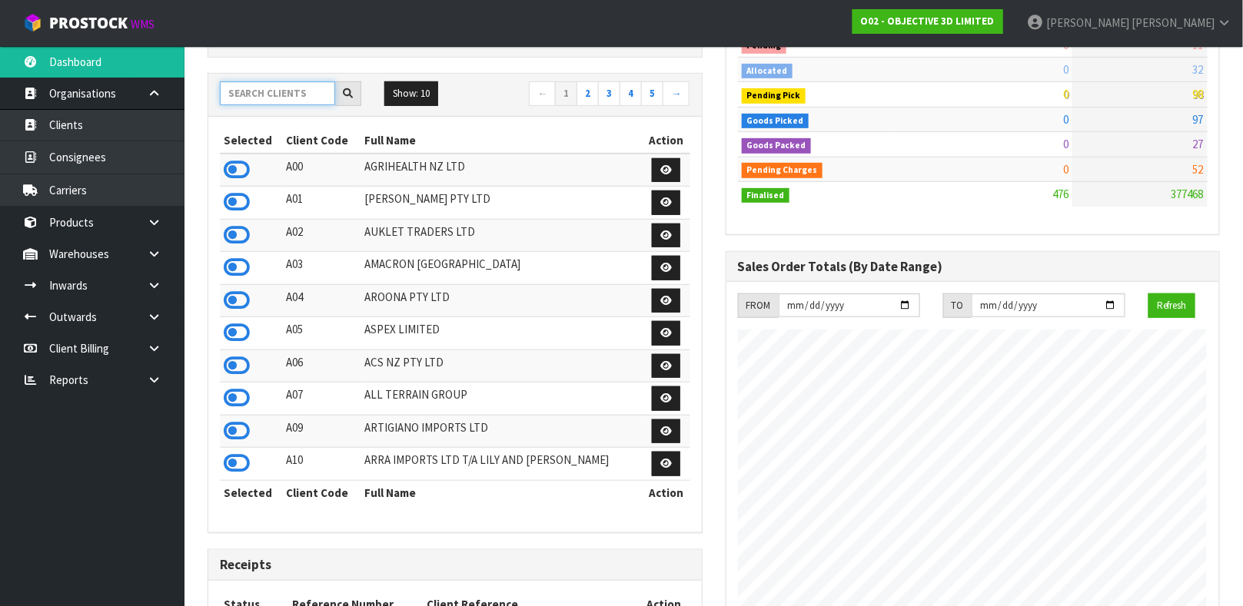
click at [271, 95] on input "text" at bounding box center [277, 93] width 115 height 24
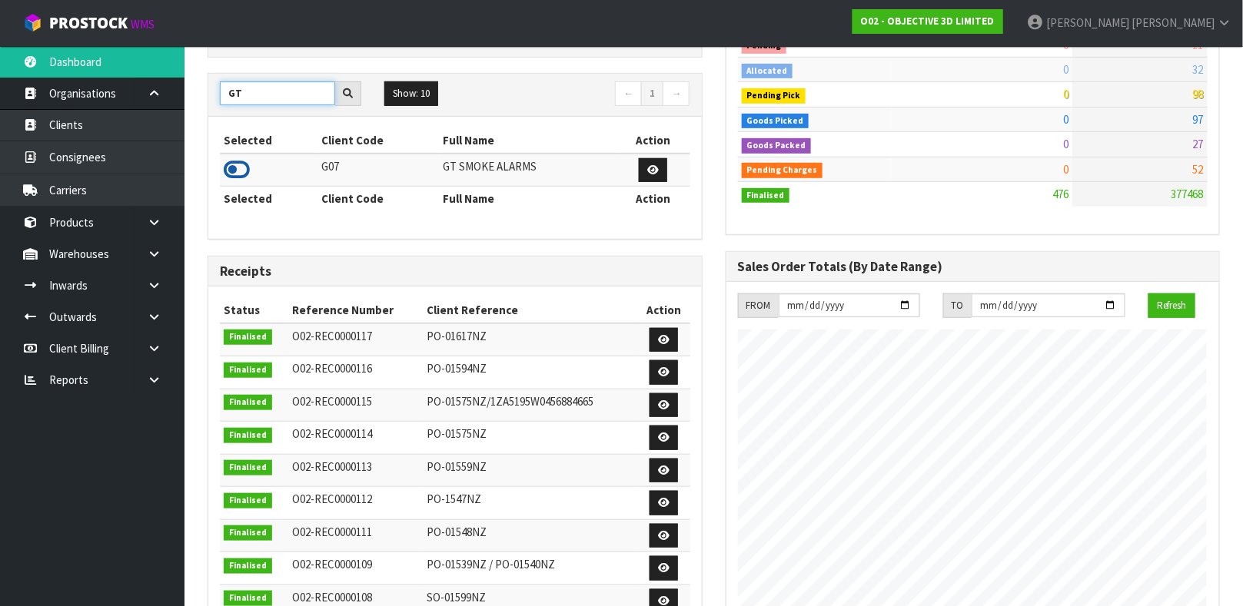
type input "GT"
click at [237, 168] on icon at bounding box center [237, 169] width 26 height 23
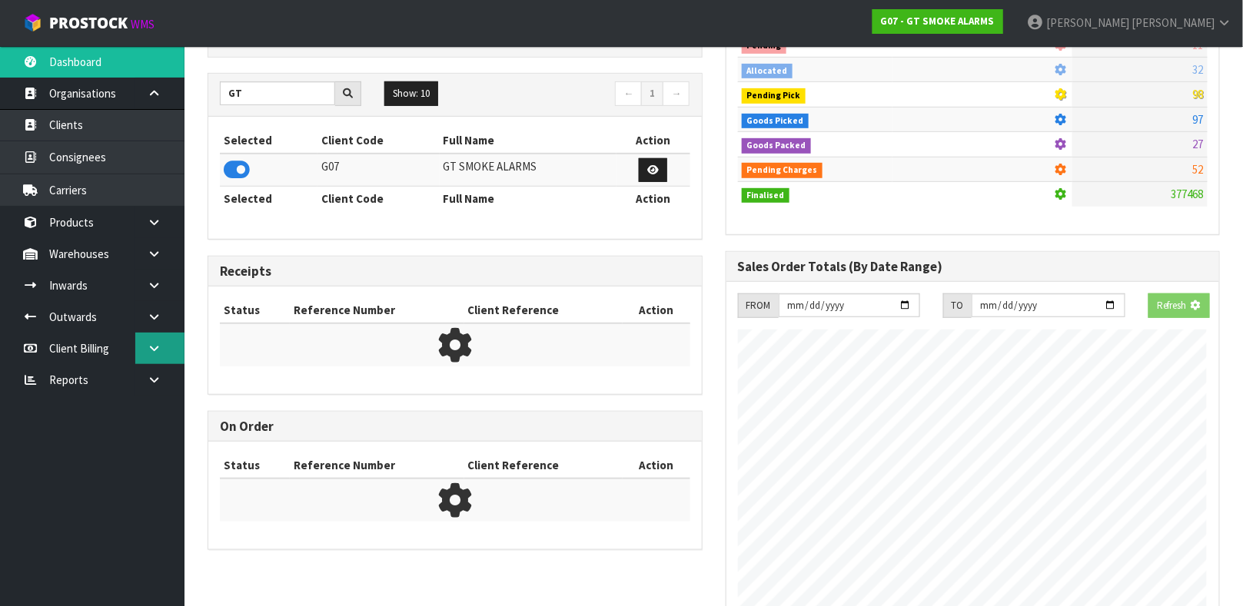
scroll to position [966, 517]
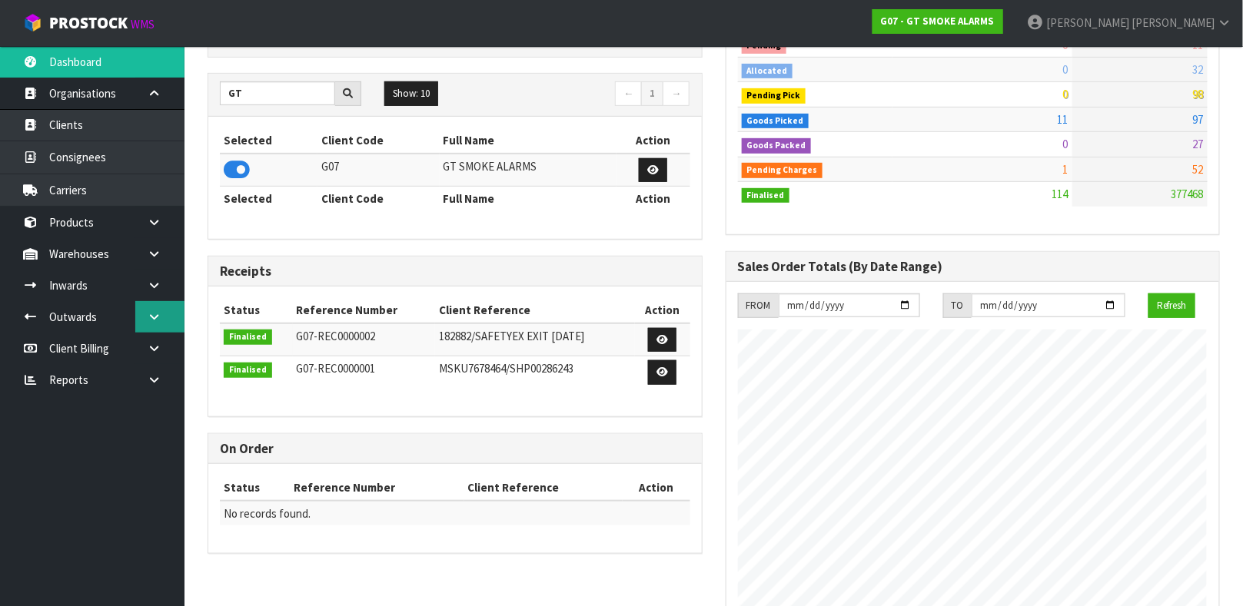
click at [154, 313] on icon at bounding box center [154, 317] width 15 height 12
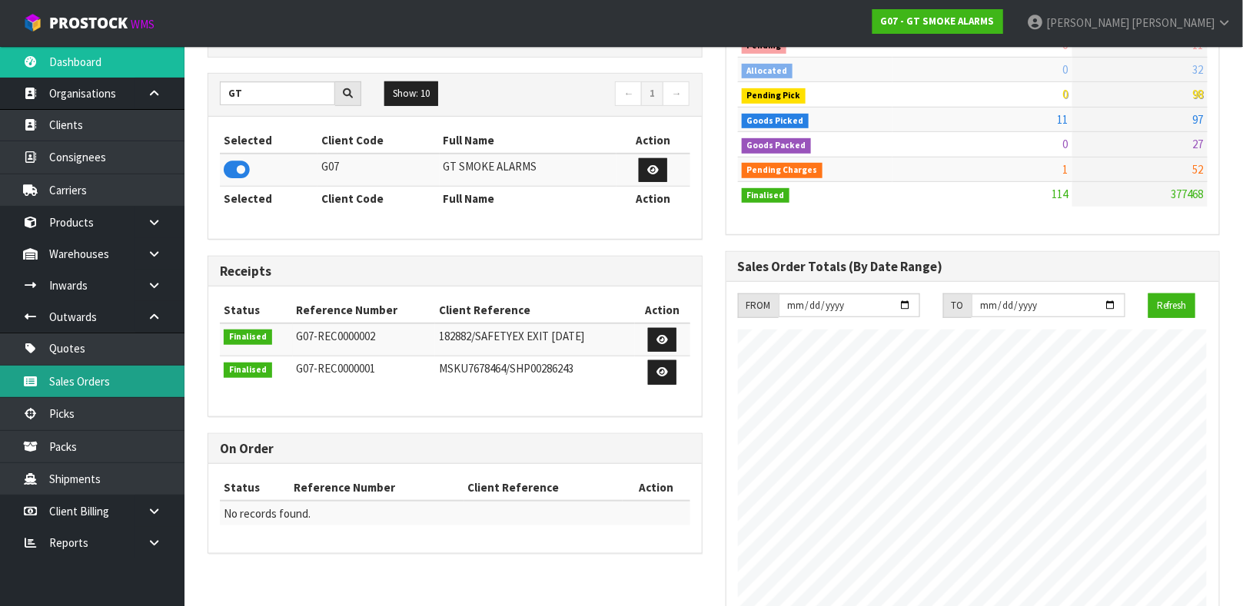
click at [139, 382] on link "Sales Orders" at bounding box center [92, 382] width 184 height 32
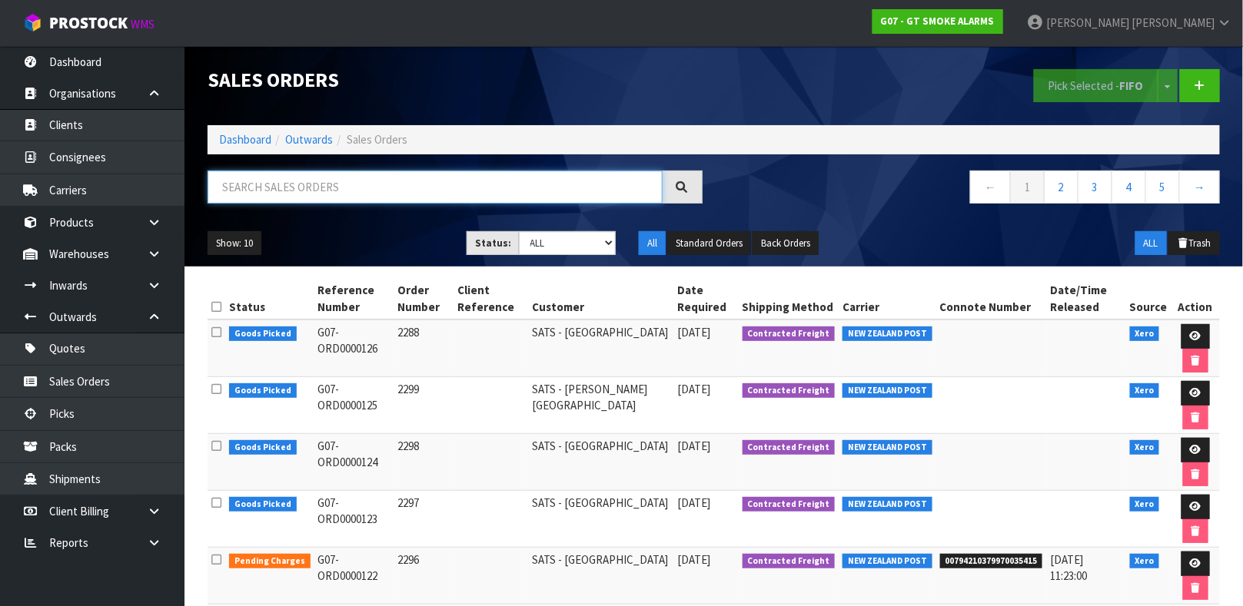
click at [444, 178] on input "text" at bounding box center [434, 187] width 455 height 33
type input "JOB-0408574"
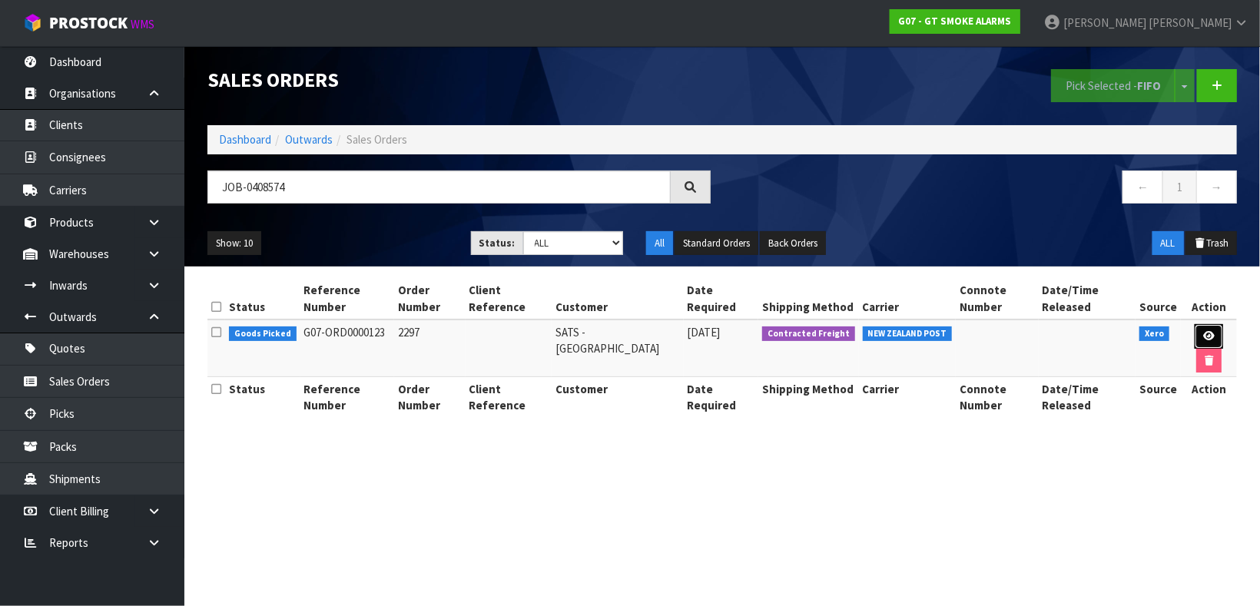
click at [1203, 328] on link at bounding box center [1209, 336] width 28 height 25
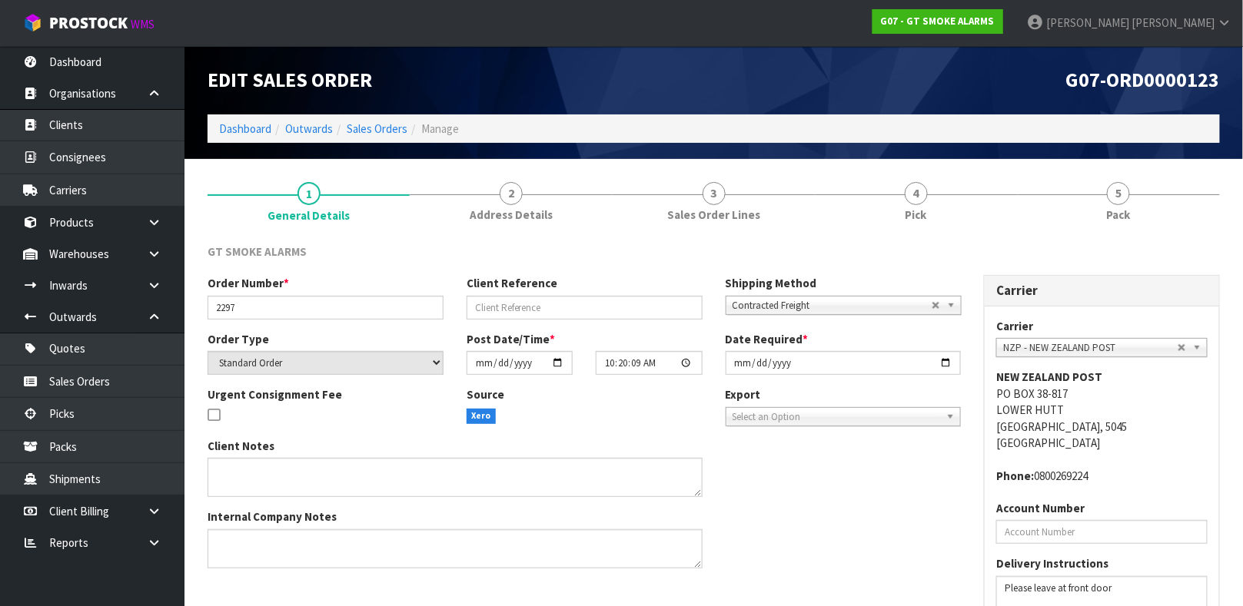
scroll to position [121, 0]
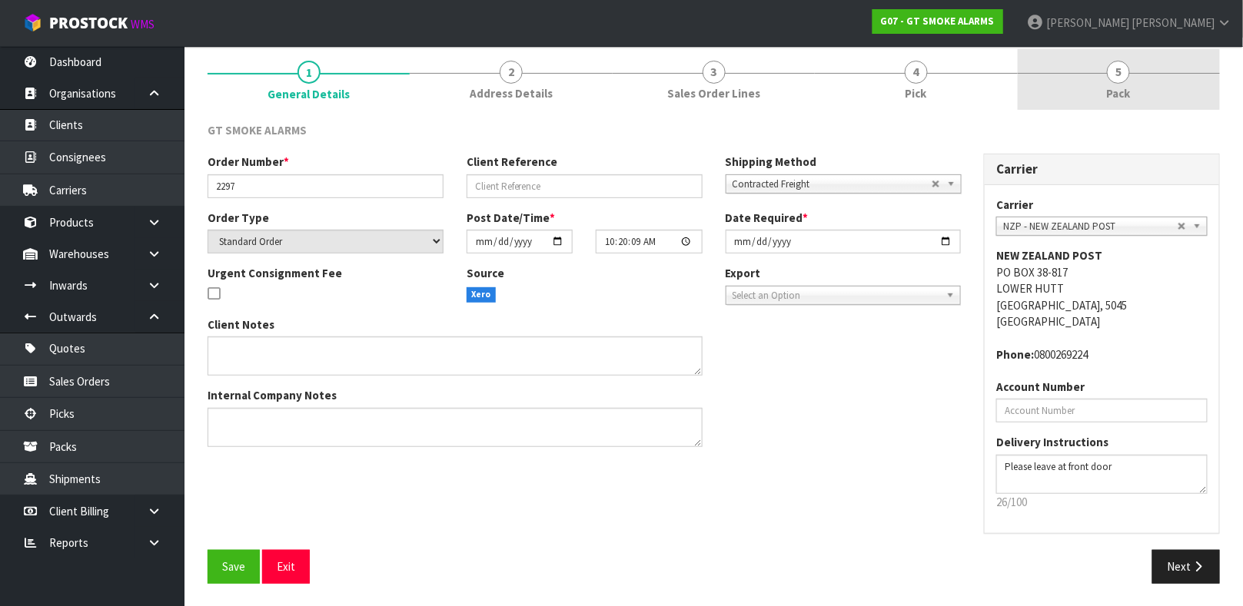
click at [1136, 82] on link "5 Pack" at bounding box center [1118, 79] width 202 height 61
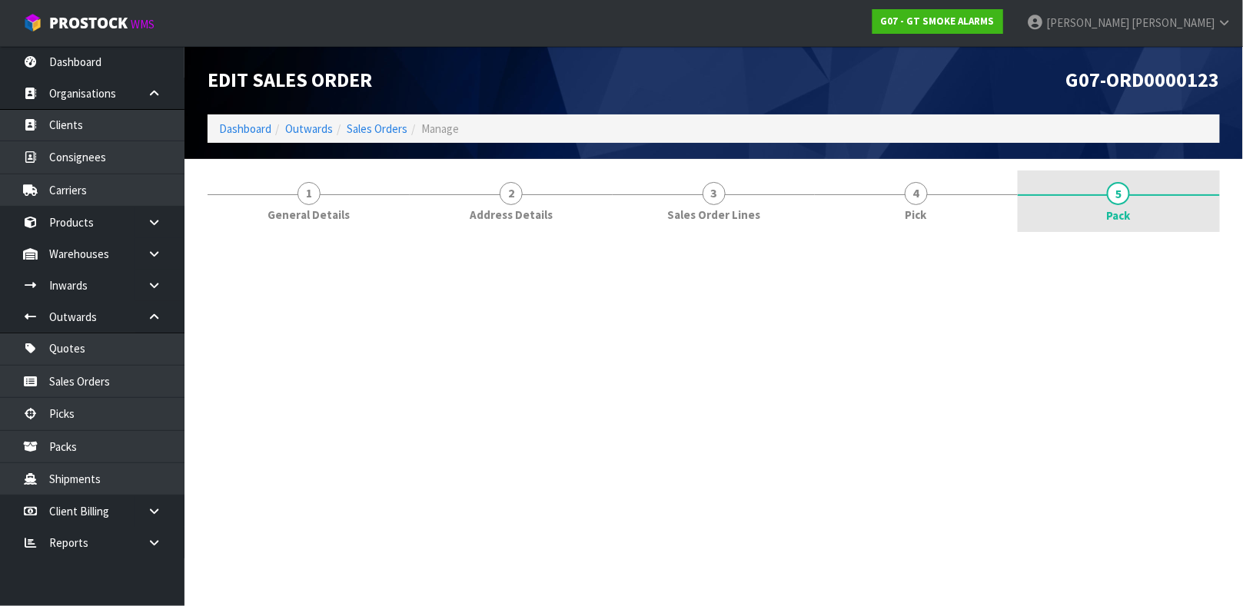
scroll to position [0, 0]
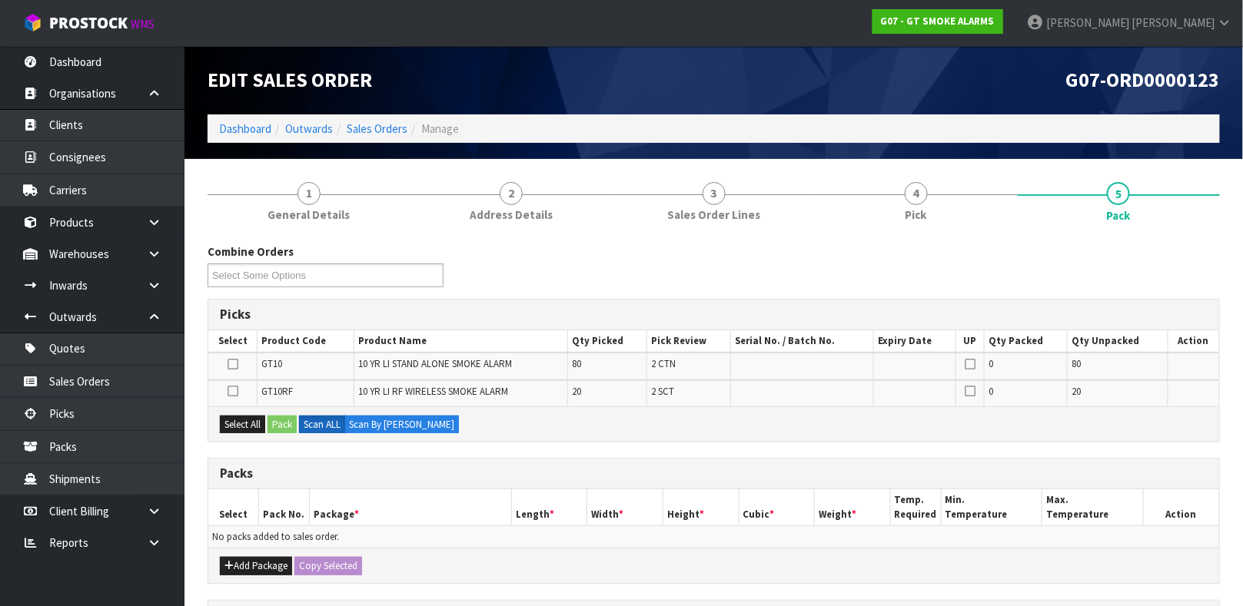
click at [949, 241] on div "Combine Orders G07-ORD0000115 G07-ORD0000116 G07-ORD0000117 G07-ORD0000118 G07-…" at bounding box center [713, 544] width 1012 height 625
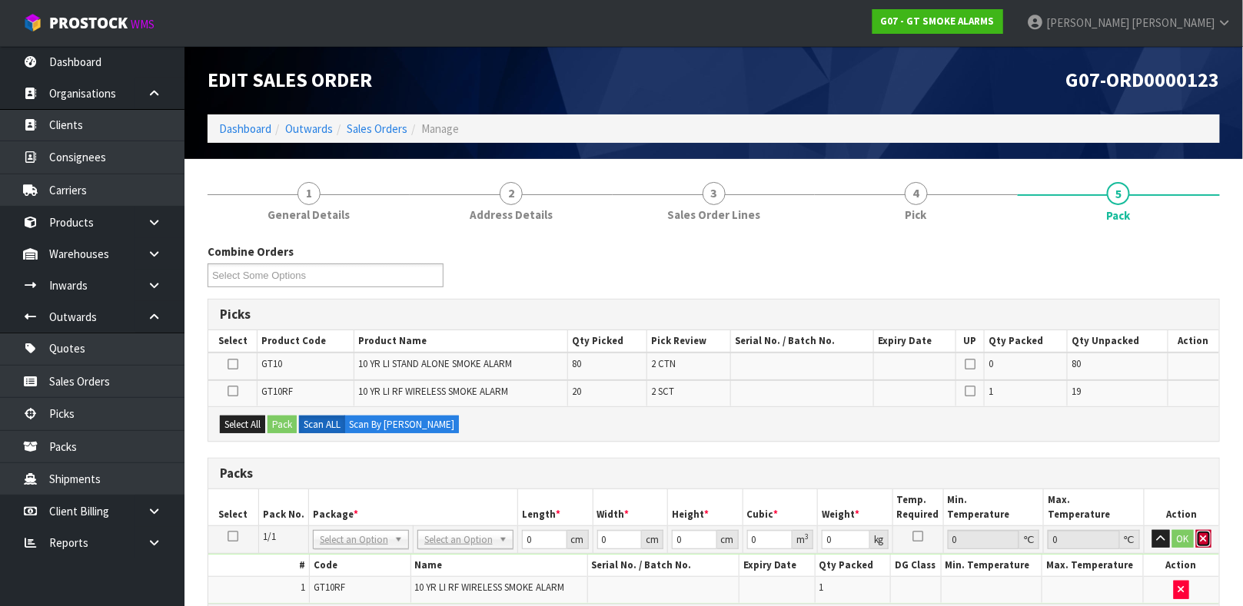
click at [1205, 535] on icon "button" at bounding box center [1203, 539] width 6 height 10
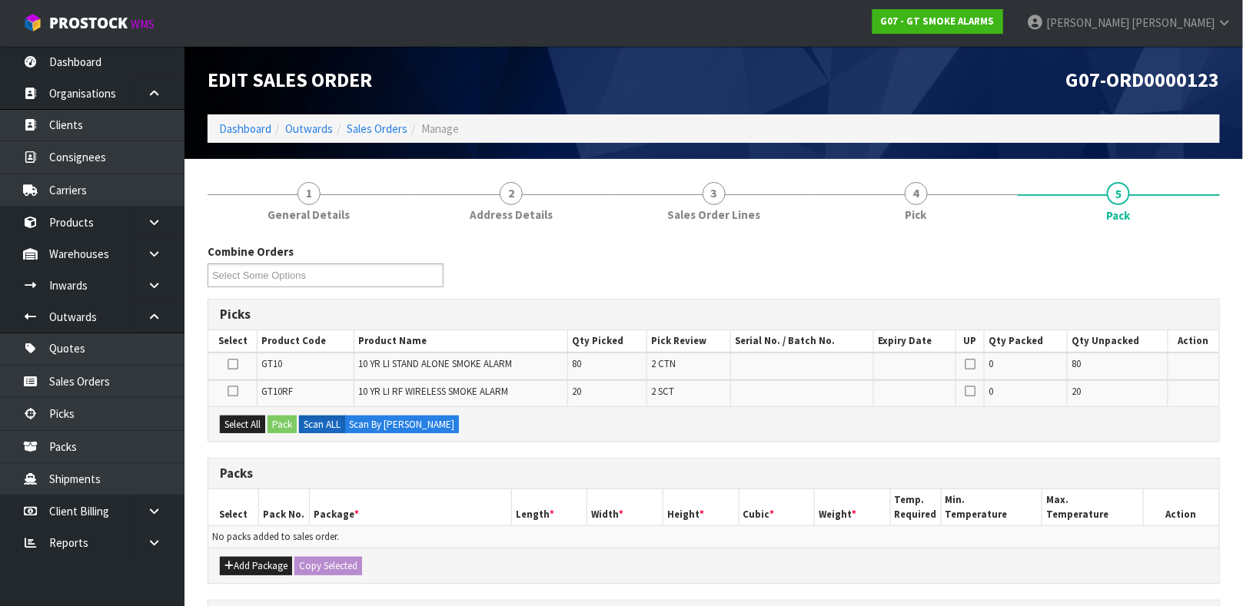
click at [1147, 281] on div "Combine Orders G07-ORD0000115 G07-ORD0000116 G07-ORD0000117 G07-ORD0000118 G07-…" at bounding box center [713, 271] width 1035 height 55
click at [600, 251] on div "Combine Orders G07-ORD0000115 G07-ORD0000116 G07-ORD0000117 G07-ORD0000118 G07-…" at bounding box center [713, 271] width 1035 height 55
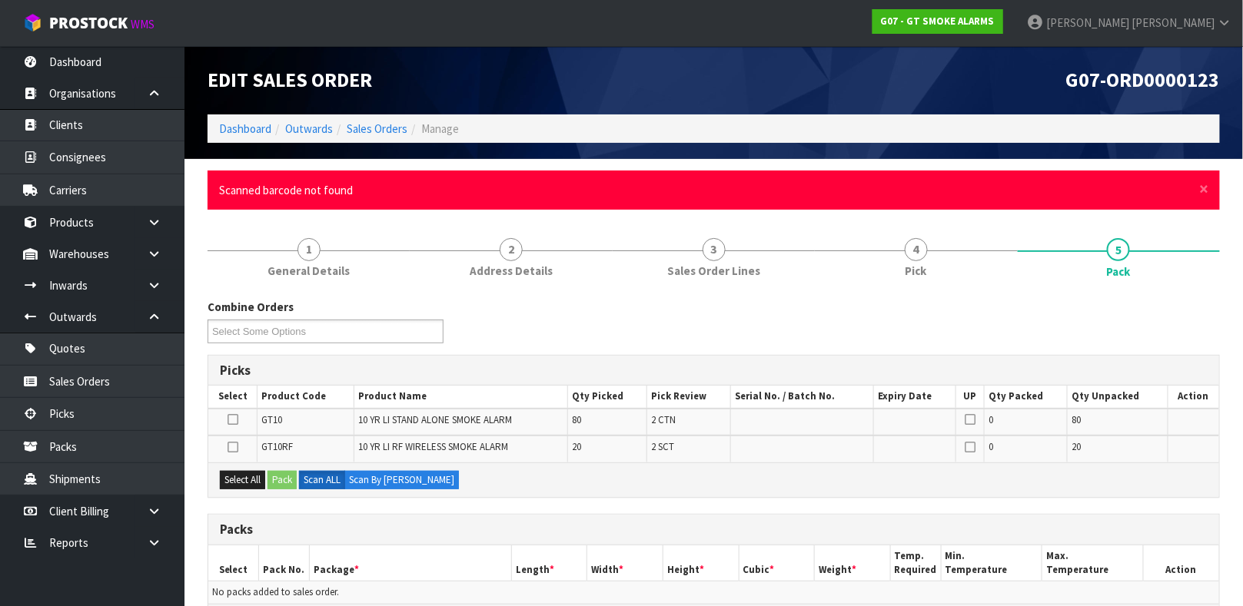
click at [241, 136] on li "Dashboard" at bounding box center [245, 129] width 52 height 16
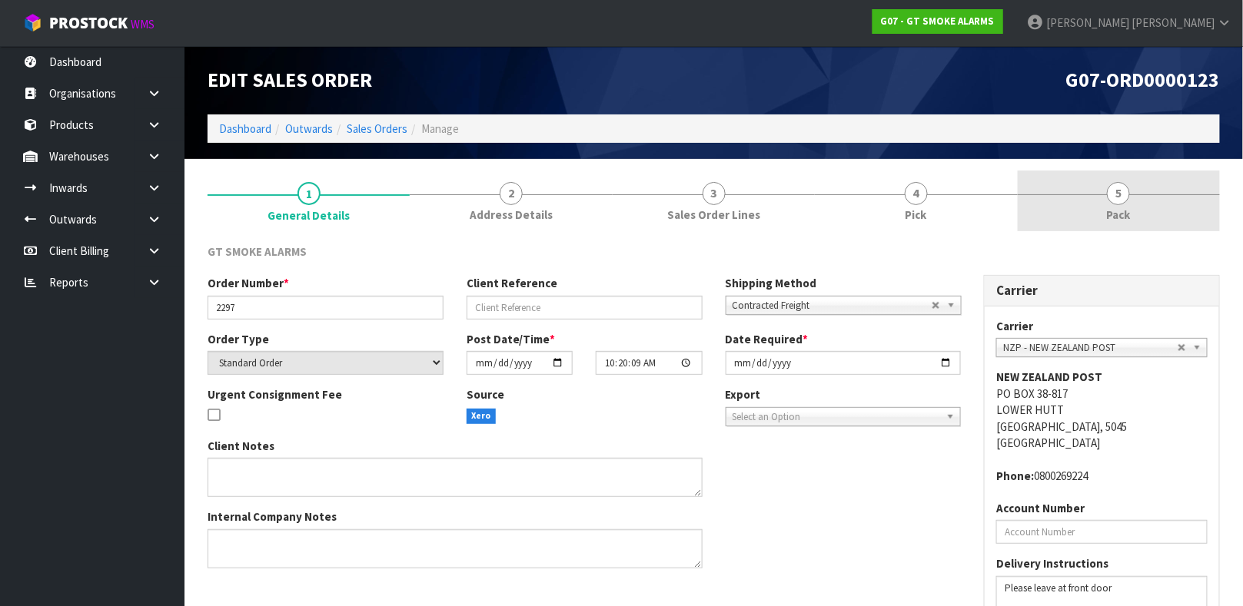
click at [1083, 194] on div at bounding box center [1118, 194] width 202 height 1
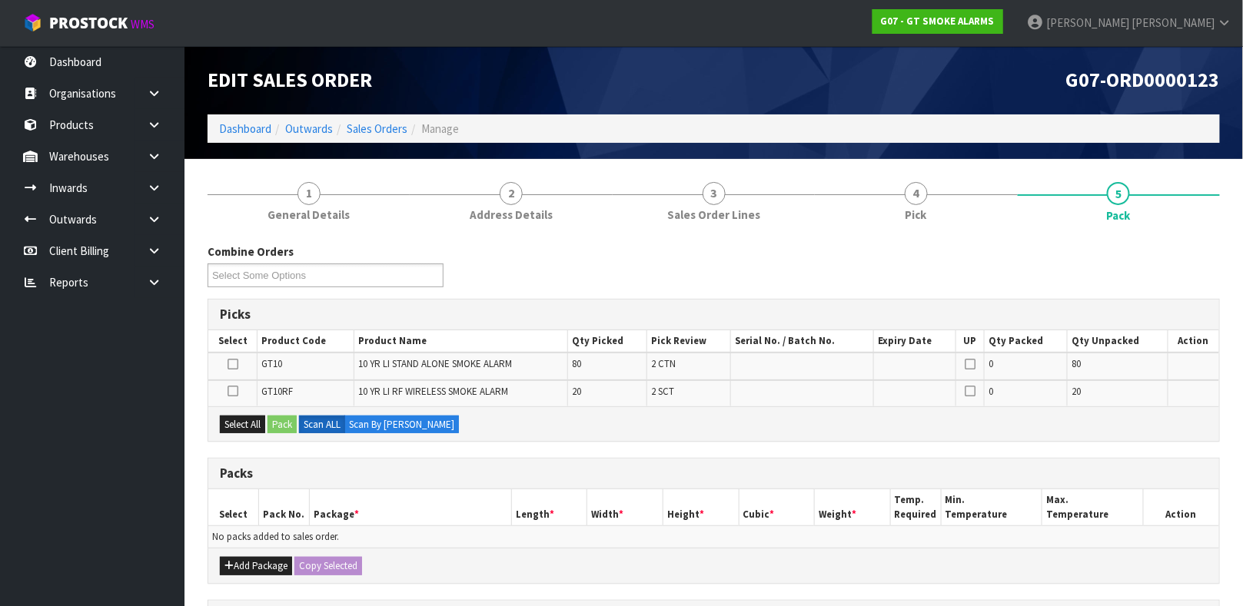
click at [985, 94] on div "G07-ORD0000123" at bounding box center [973, 80] width 518 height 68
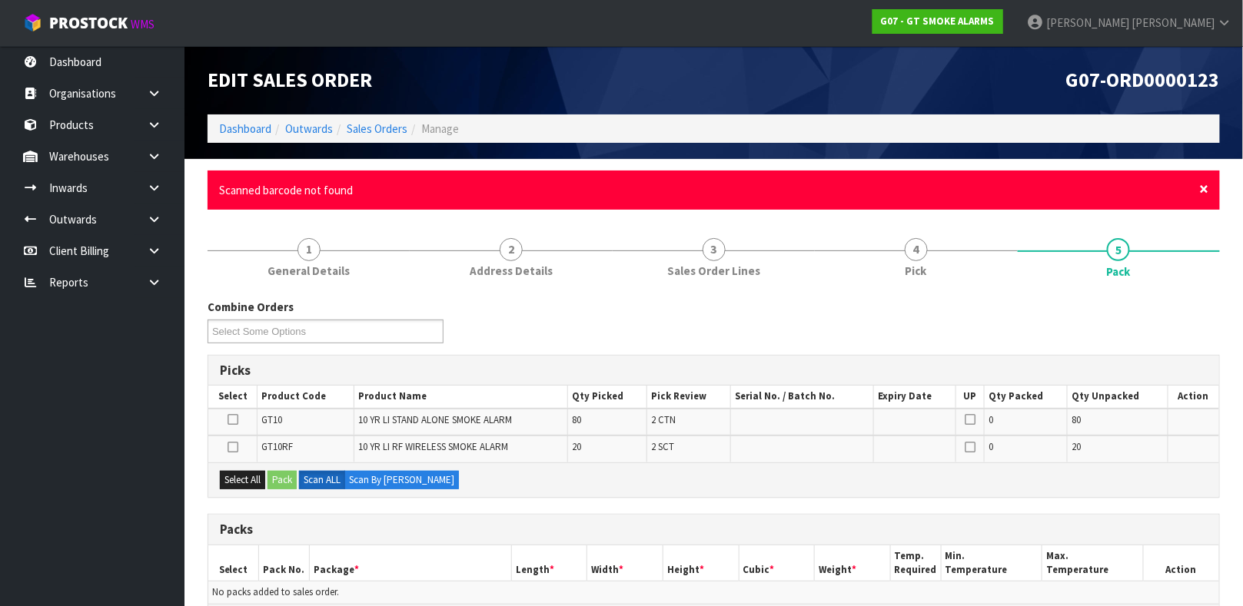
click at [1206, 194] on span "×" at bounding box center [1204, 189] width 9 height 22
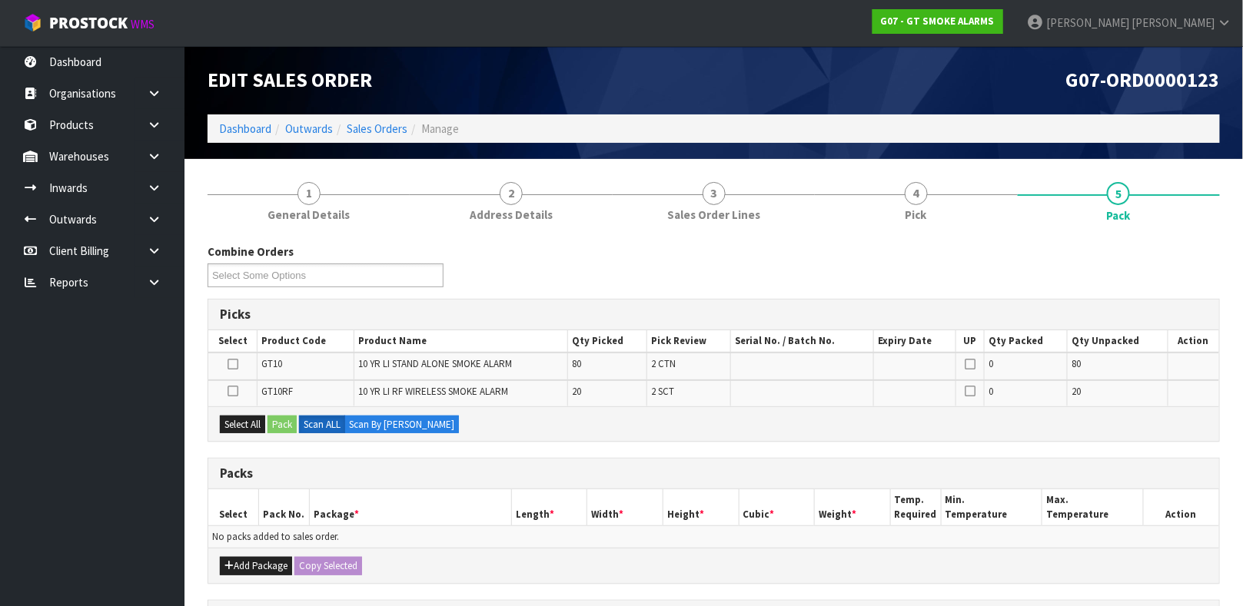
click at [1206, 248] on div "Combine Orders G07-ORD0000115 G07-ORD0000116 G07-ORD0000117 G07-ORD0000118 G07-…" at bounding box center [713, 271] width 1035 height 55
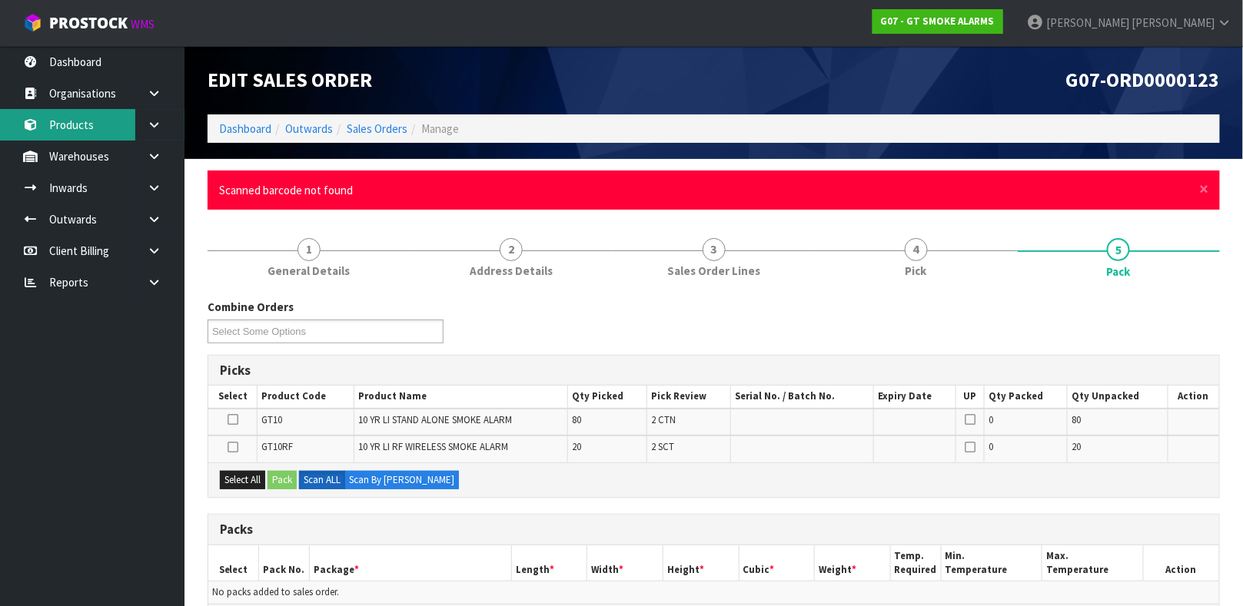
click at [98, 125] on link "Products" at bounding box center [92, 125] width 184 height 32
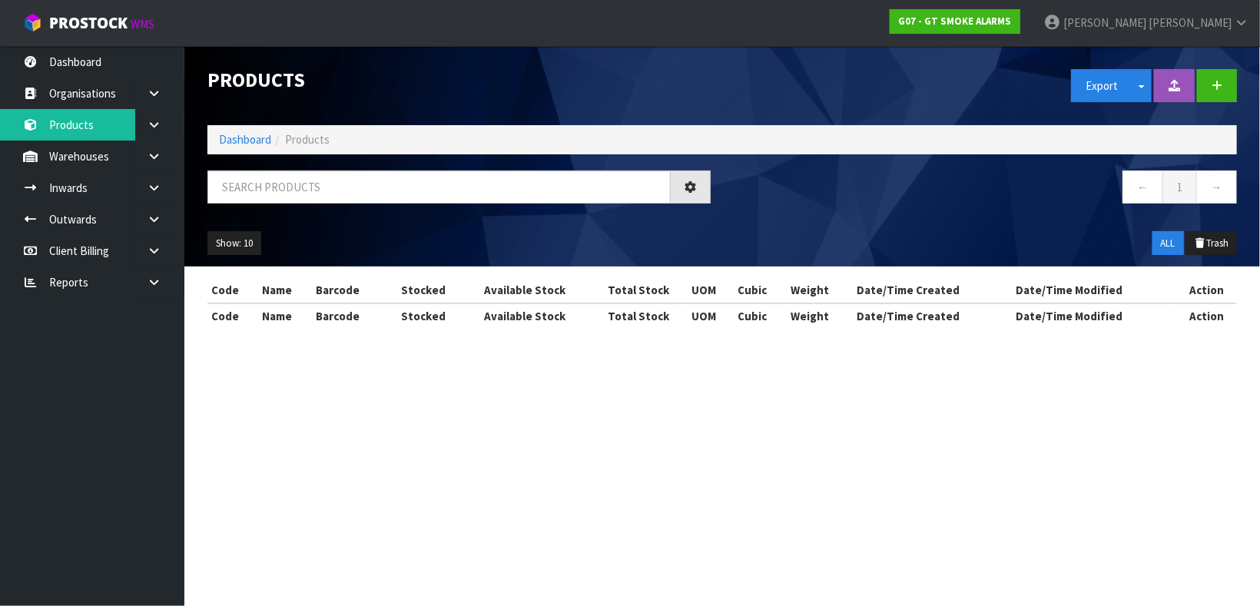
click at [98, 125] on div "Products Export Split button! SOH Summary Measurements Dangerous Goods Import P…" at bounding box center [630, 178] width 1260 height 356
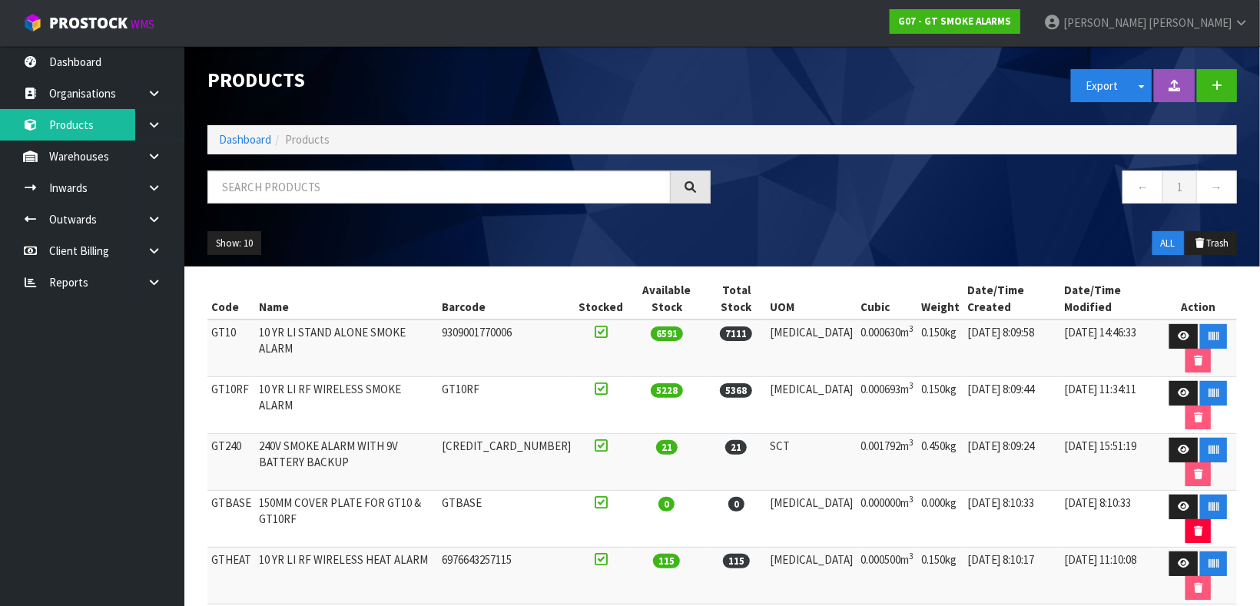
click at [98, 125] on div "Products Export Split button! SOH Summary Measurements Dangerous Goods Import P…" at bounding box center [630, 365] width 1260 height 730
click at [334, 191] on input "text" at bounding box center [438, 187] width 463 height 33
type input "9309001770013"
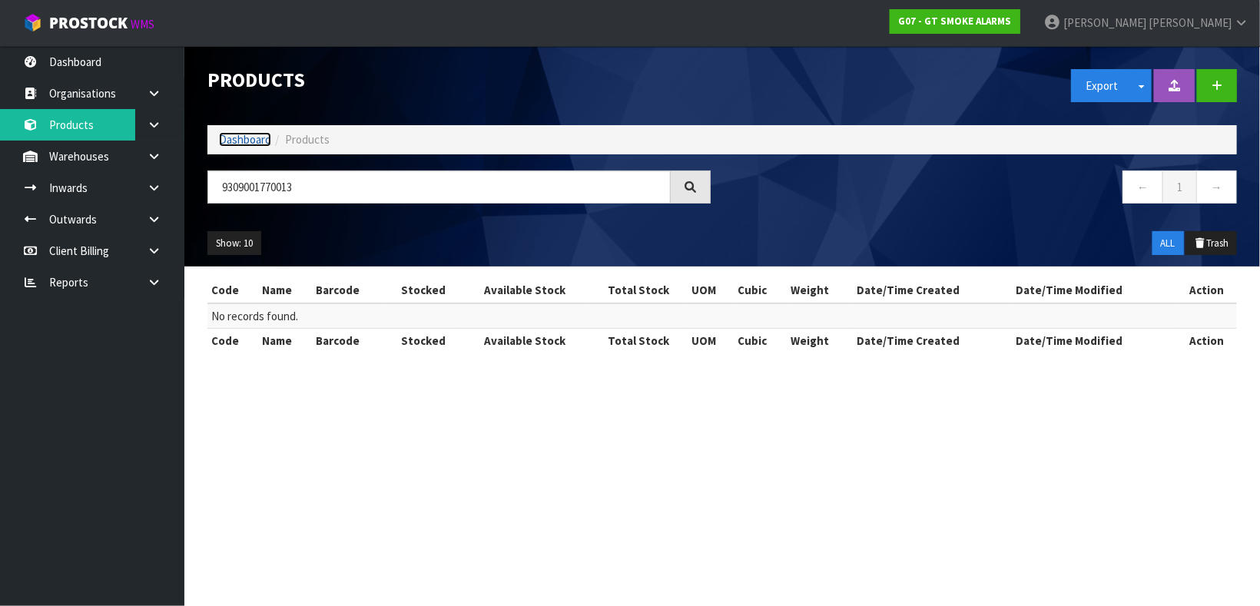
click at [236, 138] on link "Dashboard" at bounding box center [245, 139] width 52 height 15
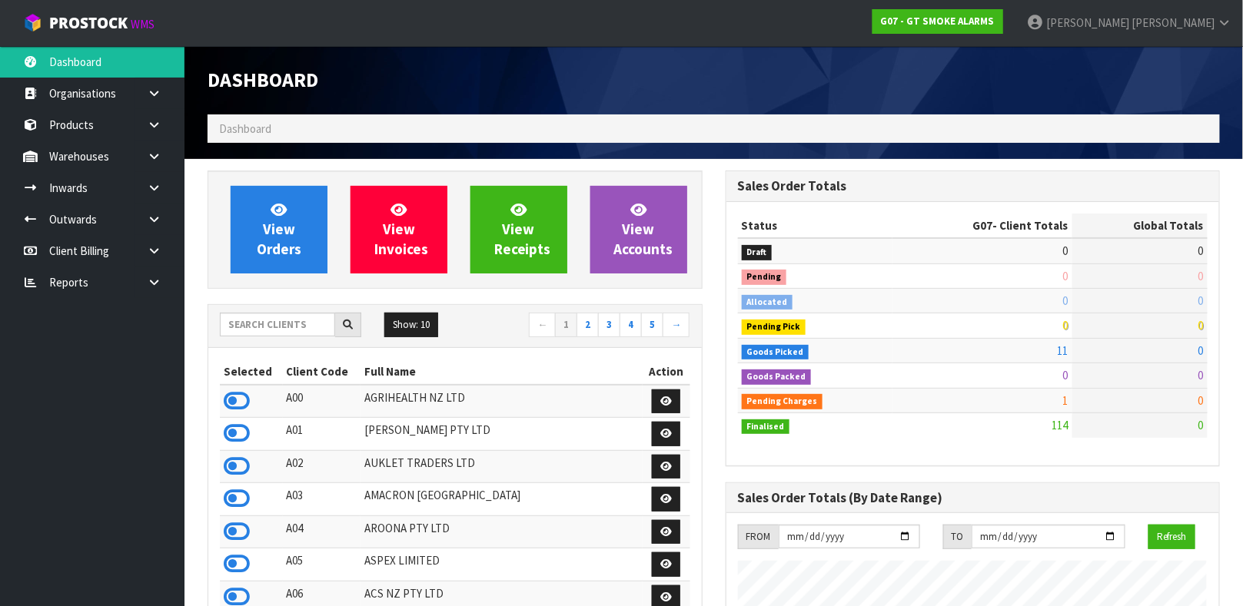
scroll to position [966, 517]
